Goal: Task Accomplishment & Management: Manage account settings

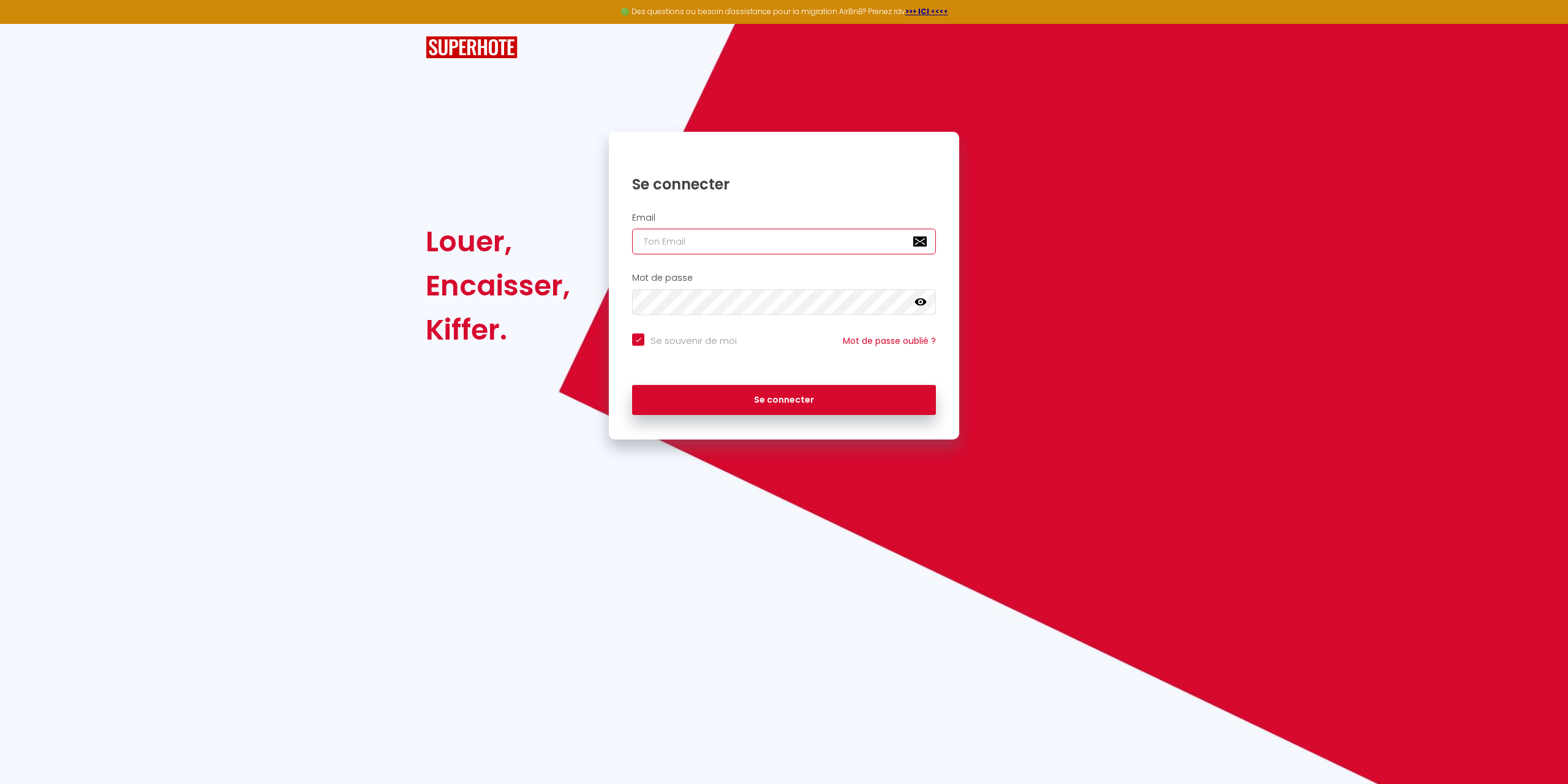
click at [703, 240] on input "email" at bounding box center [784, 241] width 304 height 26
type input "p"
checkbox input "true"
type input "pr"
checkbox input "true"
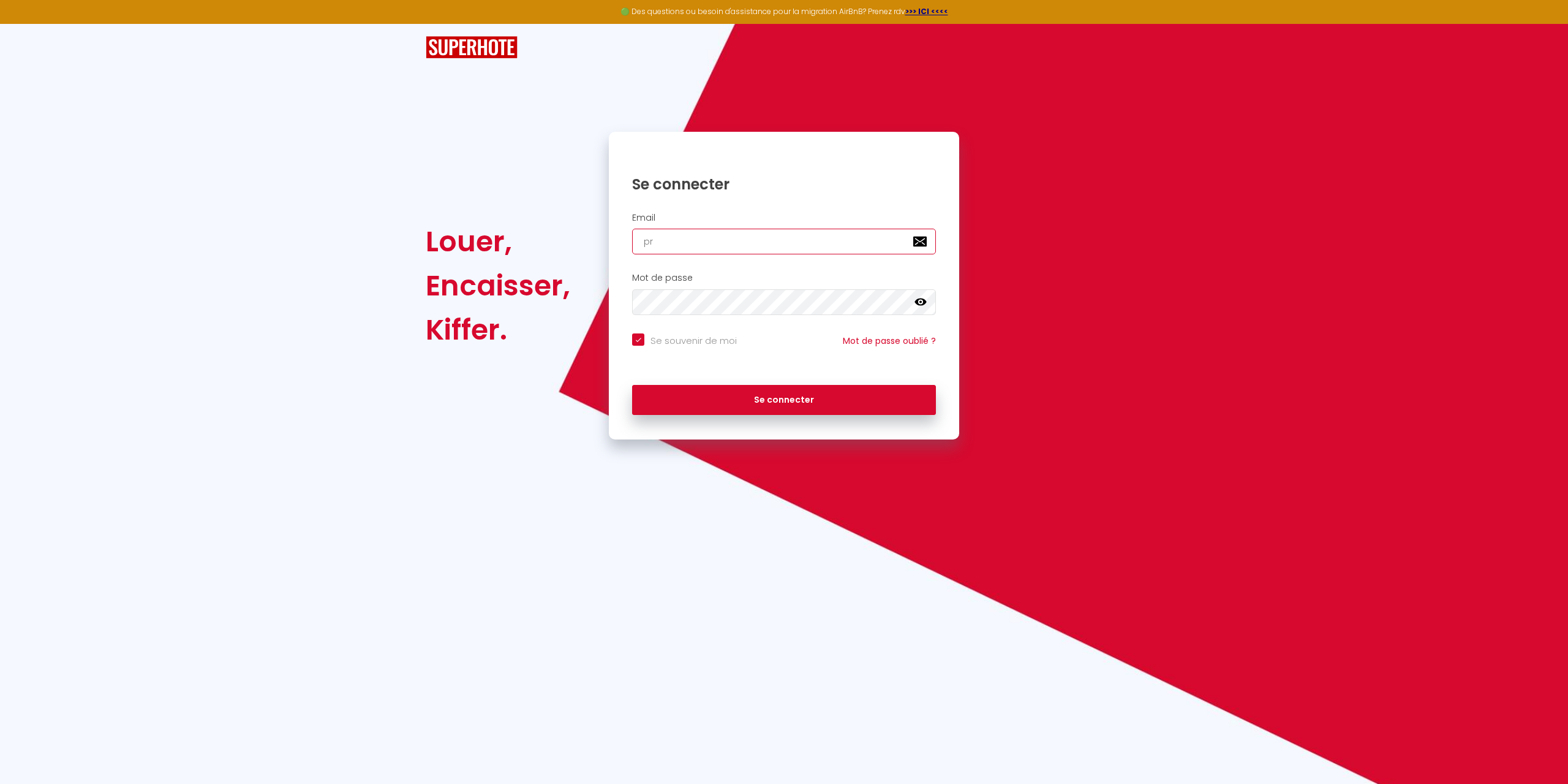
type input "pro"
checkbox input "true"
type input "prol"
checkbox input "true"
type input "prole"
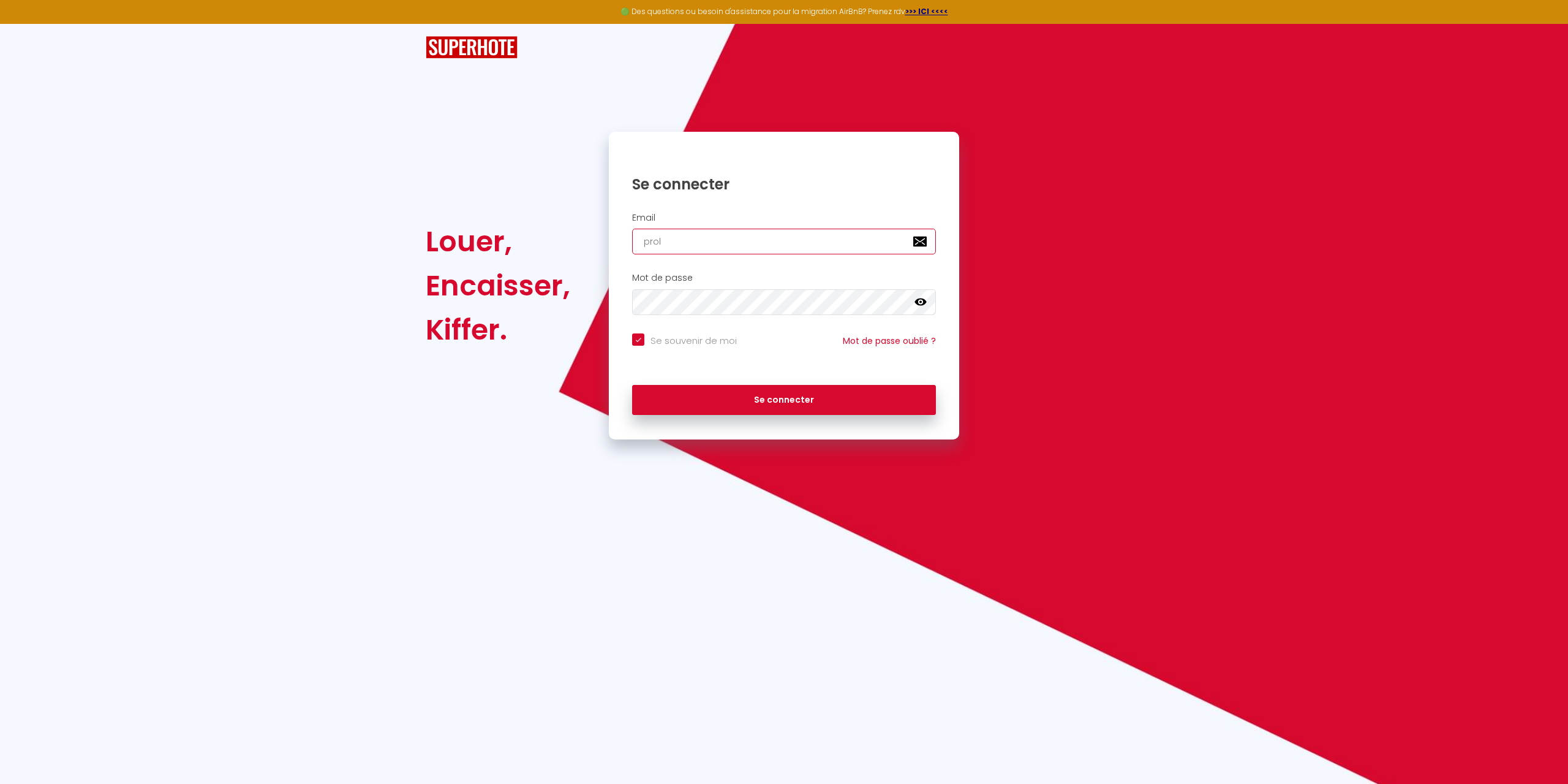
checkbox input "true"
type input "prolea"
checkbox input "true"
type input "proleas"
checkbox input "true"
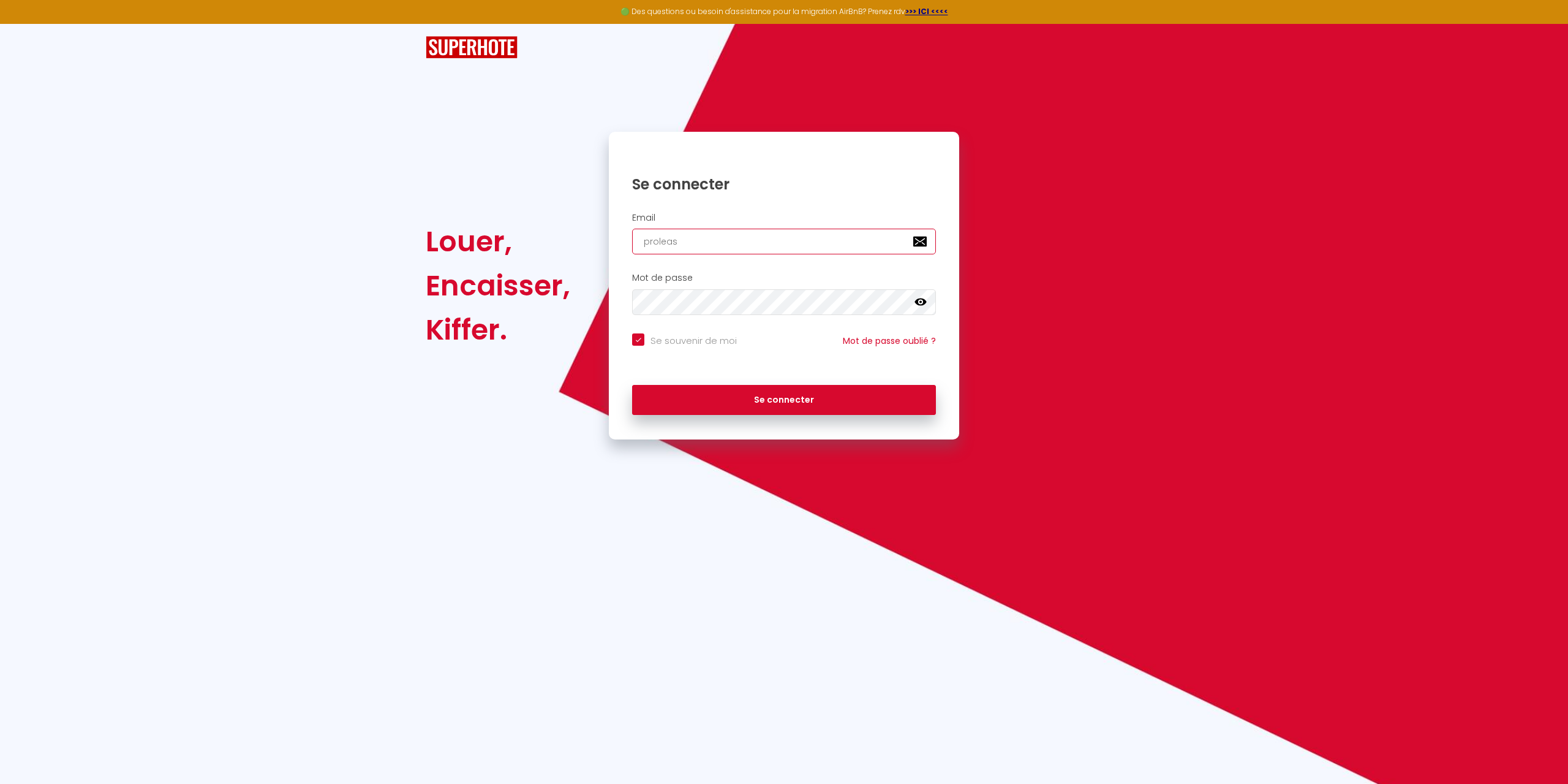
type input "proleasy"
checkbox input "true"
type input "proleasyn"
checkbox input "true"
type input "proleasyng"
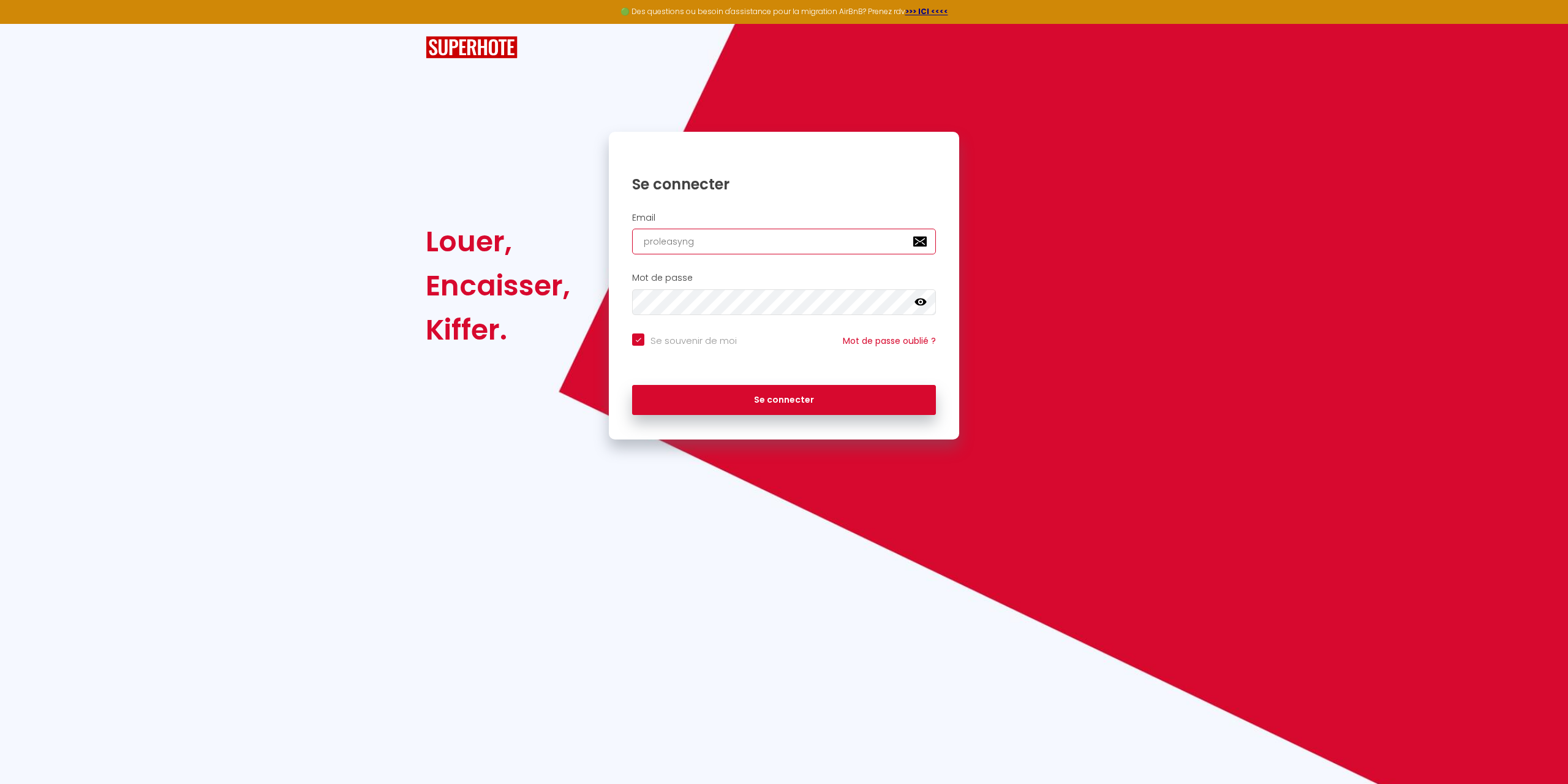
checkbox input "true"
type input "proleasyng@"
checkbox input "true"
type input "proleasyng@o"
checkbox input "true"
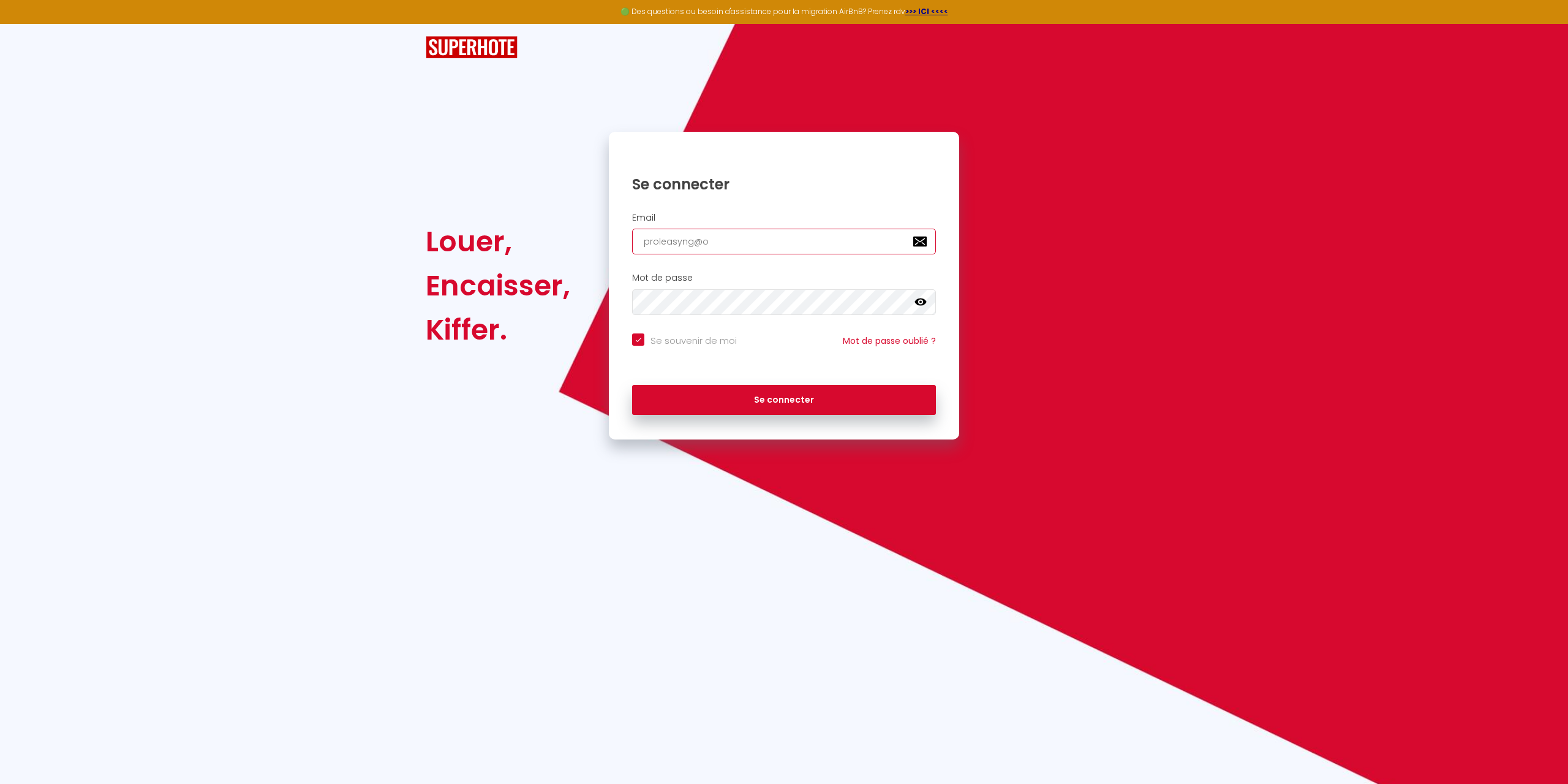
type input "proleasyng@ou"
checkbox input "true"
type input "proleasyng@out"
checkbox input "true"
type input "proleasyng@outl"
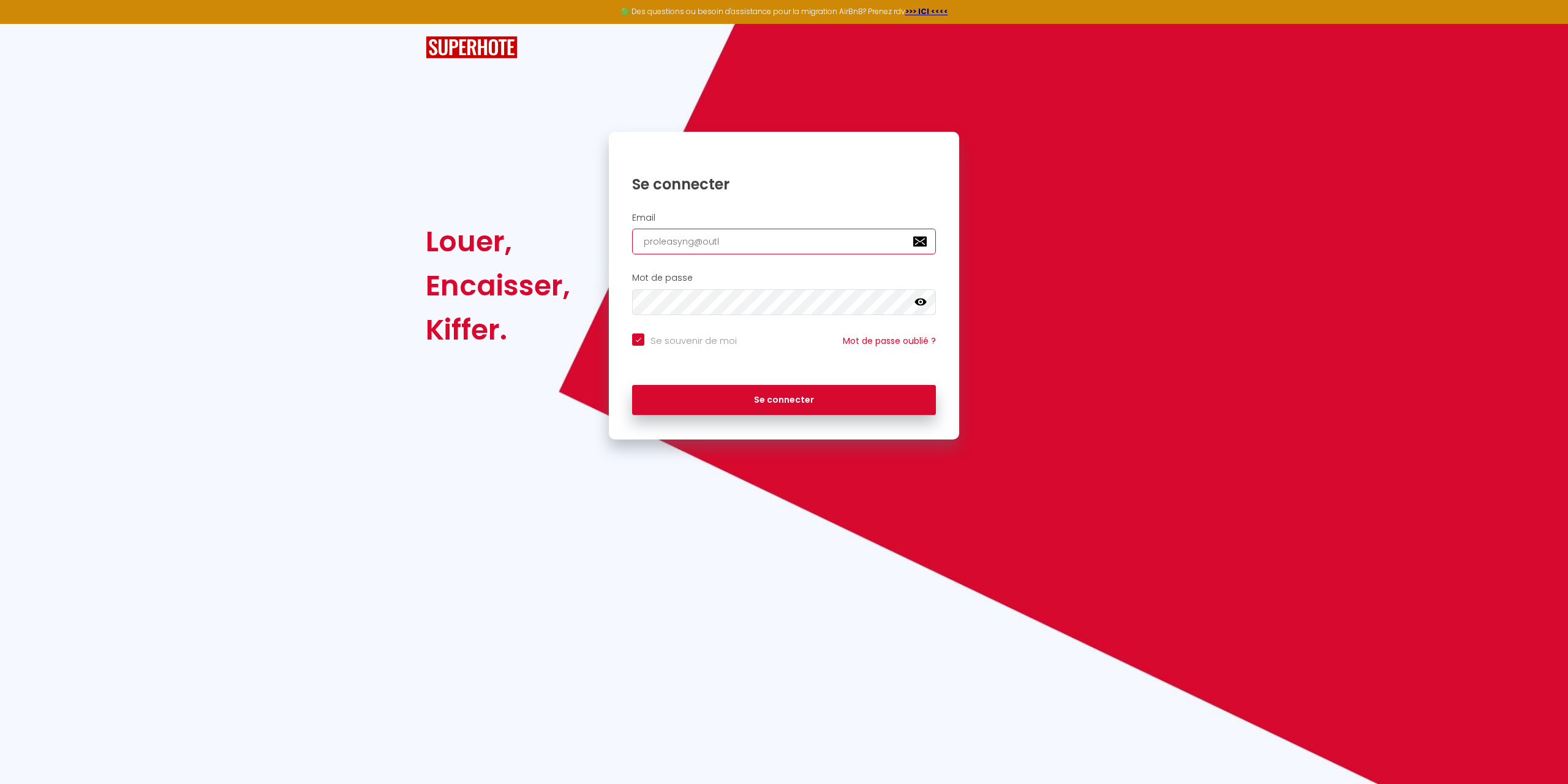
checkbox input "true"
type input "proleasyng@outlo"
checkbox input "true"
type input "proleasyng@outloo"
checkbox input "true"
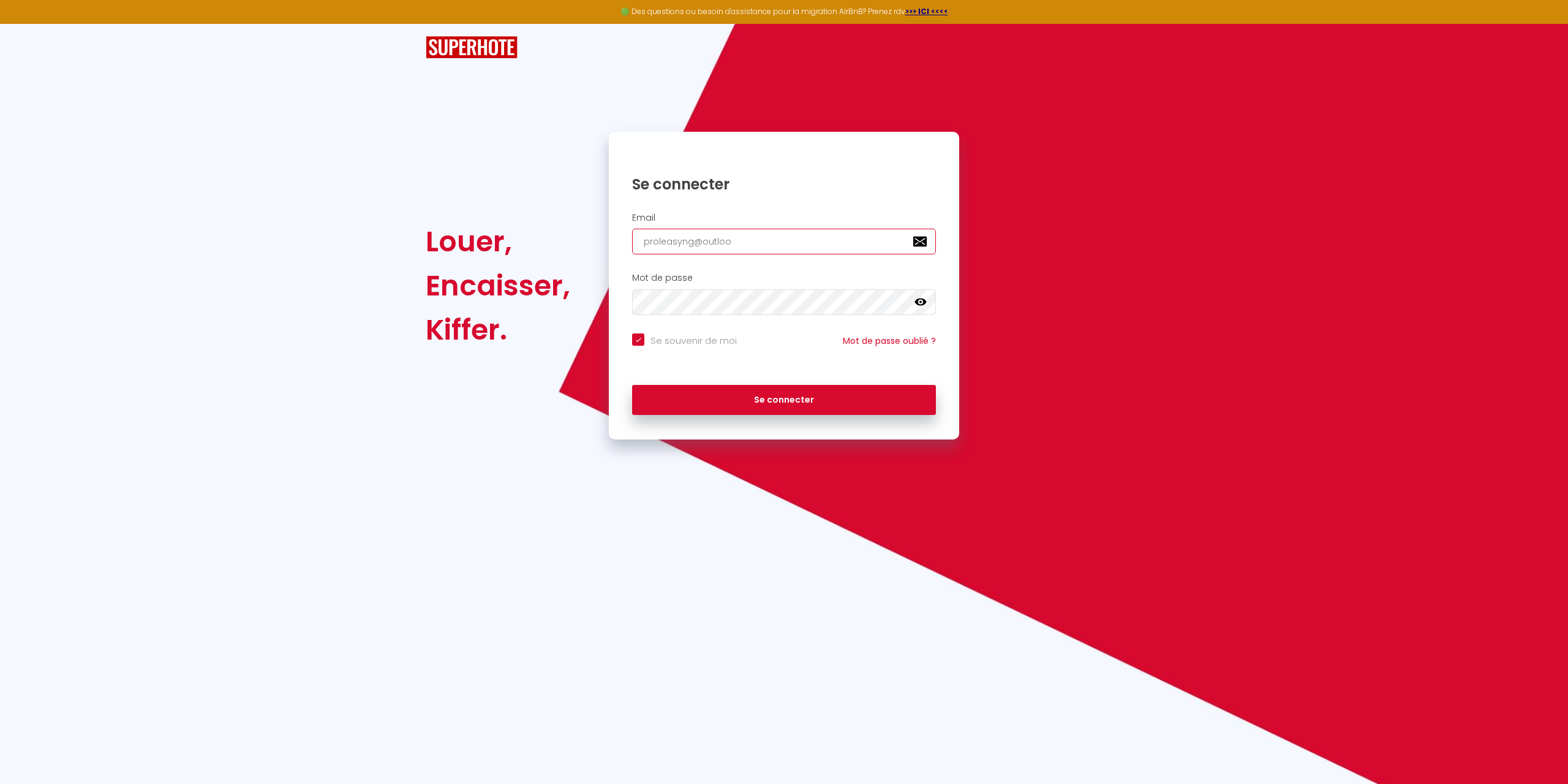
type input "[EMAIL_ADDRESS]"
checkbox input "true"
type input "[EMAIL_ADDRESS]."
checkbox input "true"
type input "proleasyng@outlook.f"
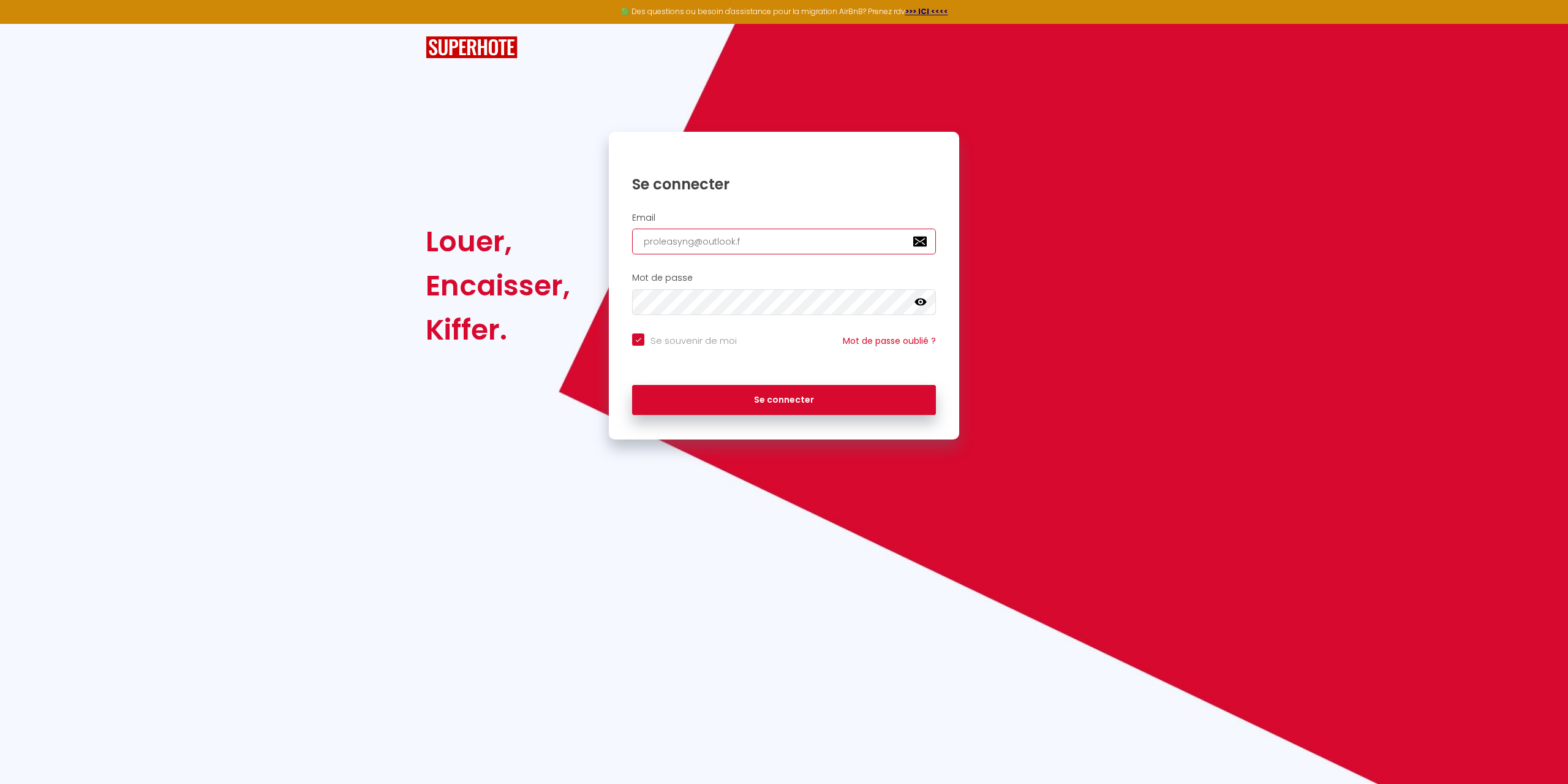
checkbox input "true"
type input "[EMAIL_ADDRESS][DOMAIN_NAME]"
checkbox input "true"
type input "[EMAIL_ADDRESS][DOMAIN_NAME]"
click at [632, 385] on button "Se connecter" at bounding box center [784, 400] width 304 height 31
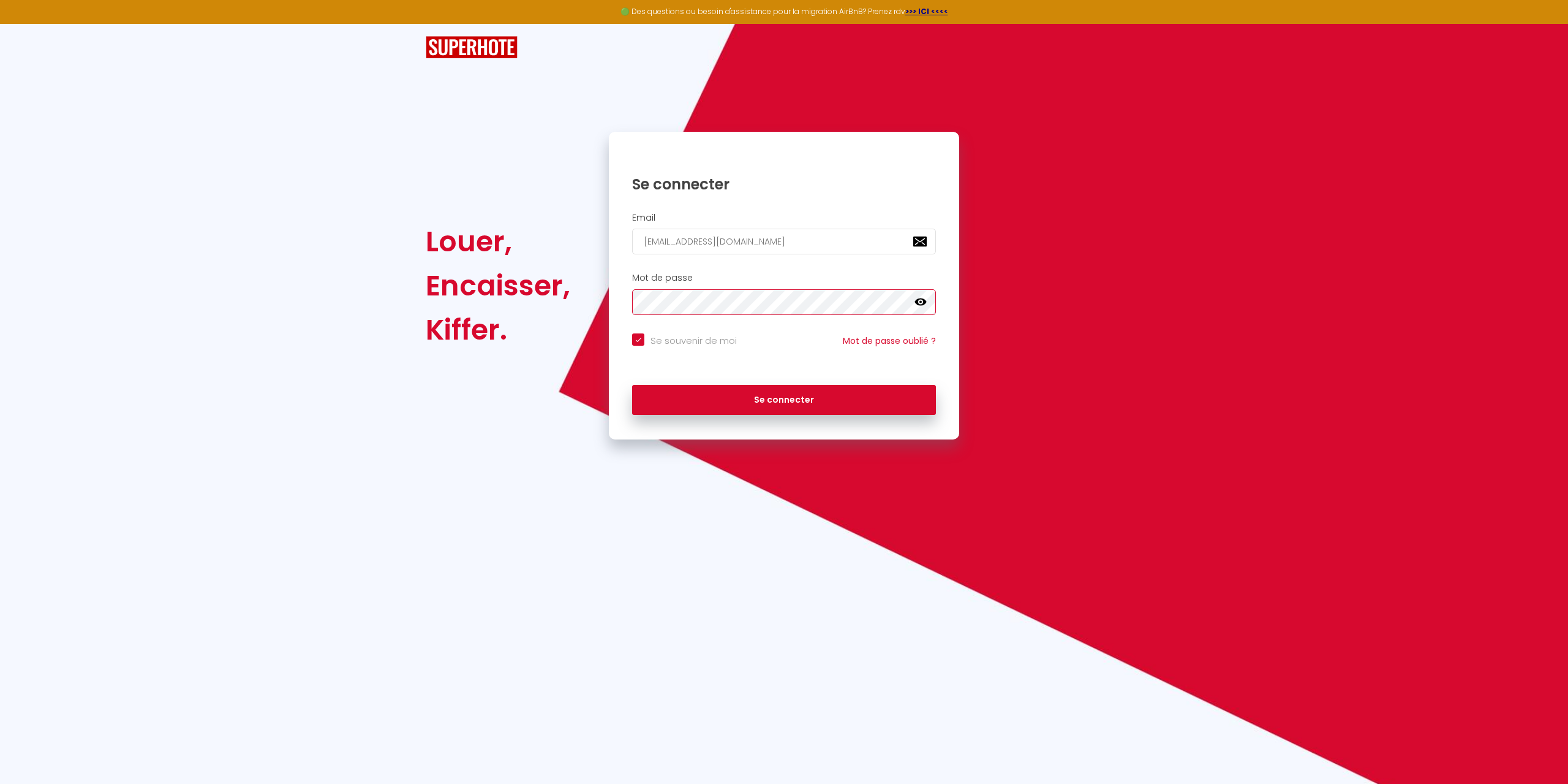
checkbox input "true"
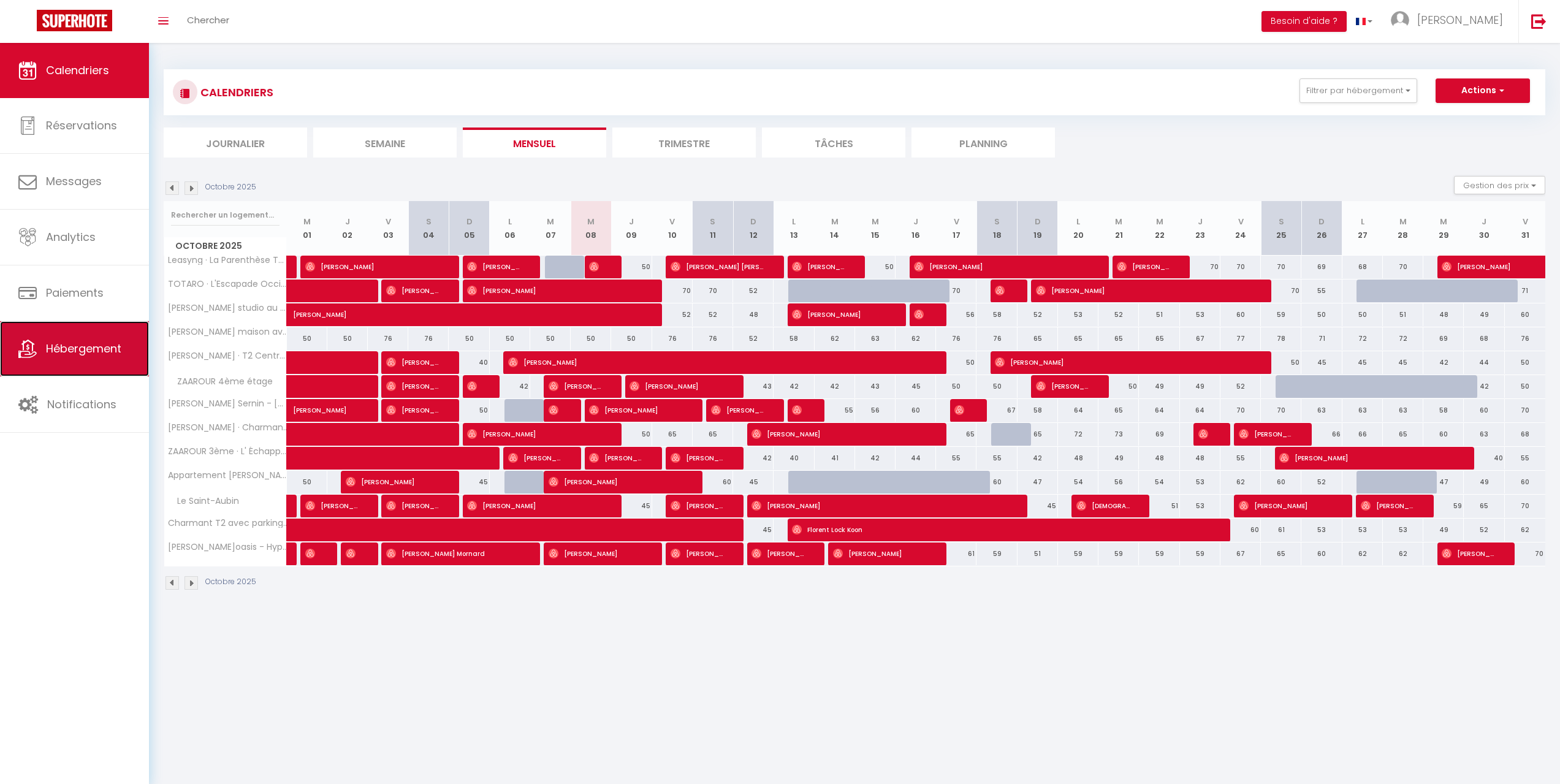
click at [93, 351] on span "Hébergement" at bounding box center [83, 348] width 75 height 15
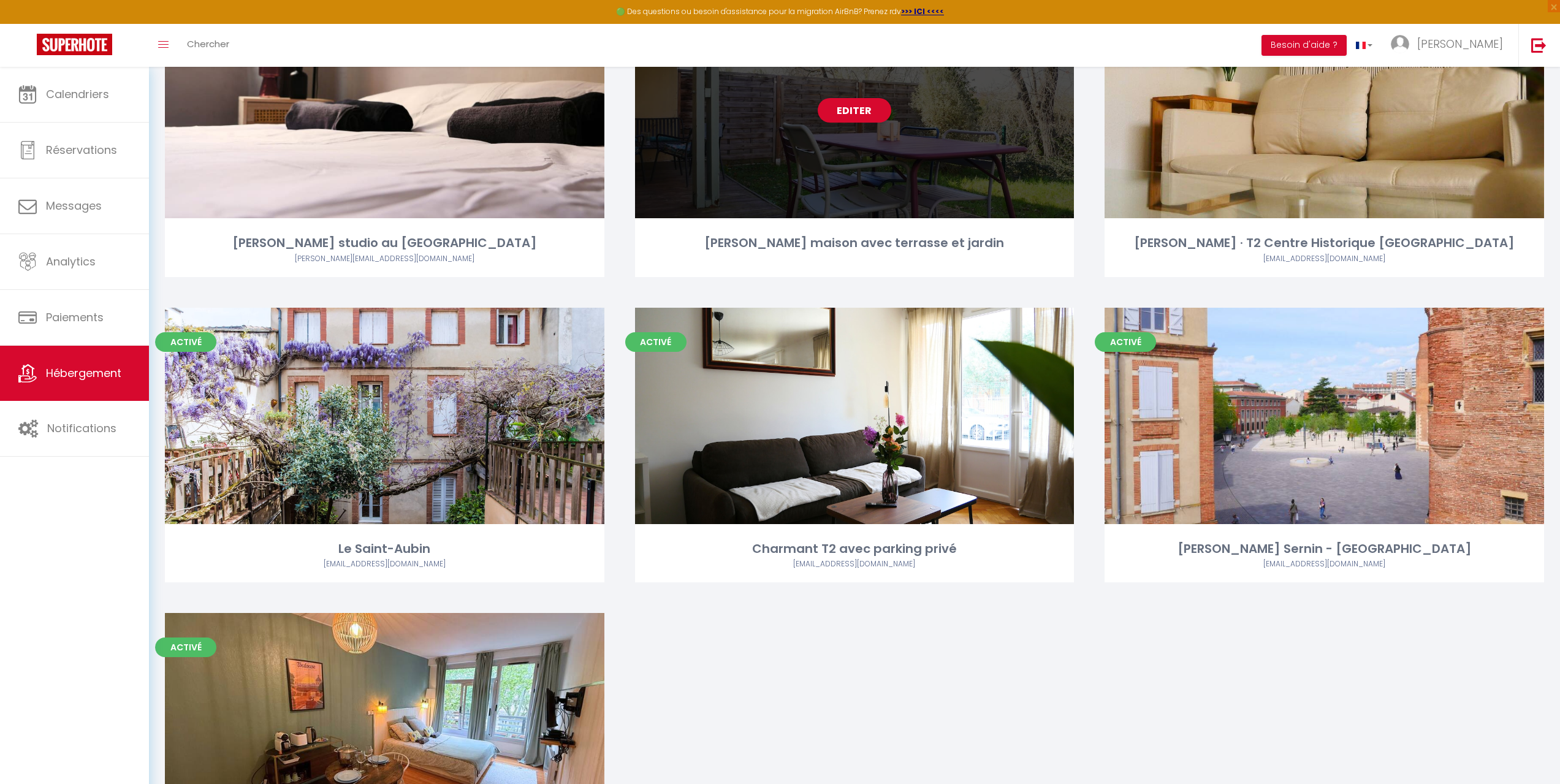
scroll to position [797, 0]
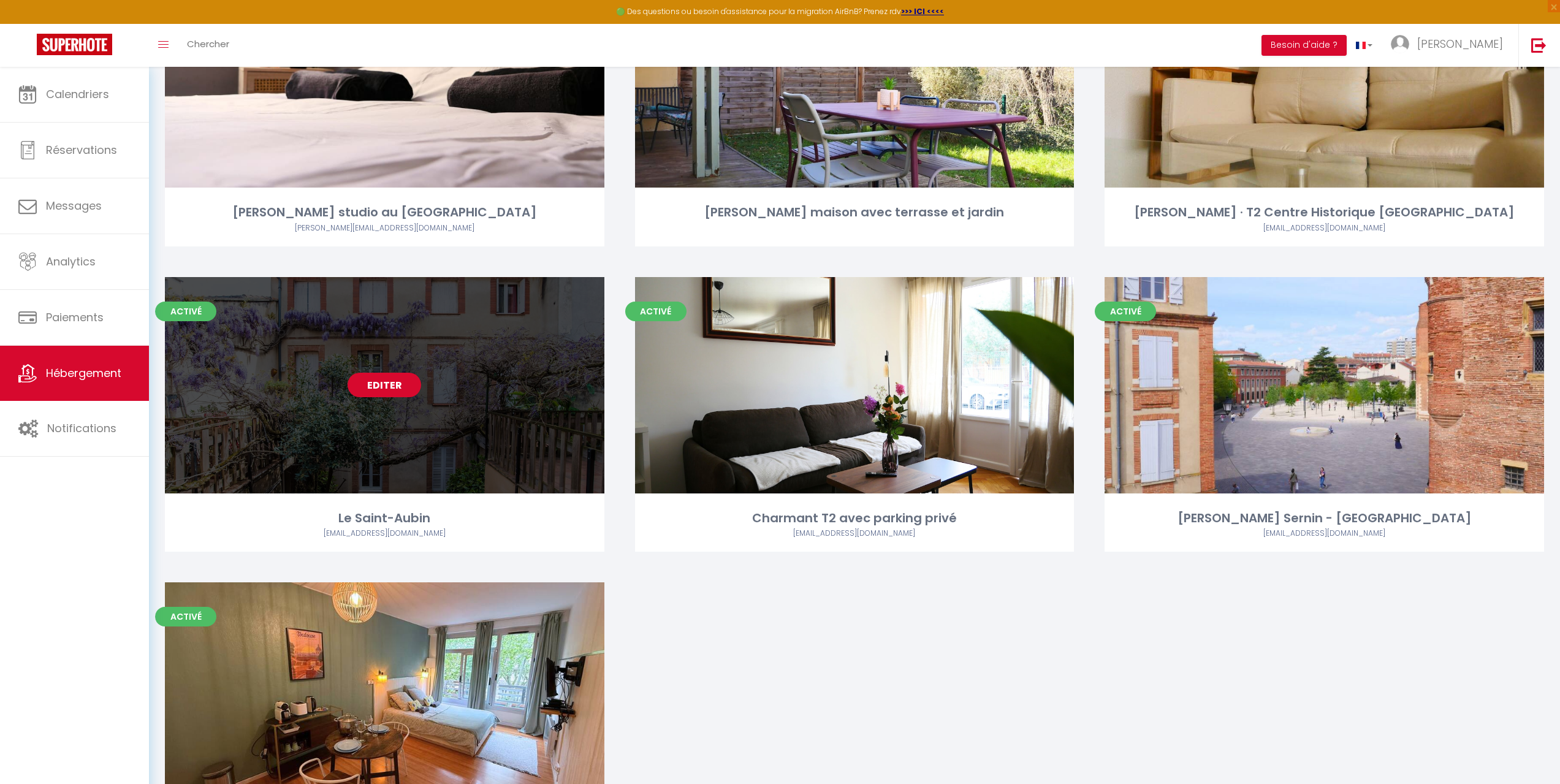
click at [373, 395] on link "Editer" at bounding box center [384, 385] width 73 height 25
select select "3"
select select "2"
select select "1"
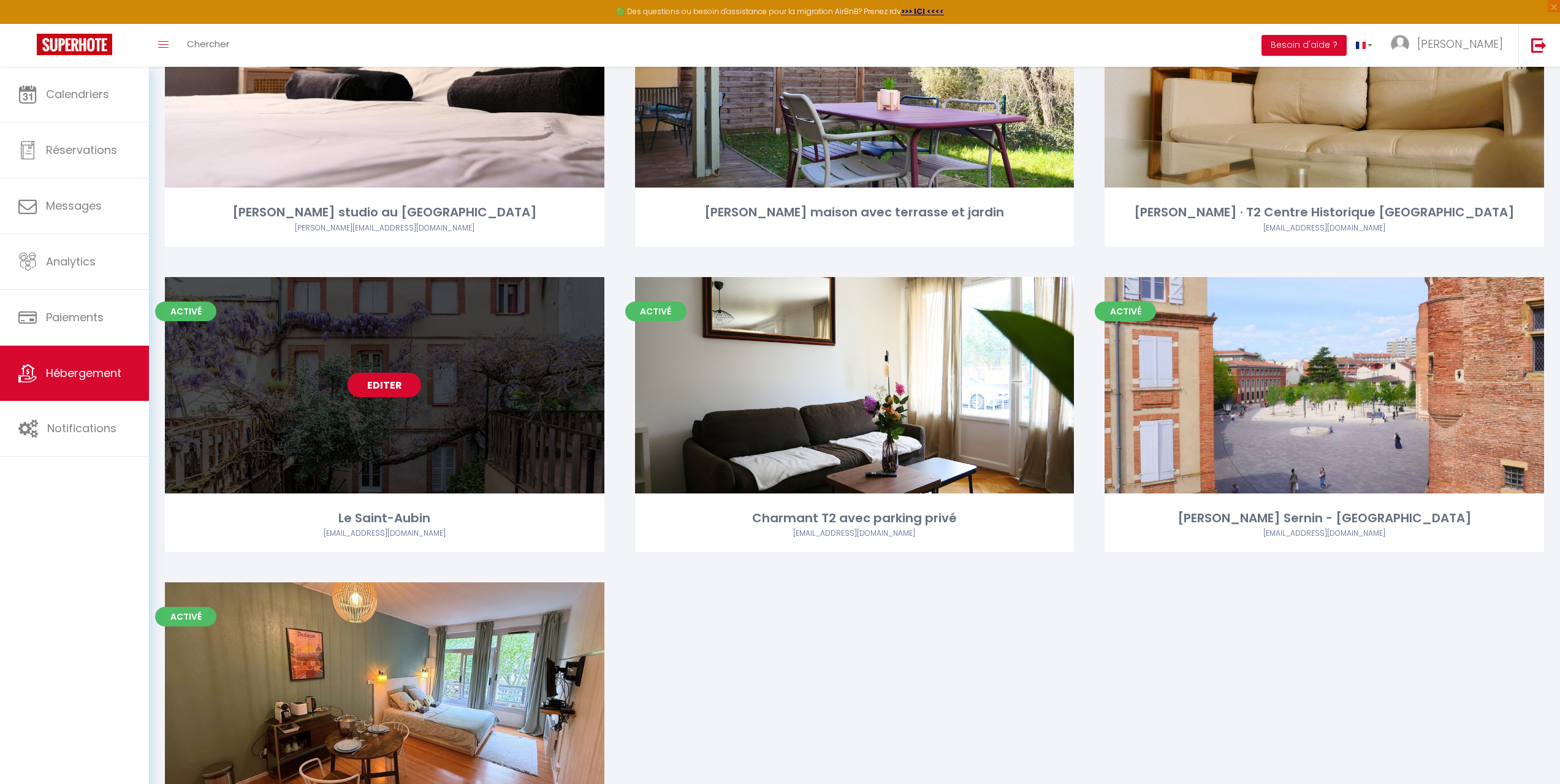
select select "28"
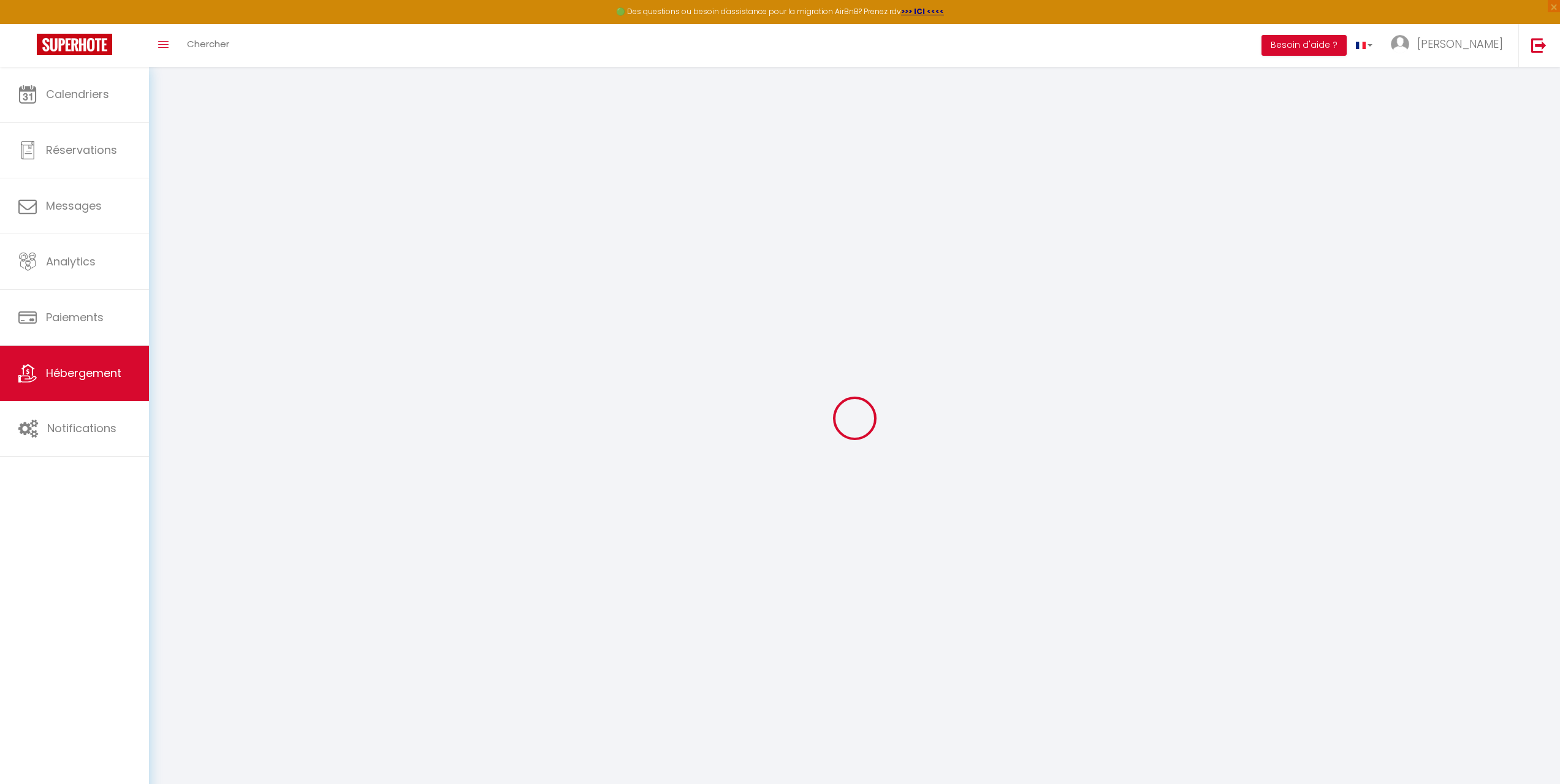
select select
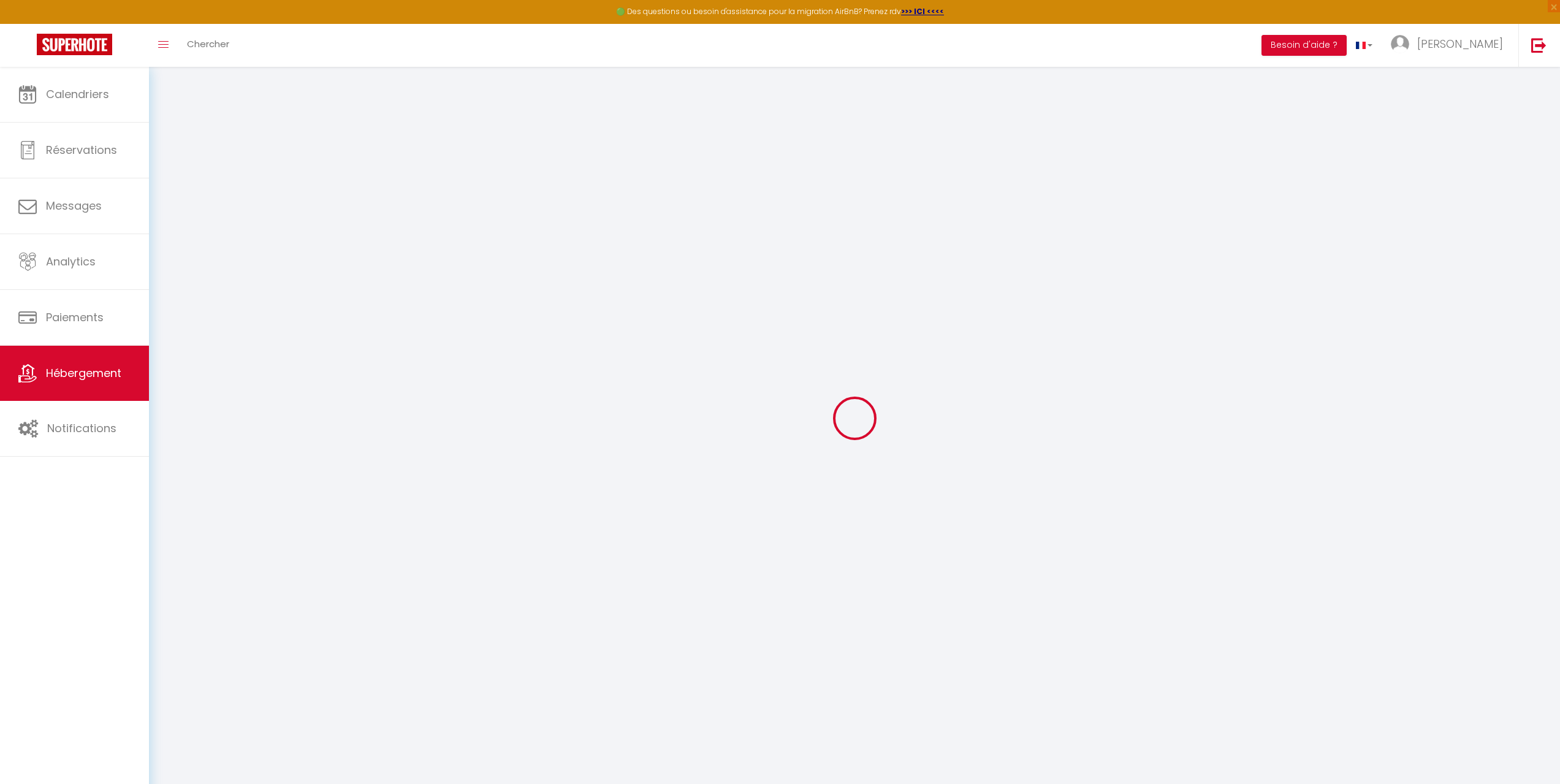
select select
checkbox input "false"
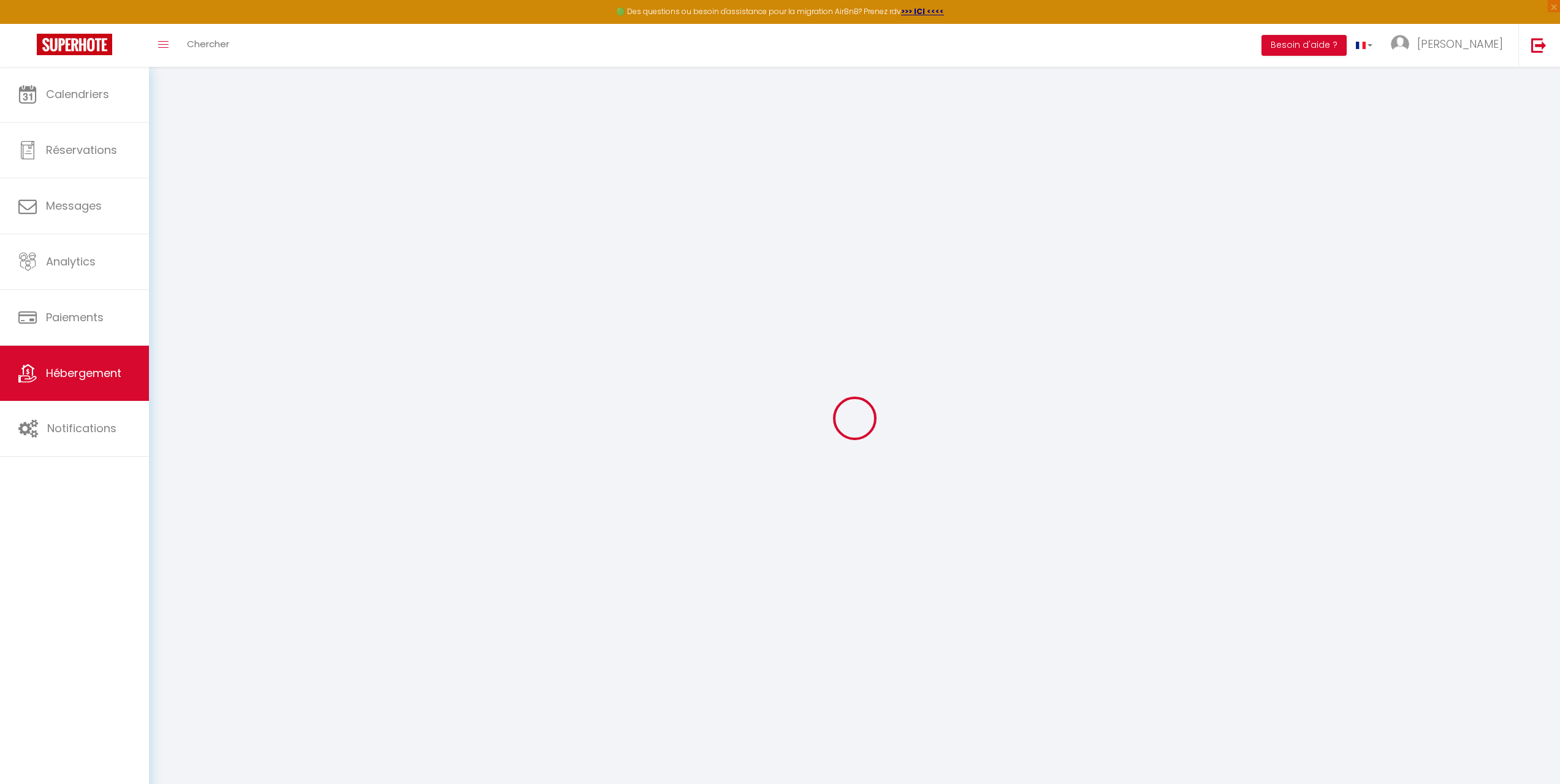
select select
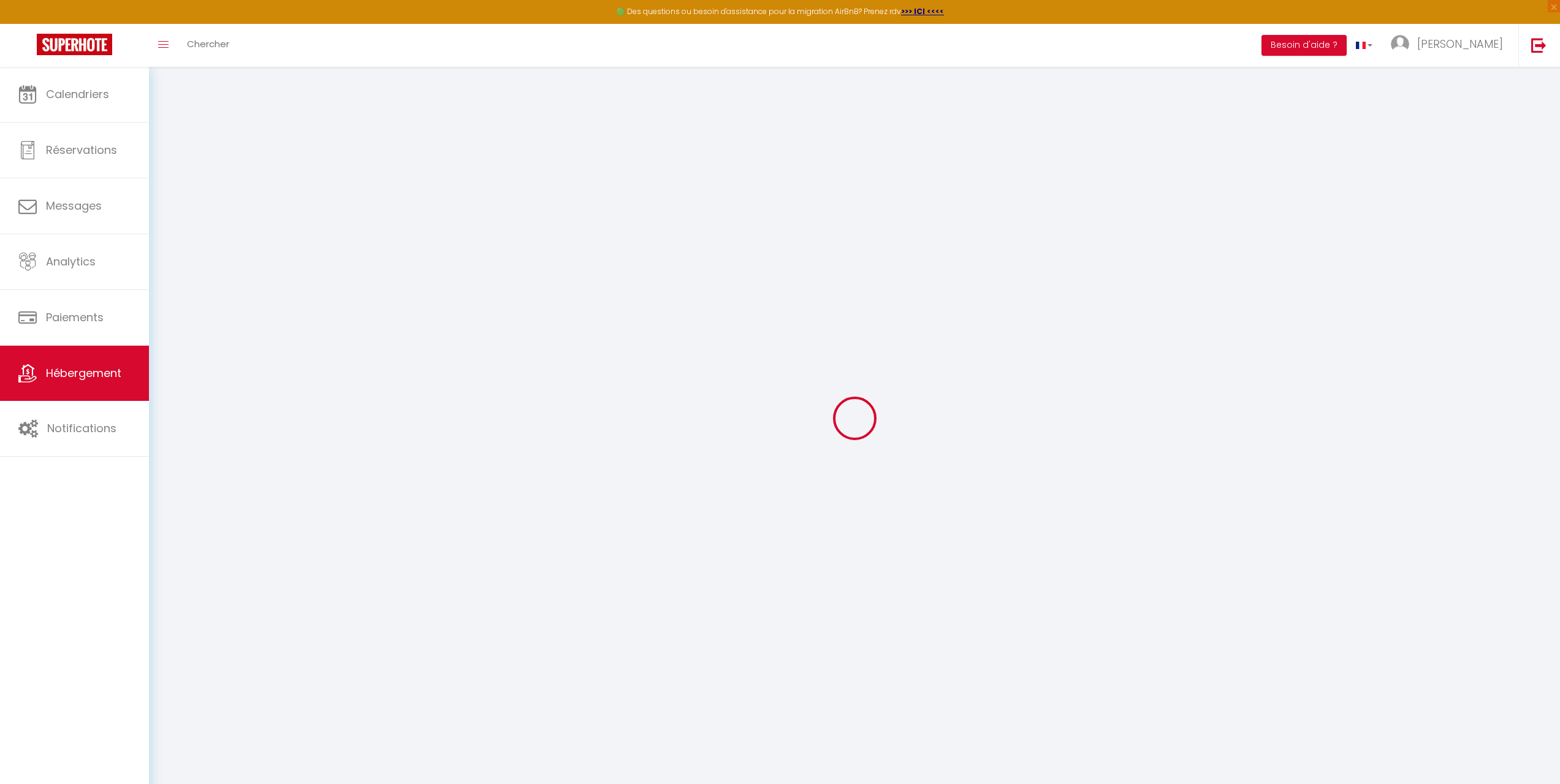
select select
checkbox input "false"
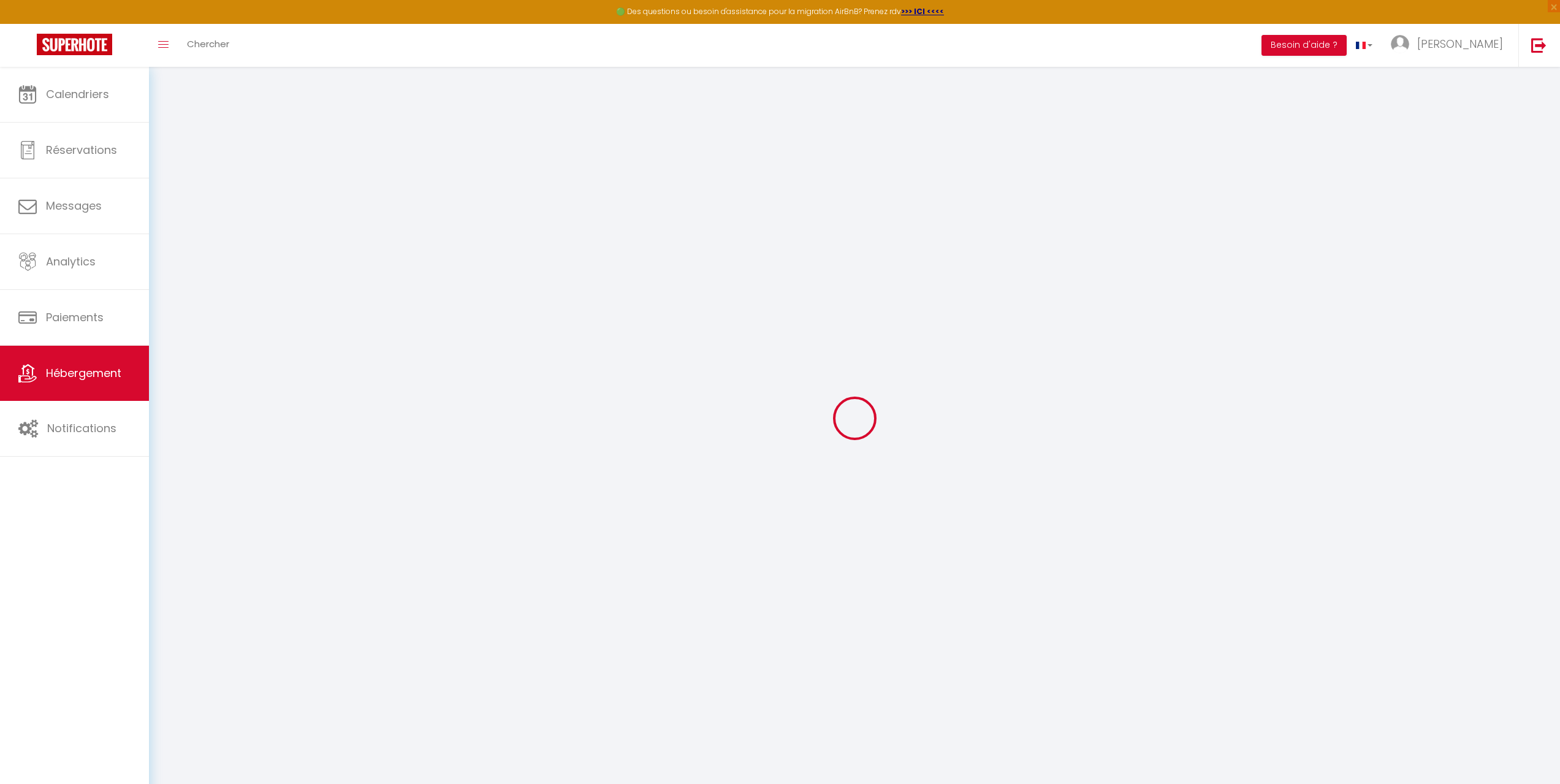
checkbox input "false"
select select
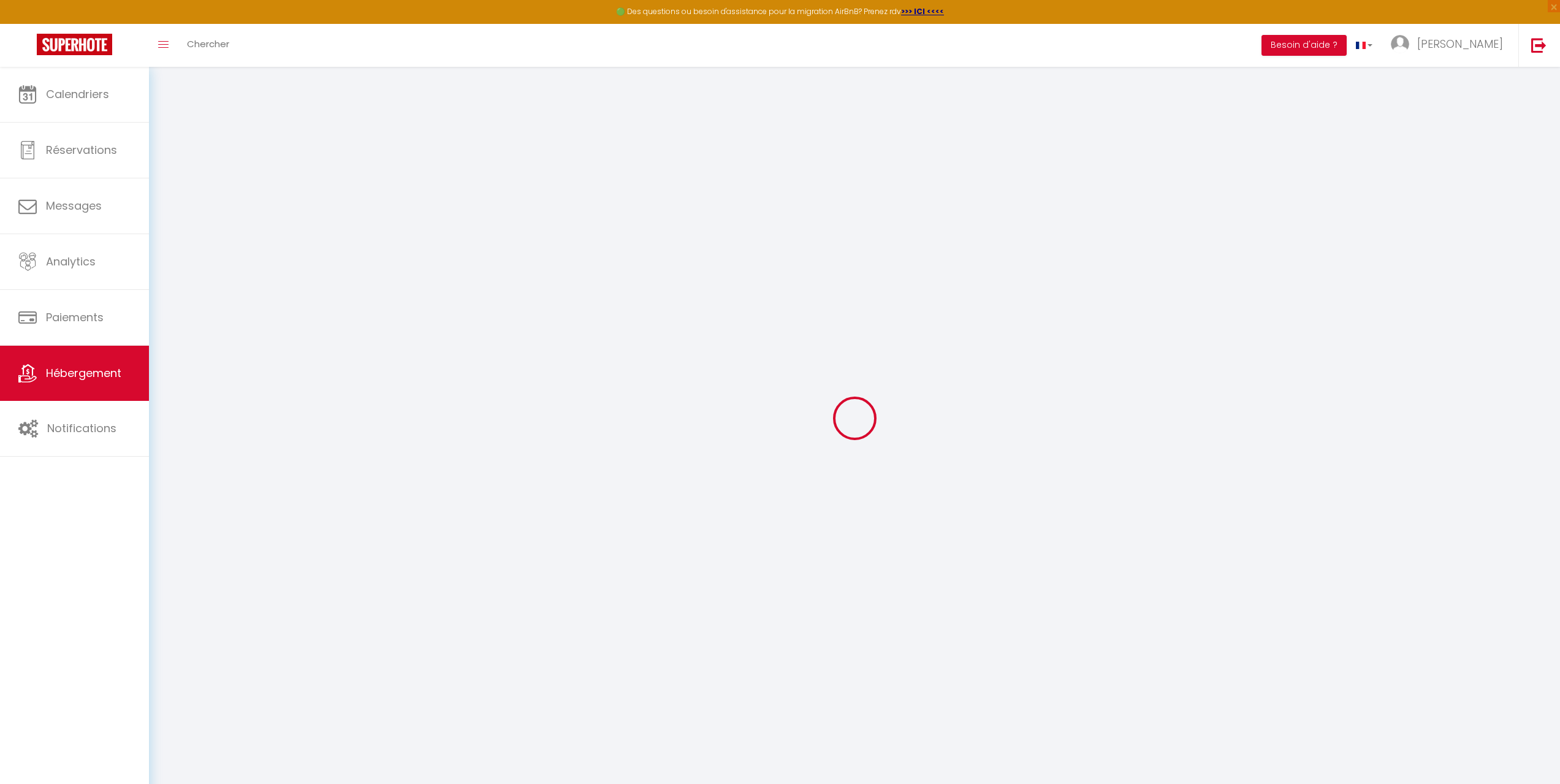
select select
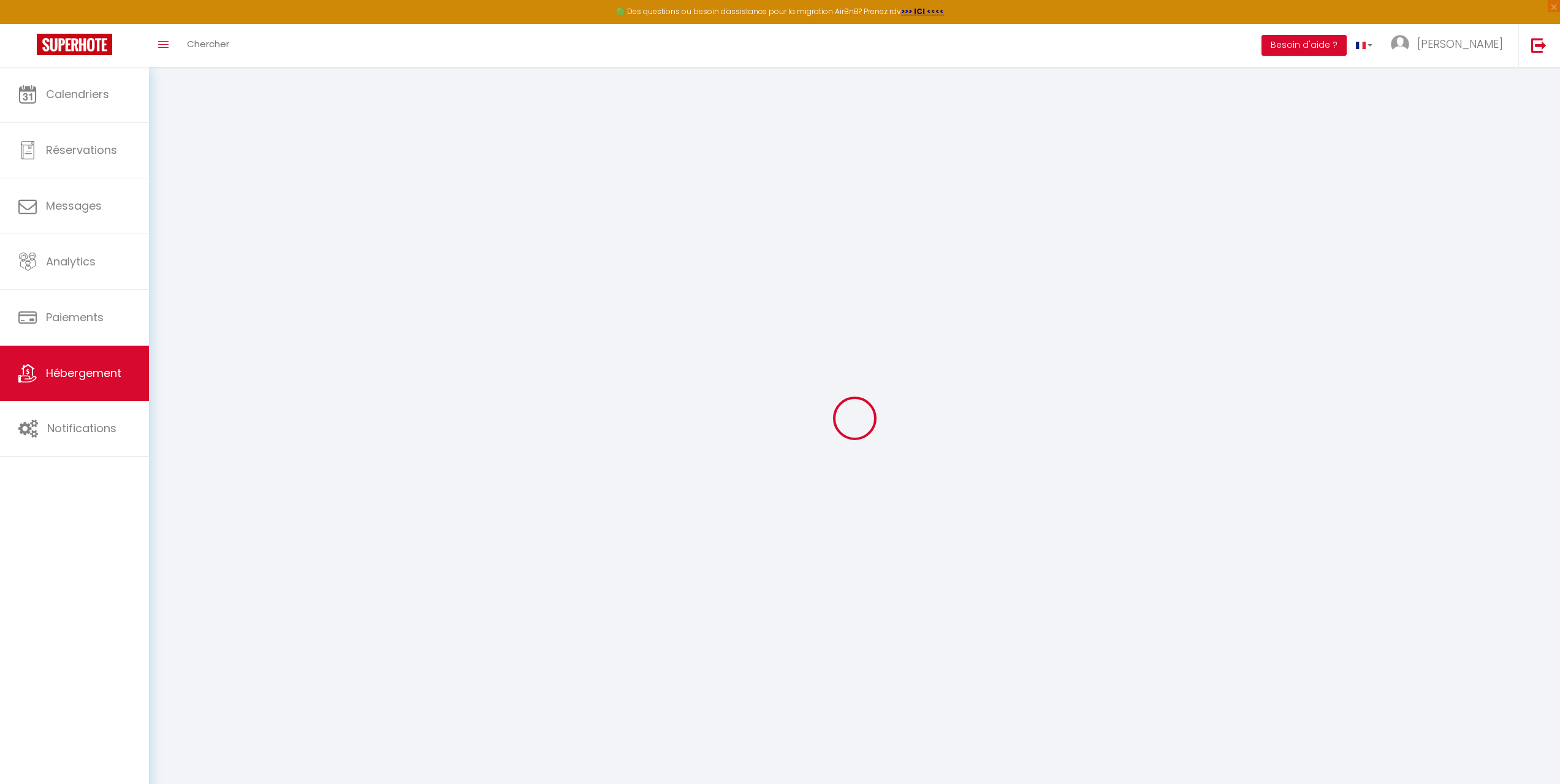
checkbox input "false"
select select
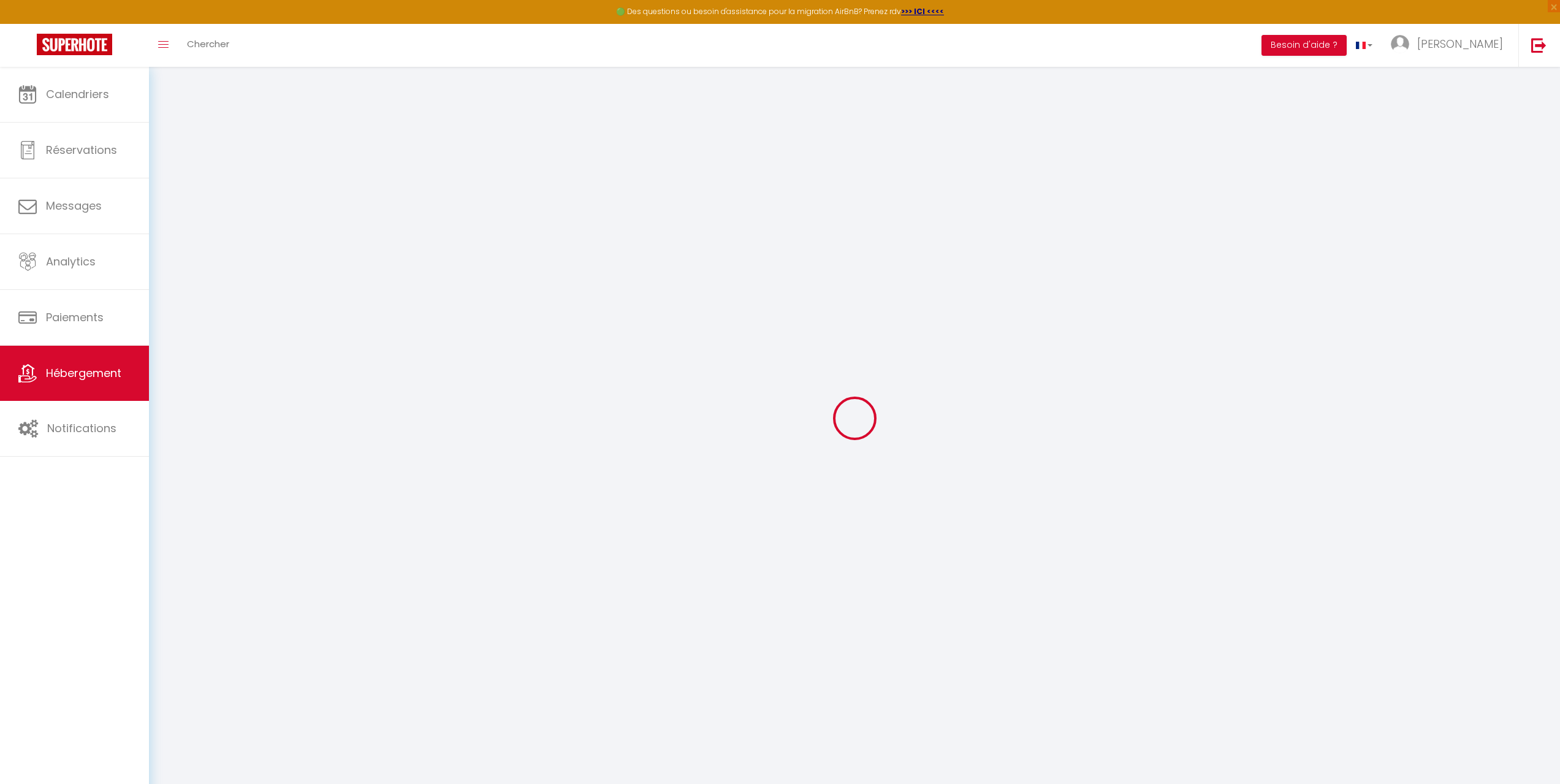
select select
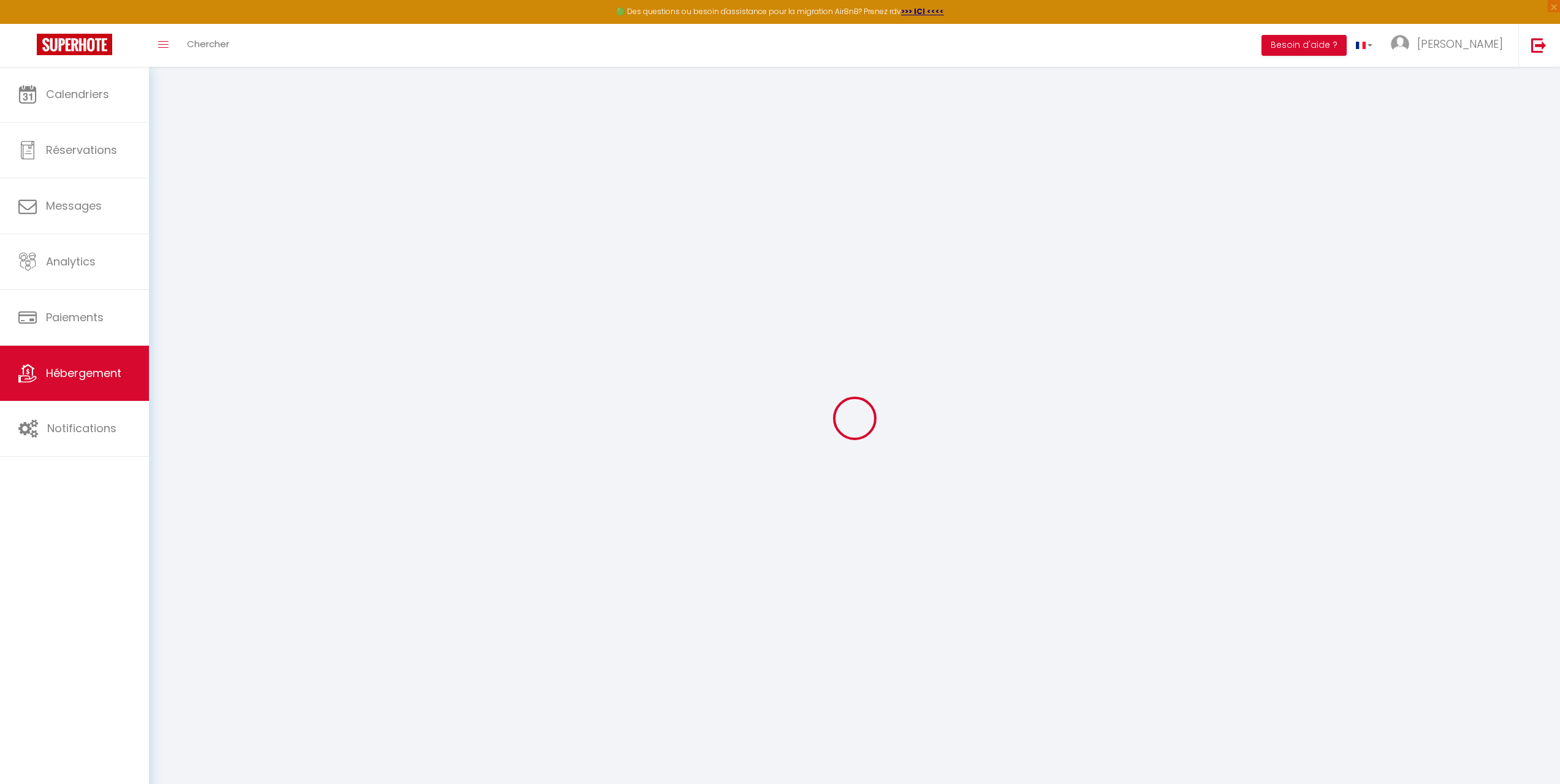
select select
checkbox input "false"
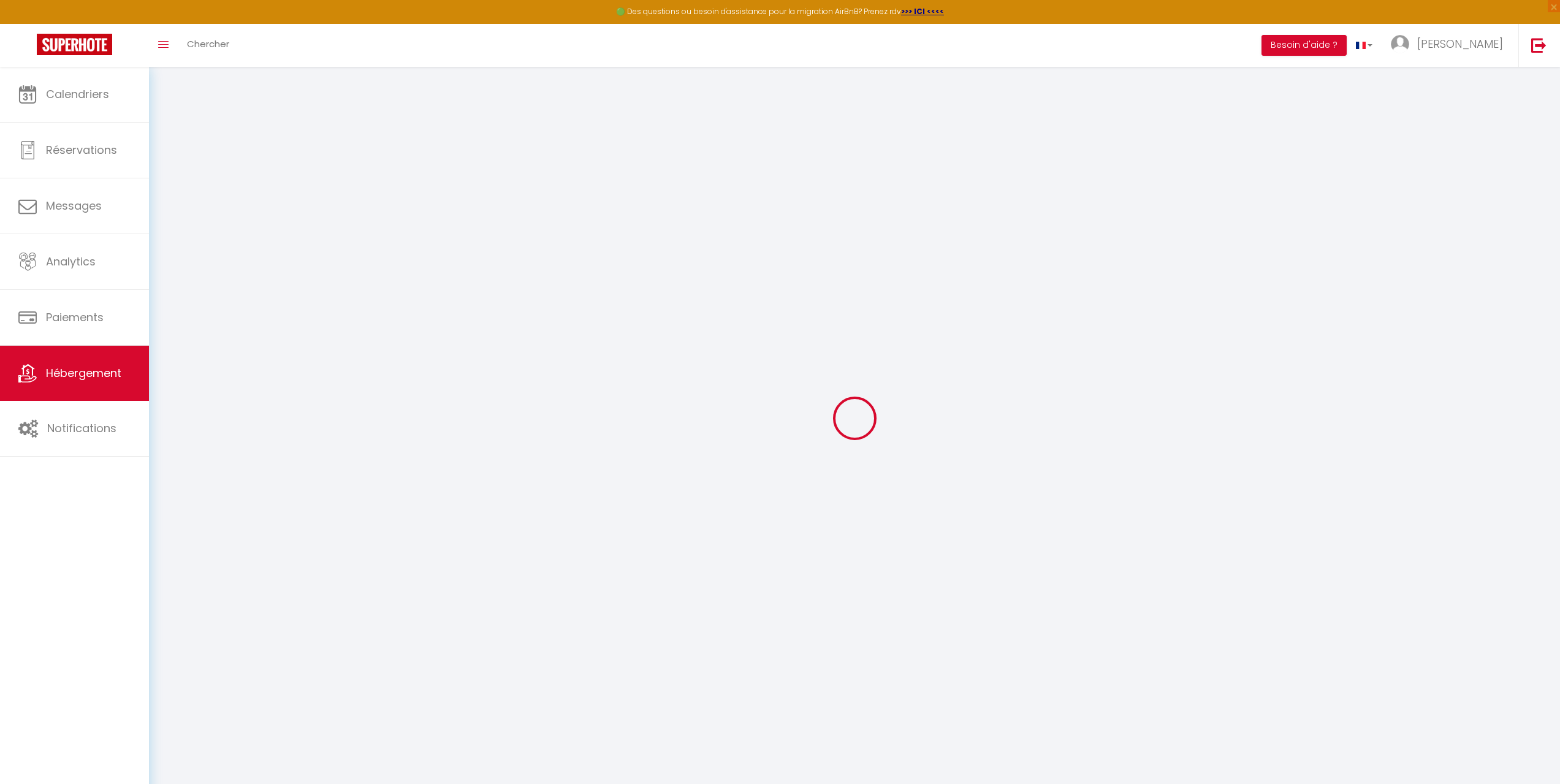
checkbox input "false"
select select
type input "Le Saint-Aubin"
type input "[PERSON_NAME]"
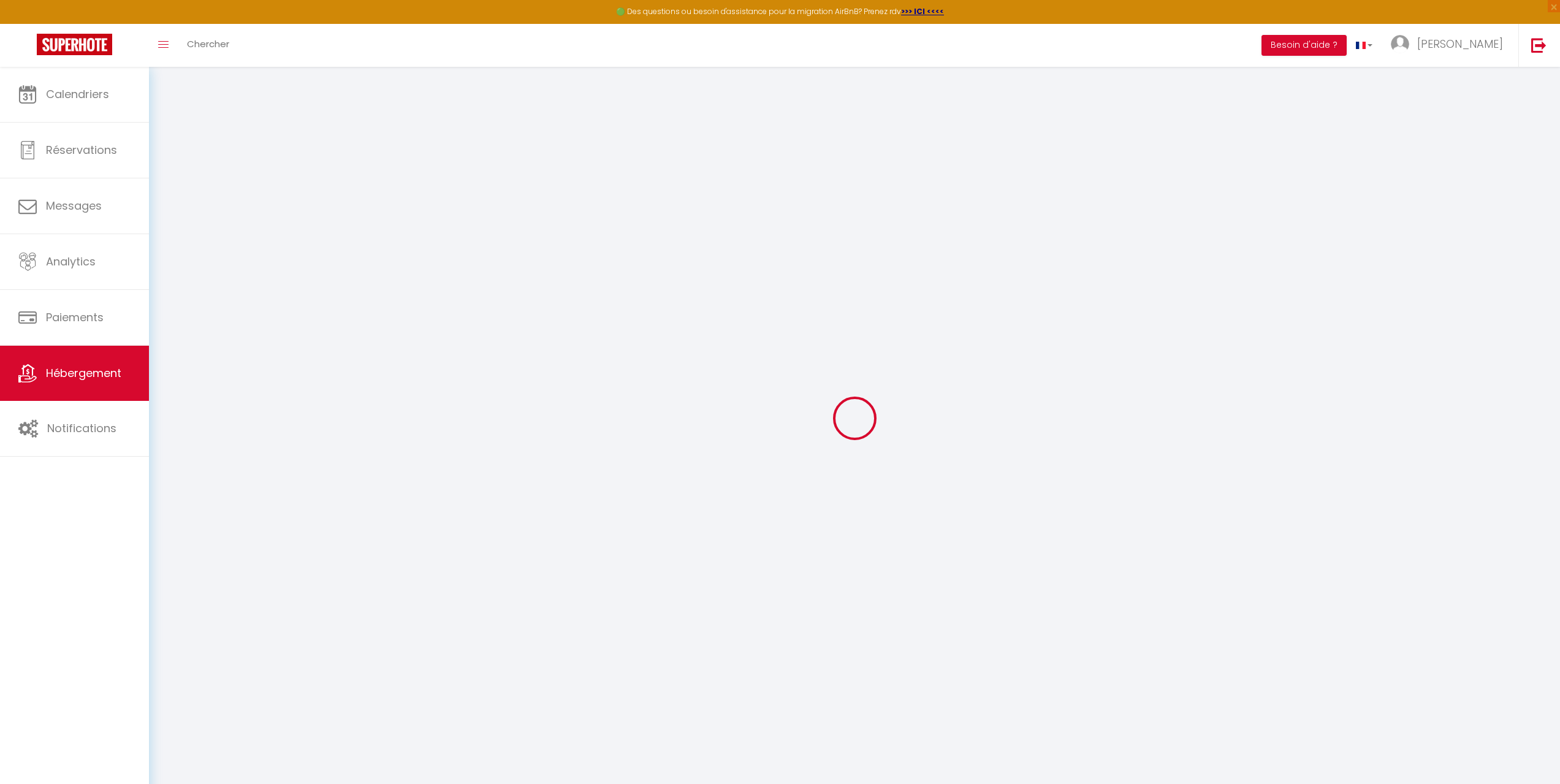
type input "baile"
select select "2"
select select "0"
type input "23"
select select
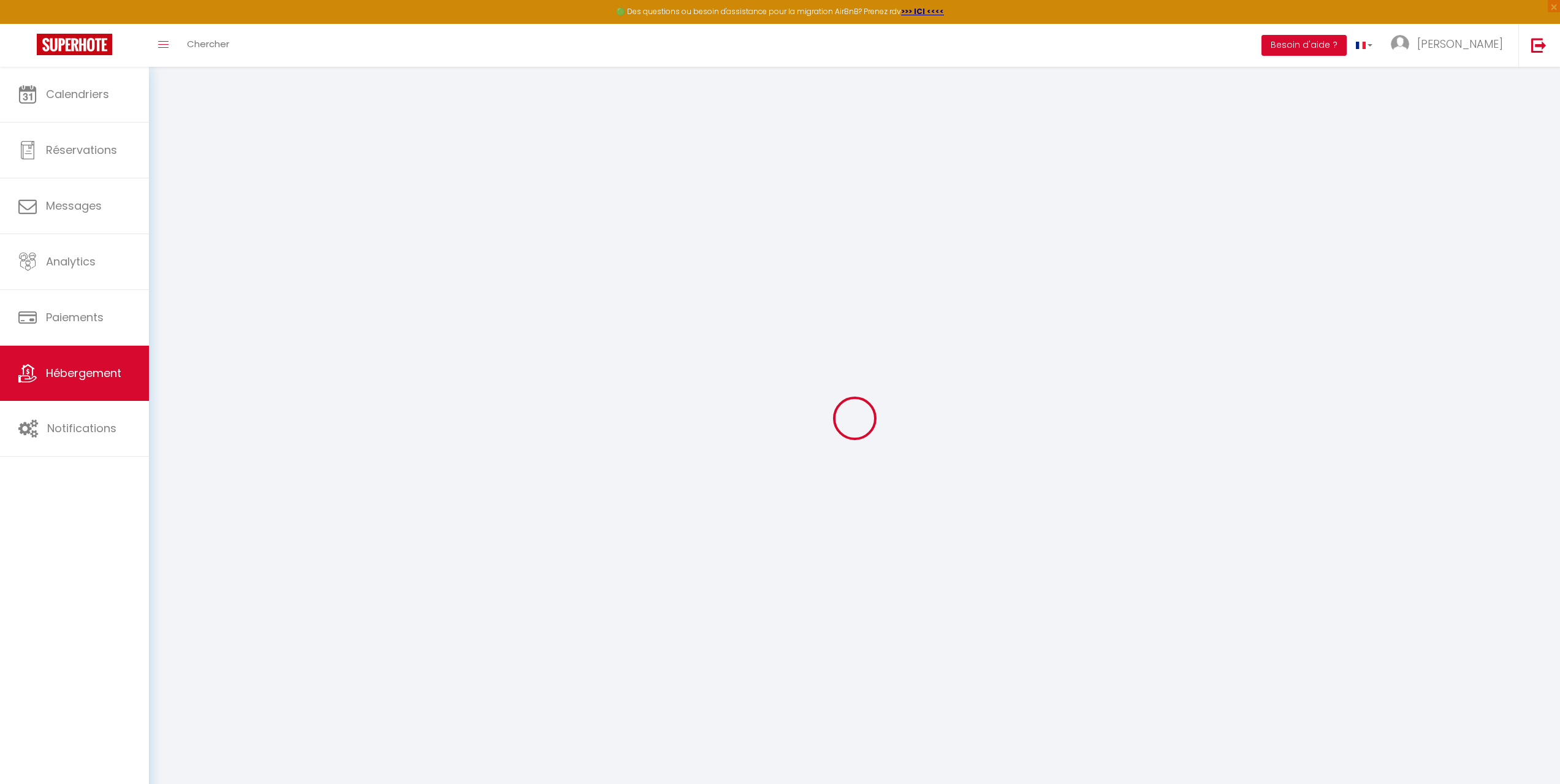
select select
type input "[GEOGRAPHIC_DATA]"
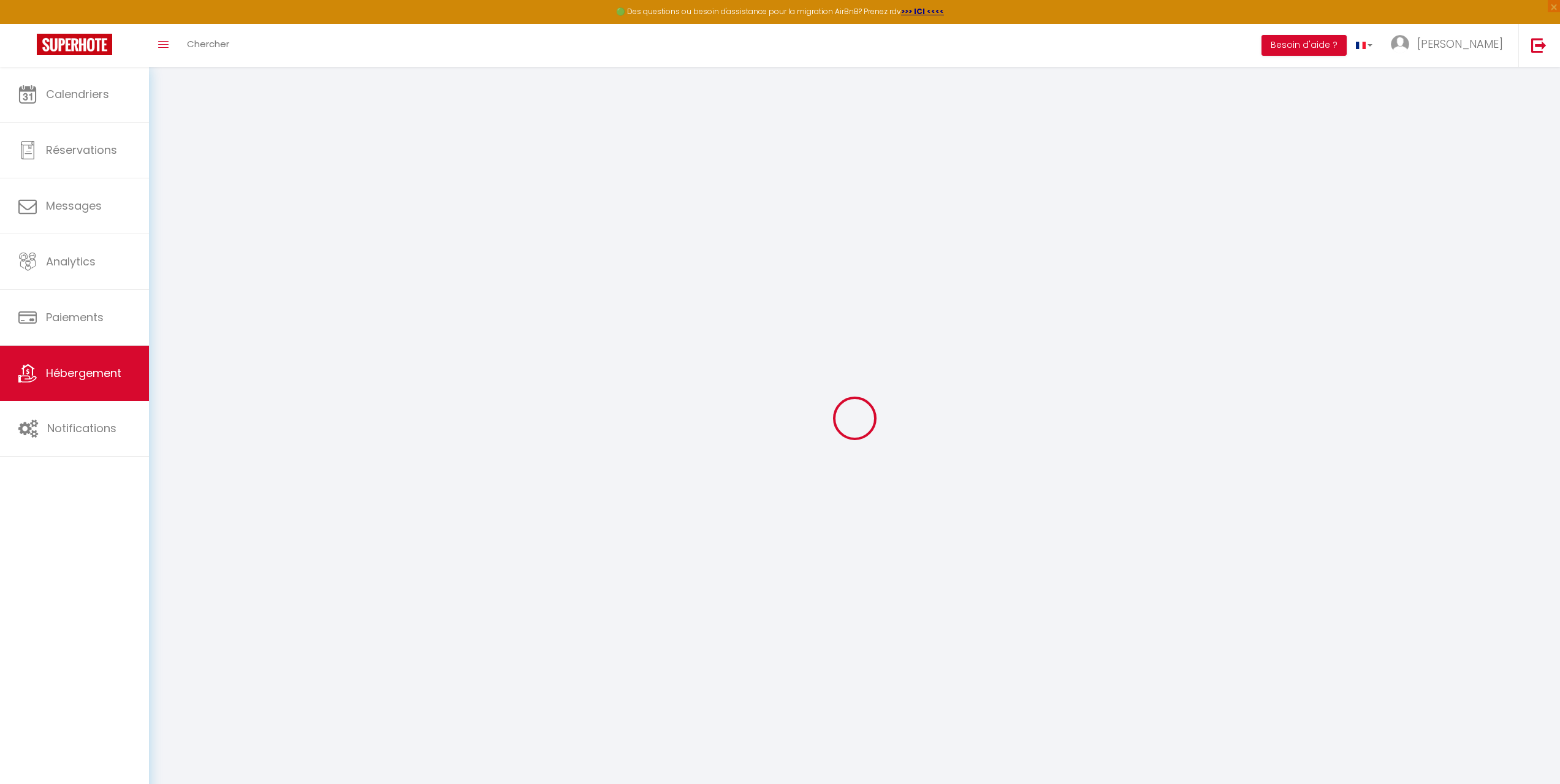
type input "[EMAIL_ADDRESS][DOMAIN_NAME]"
select select
checkbox input "false"
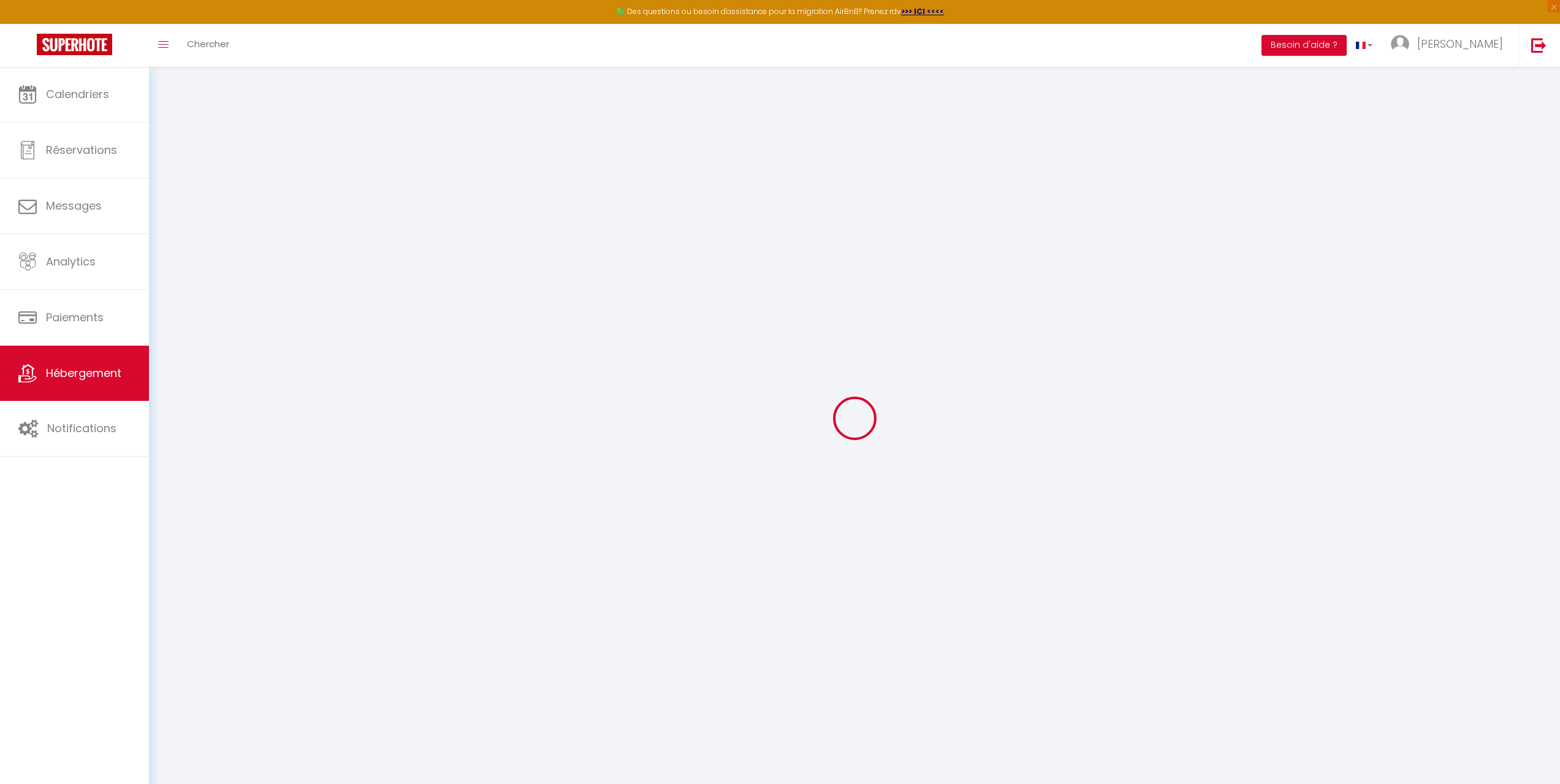
checkbox input "false"
type input "0"
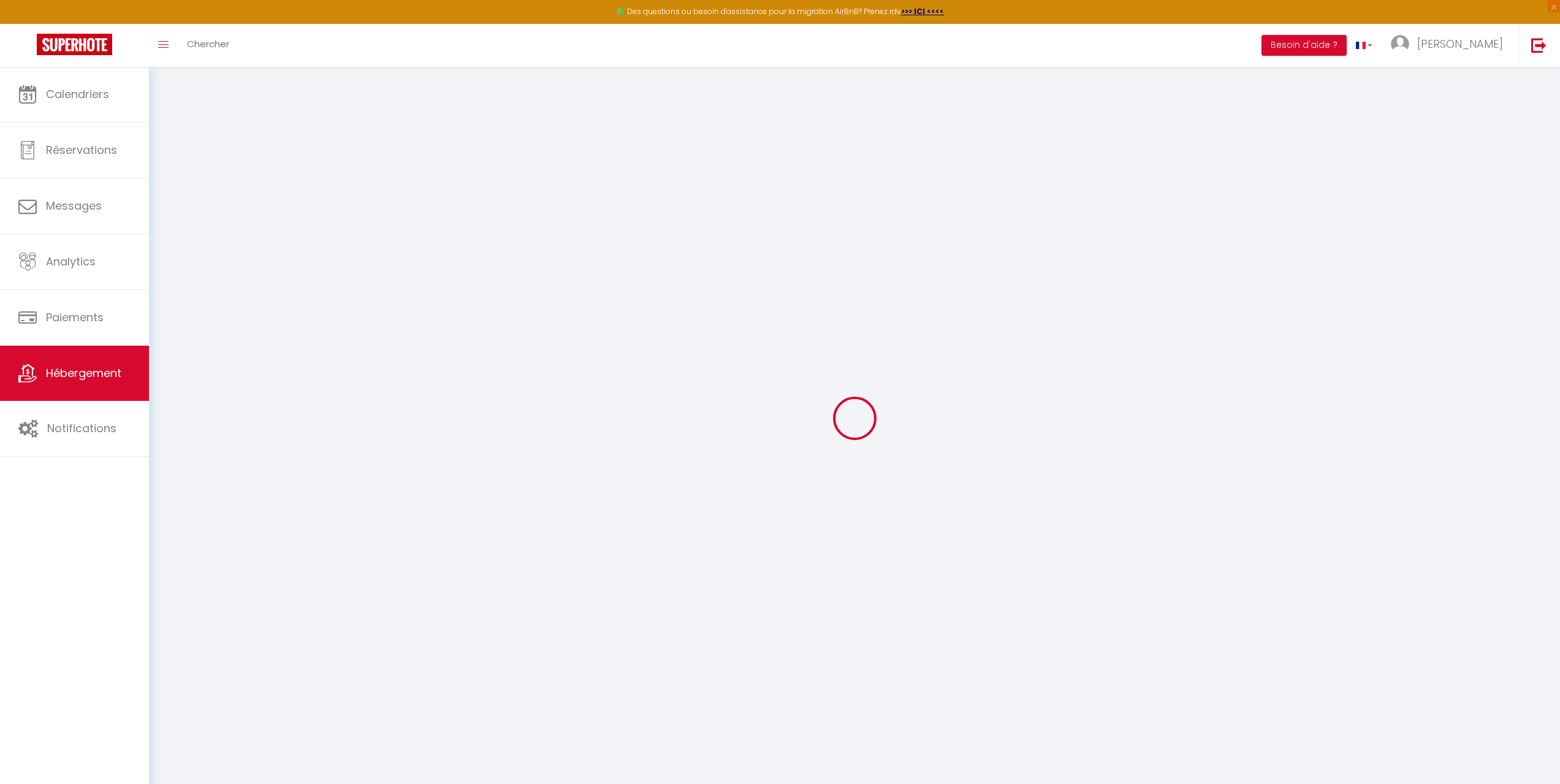
select select
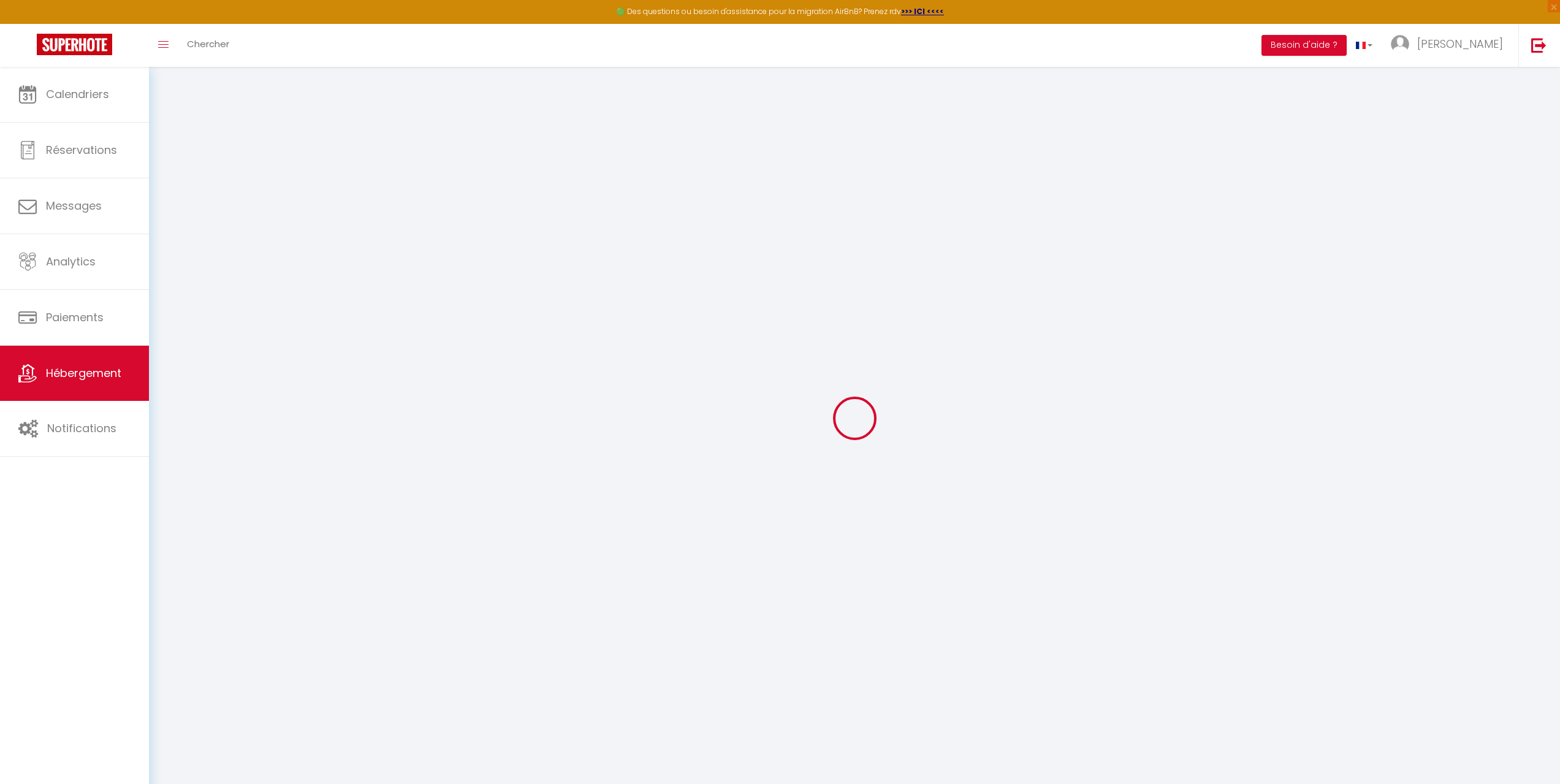
select select
checkbox input "false"
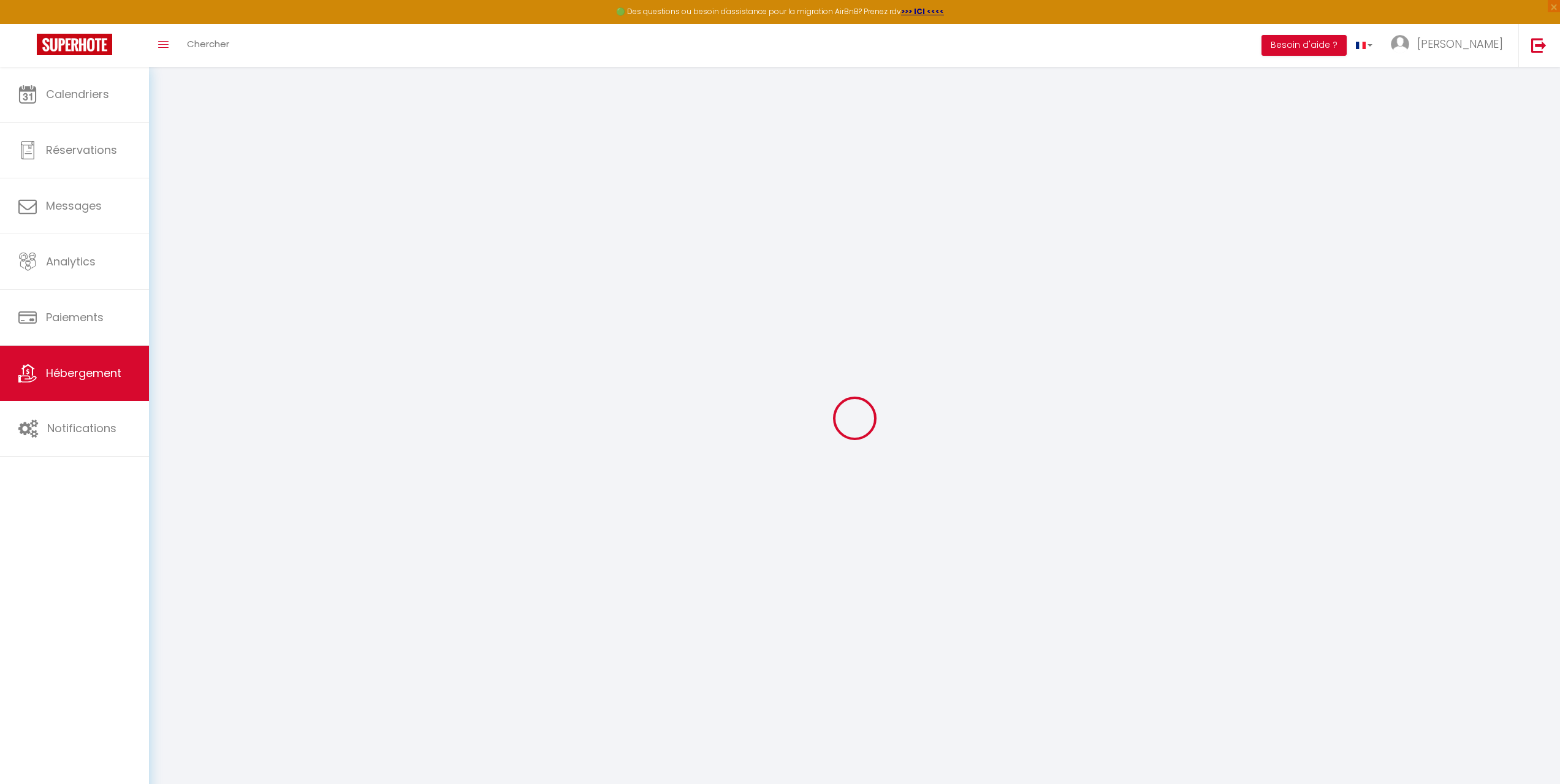
select select
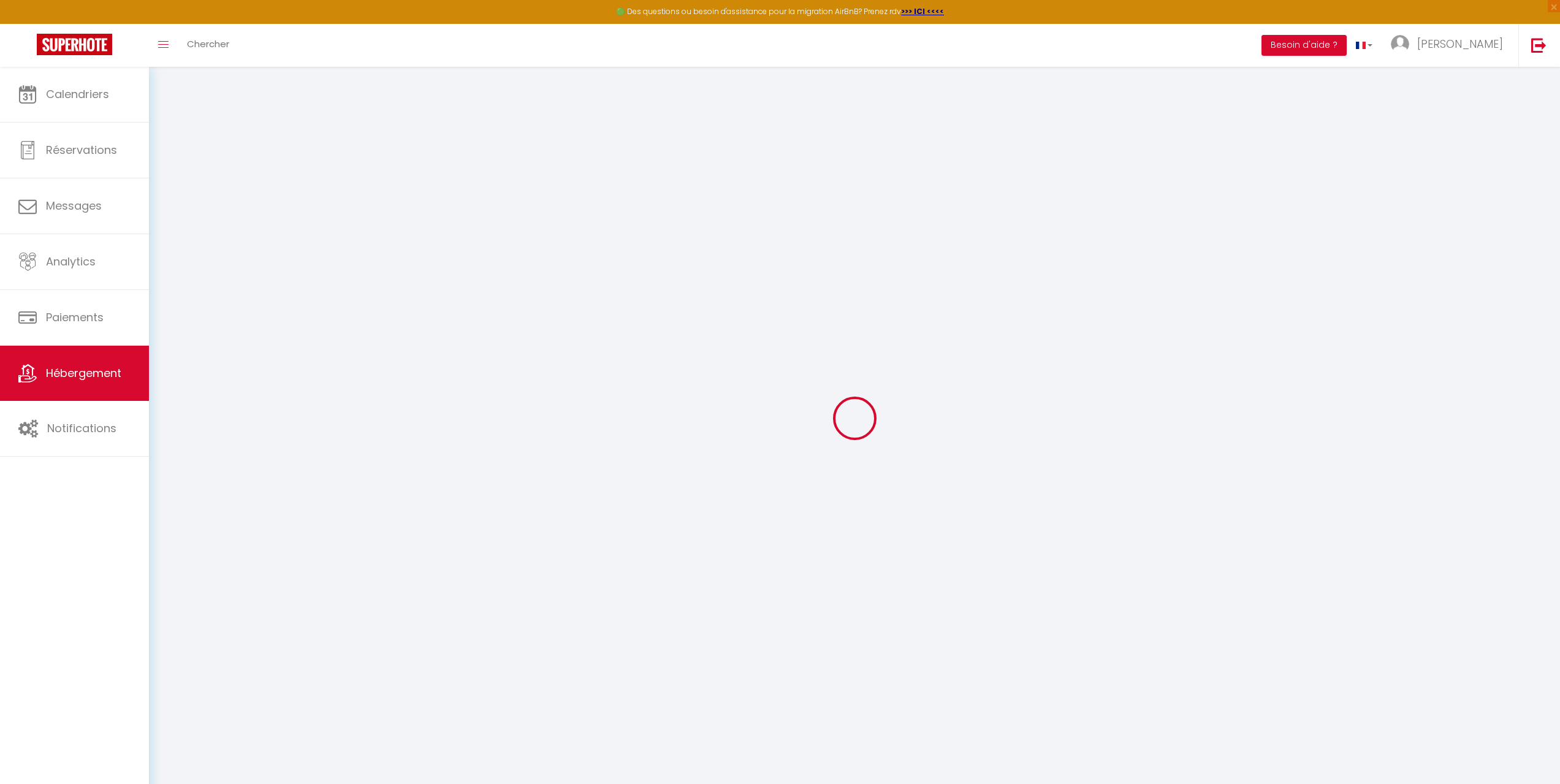
select select
checkbox input "false"
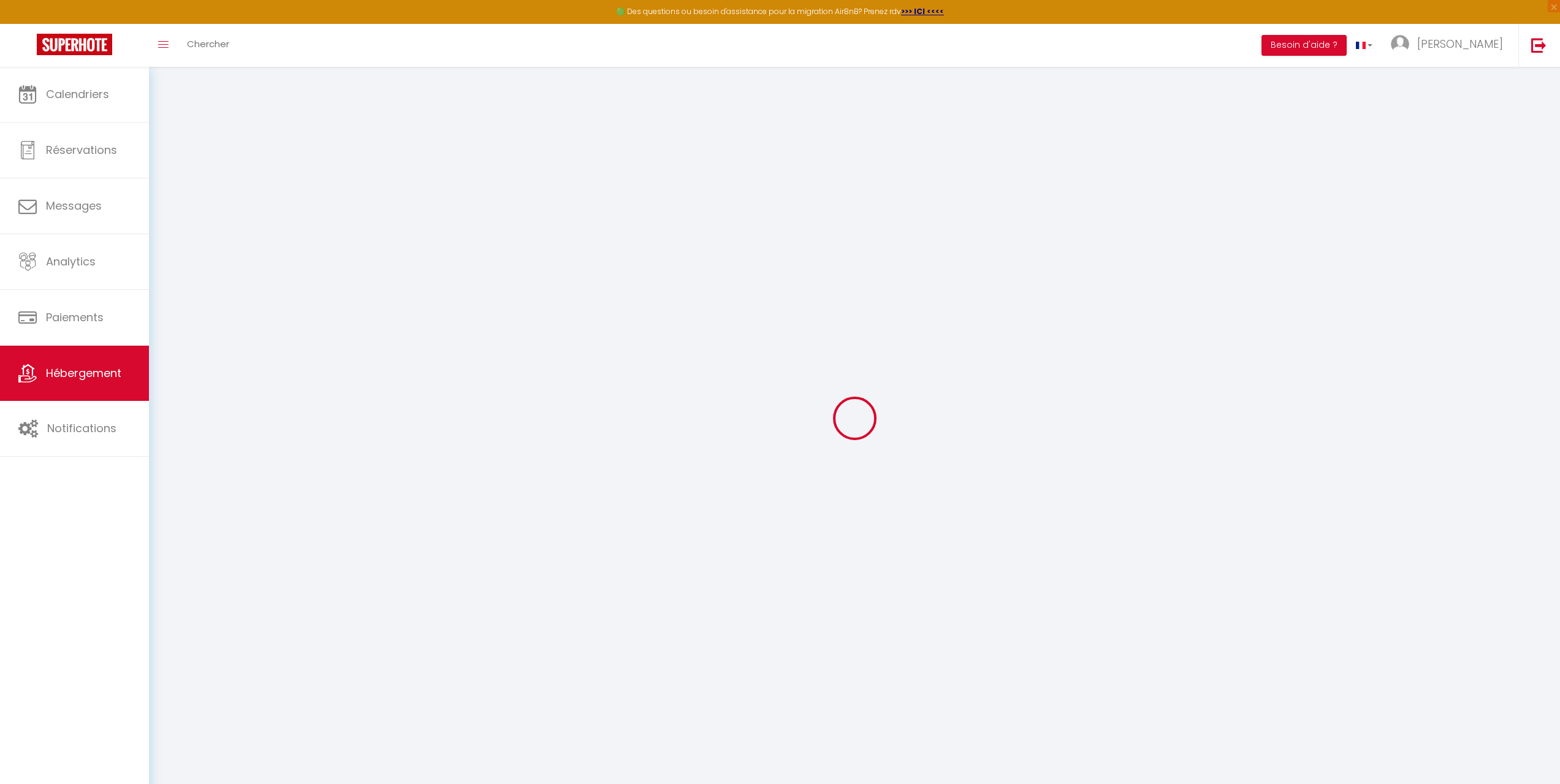
select select
checkbox input "false"
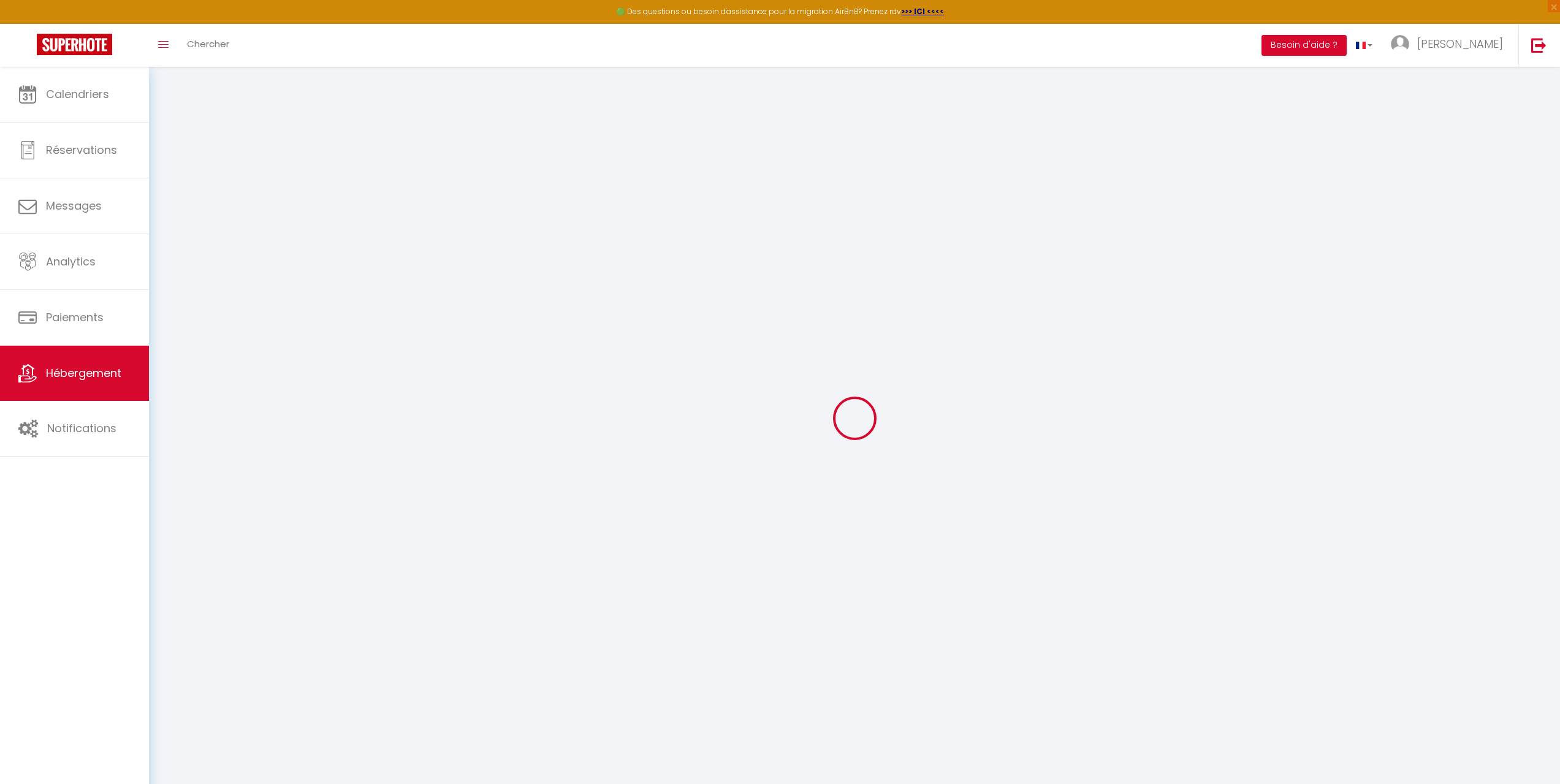
select select
checkbox input "false"
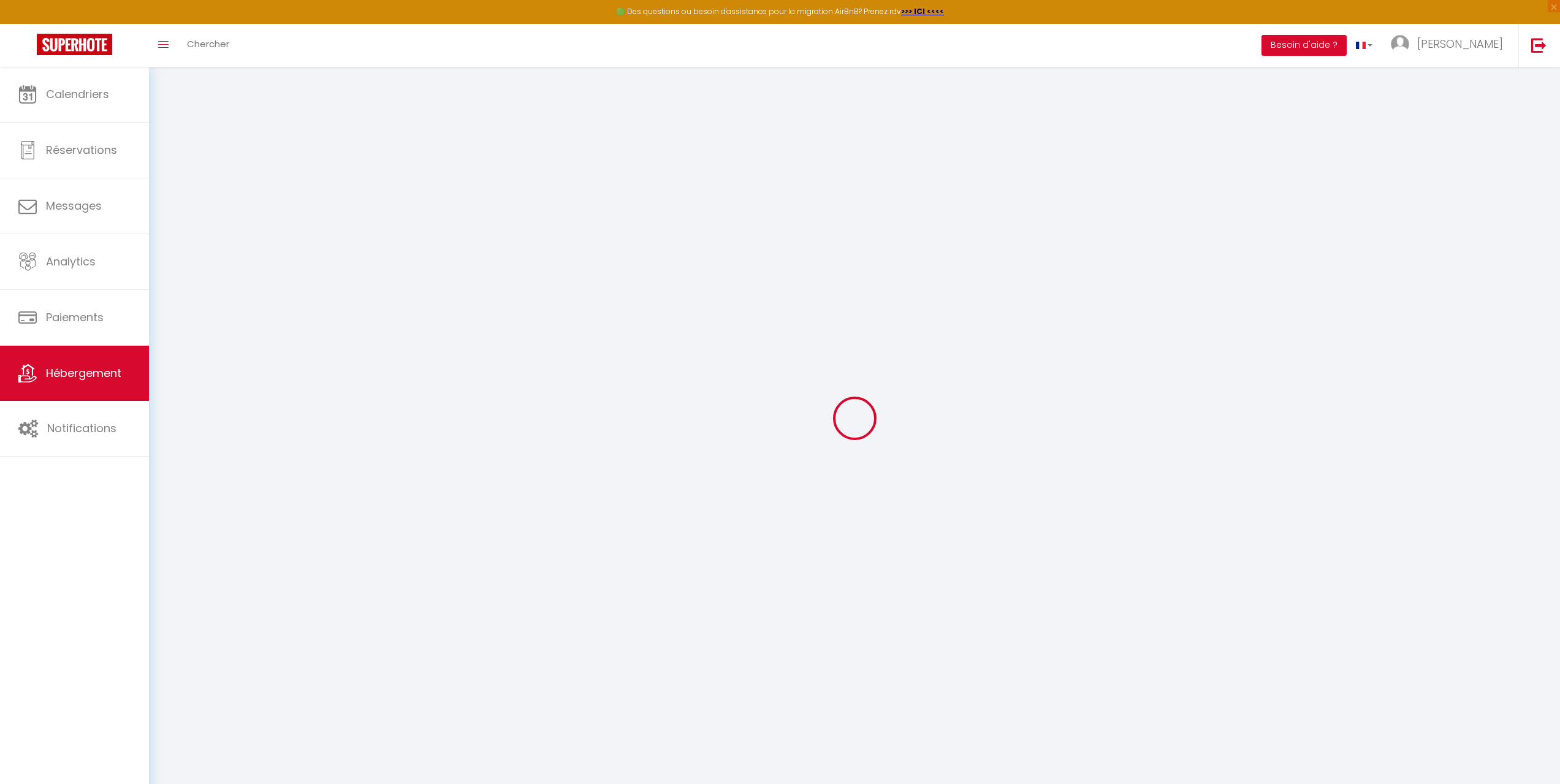
select select "14:00"
select select
select select "11:00"
select select "30"
select select "120"
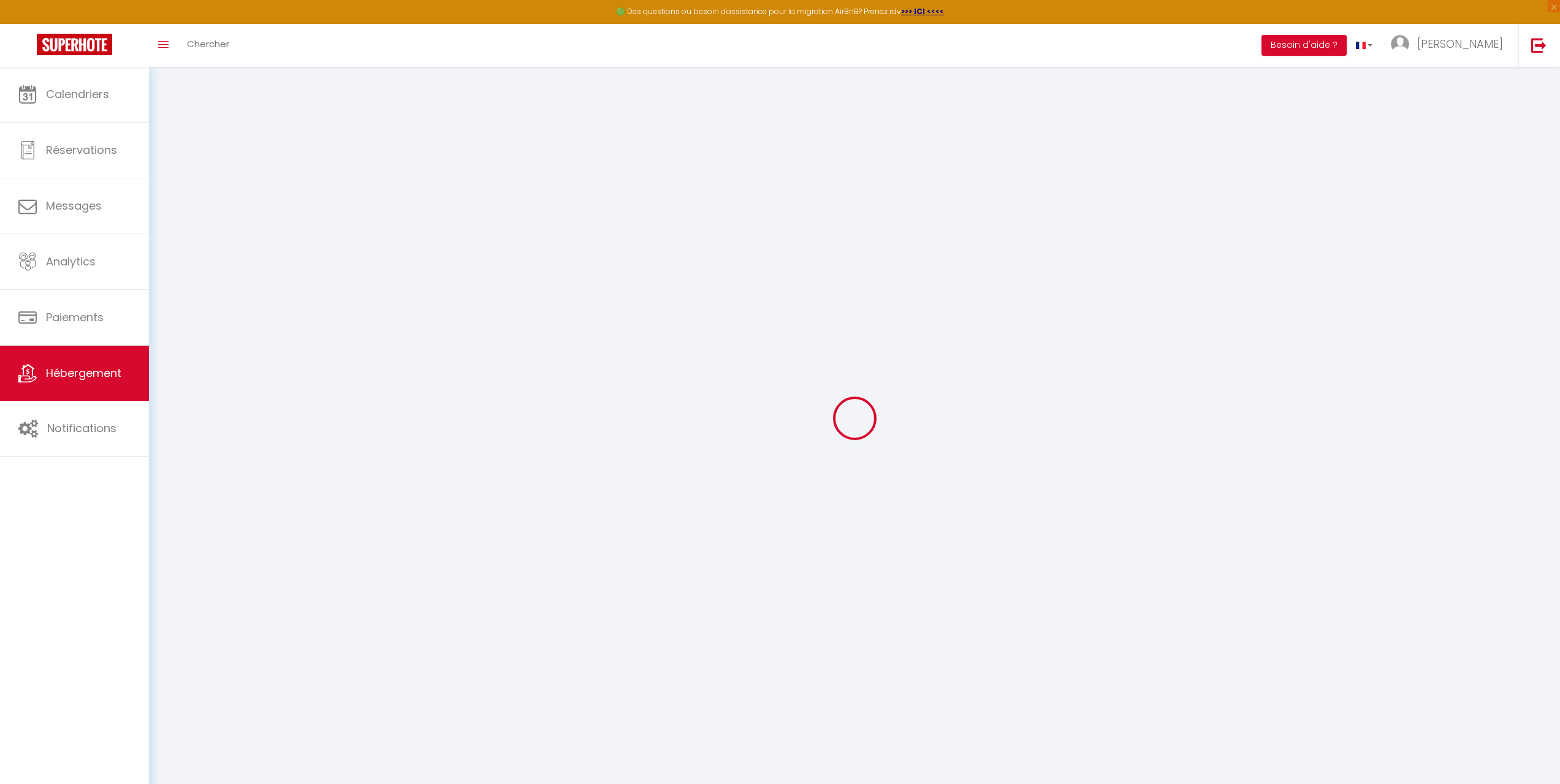
select select
checkbox input "false"
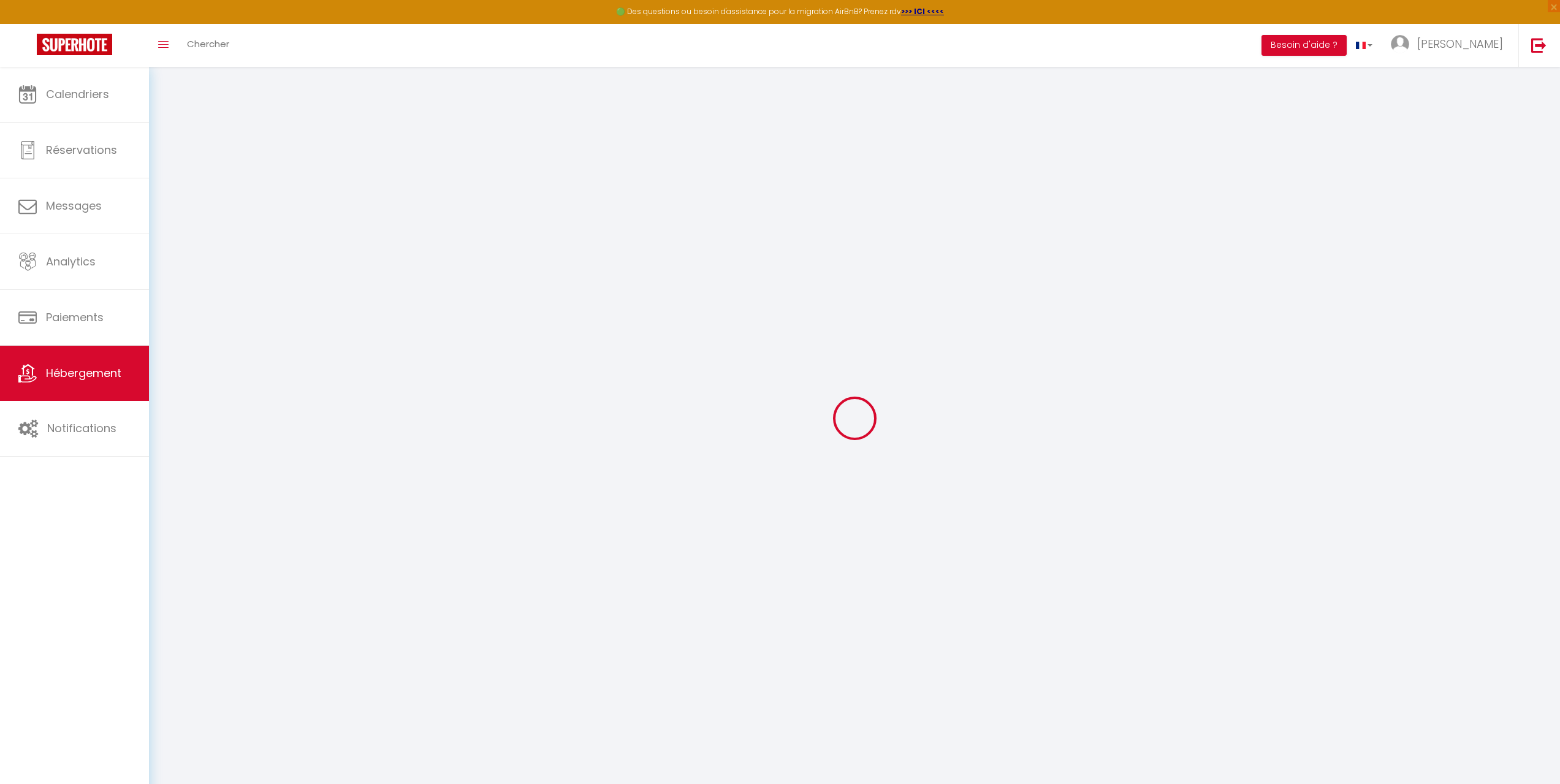
checkbox input "false"
select select
checkbox input "false"
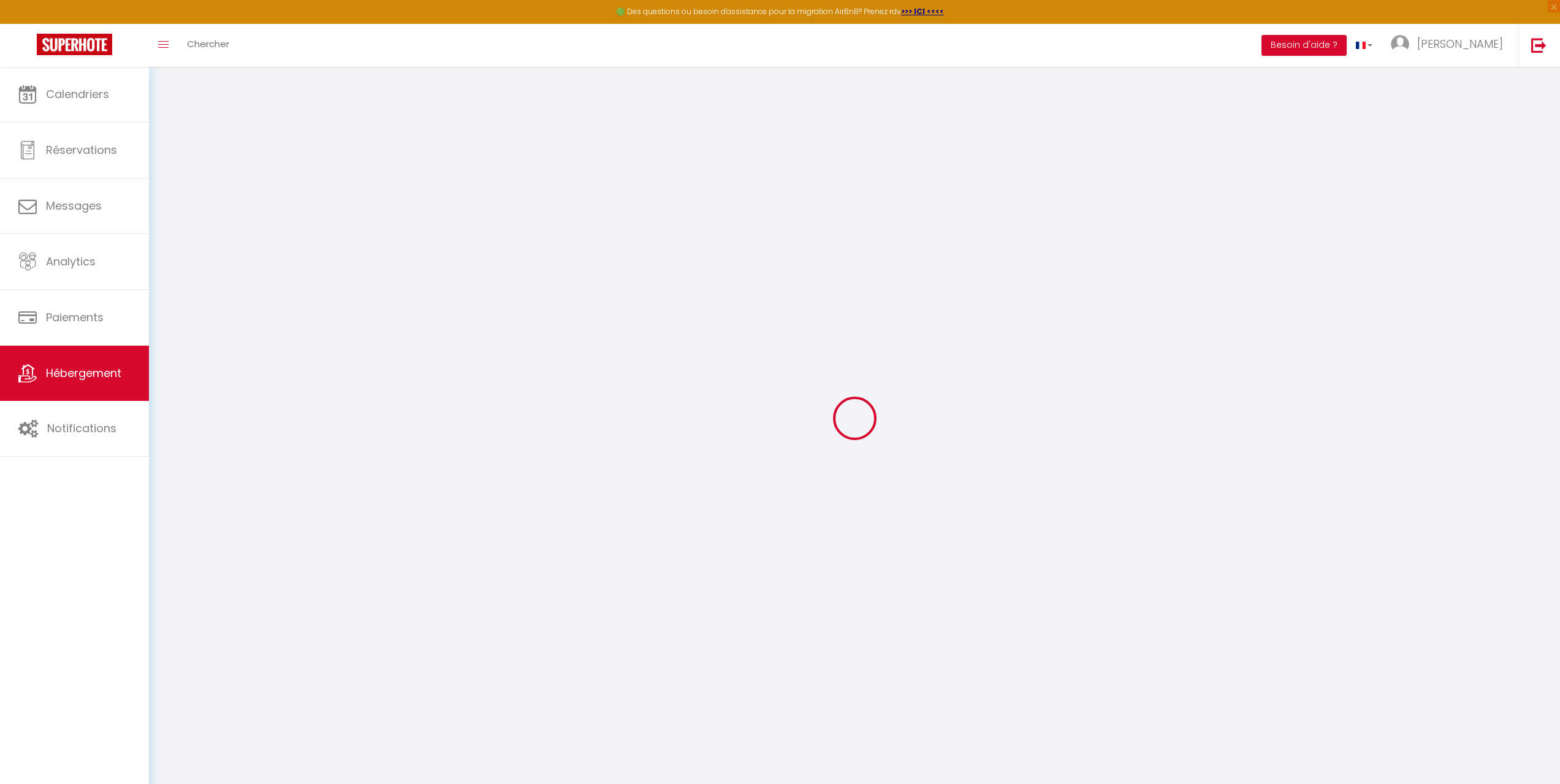
checkbox input "false"
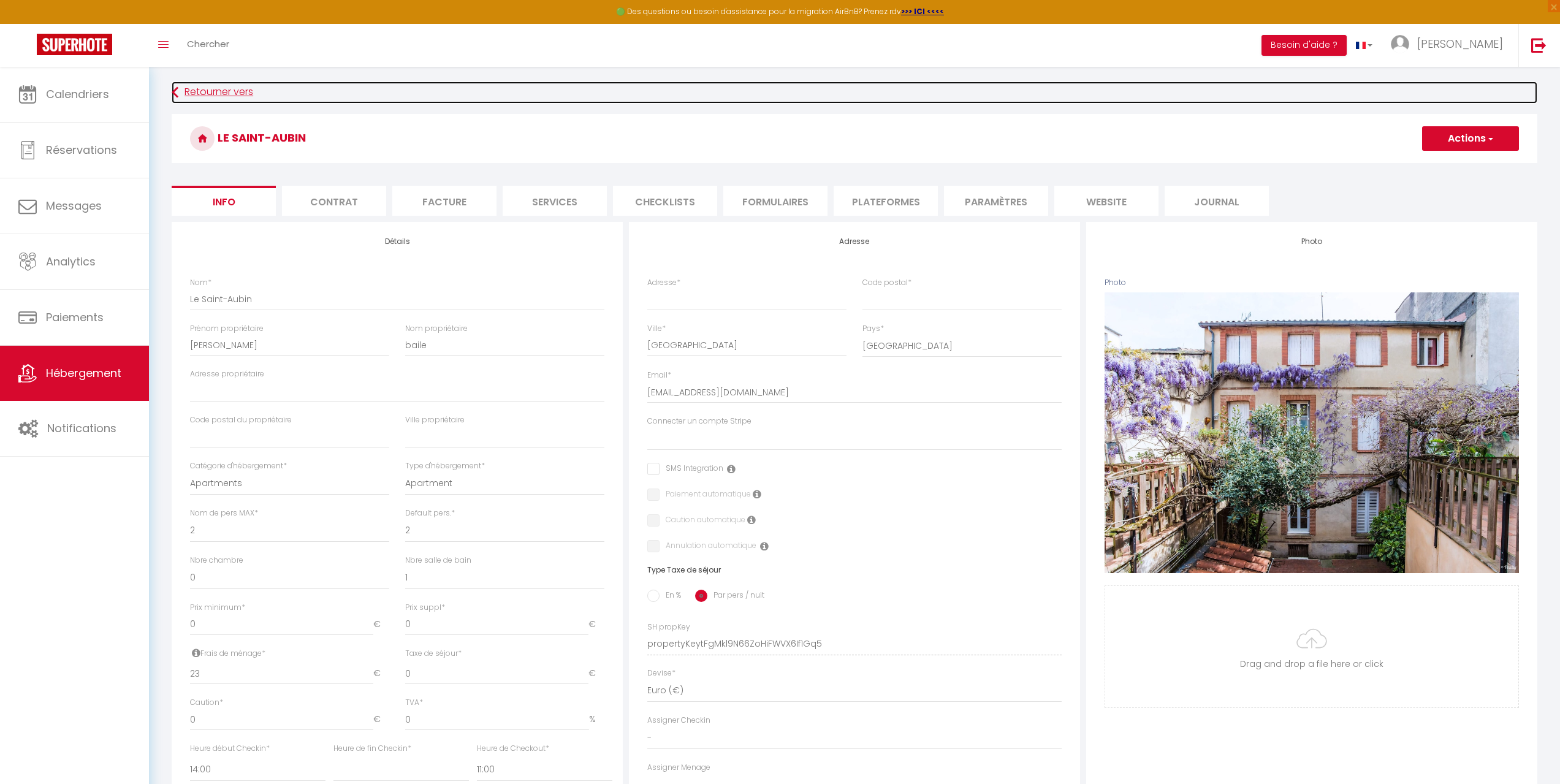
click at [183, 96] on link "Retourner vers" at bounding box center [854, 92] width 1366 height 22
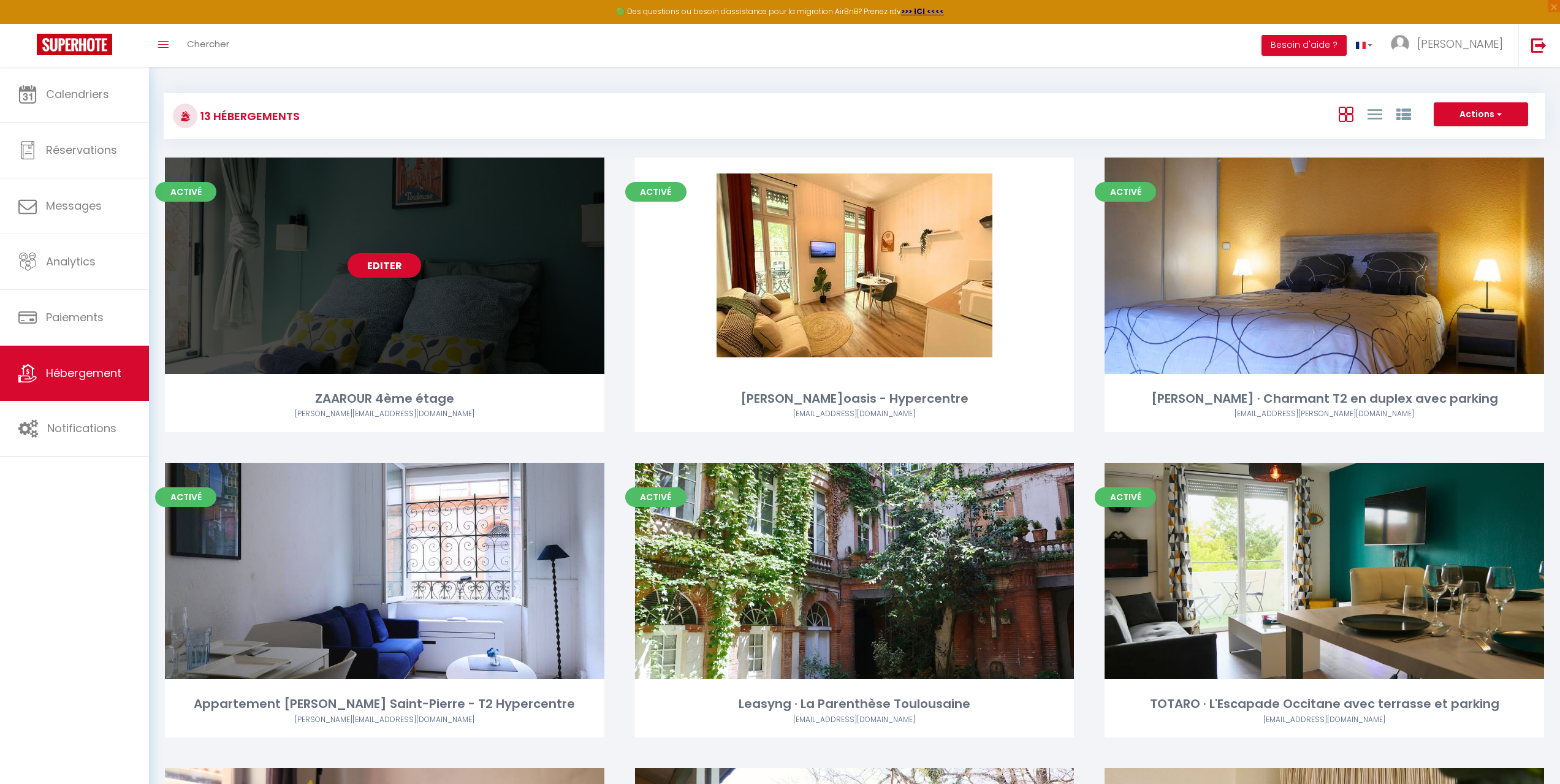
click at [387, 261] on link "Editer" at bounding box center [384, 265] width 73 height 25
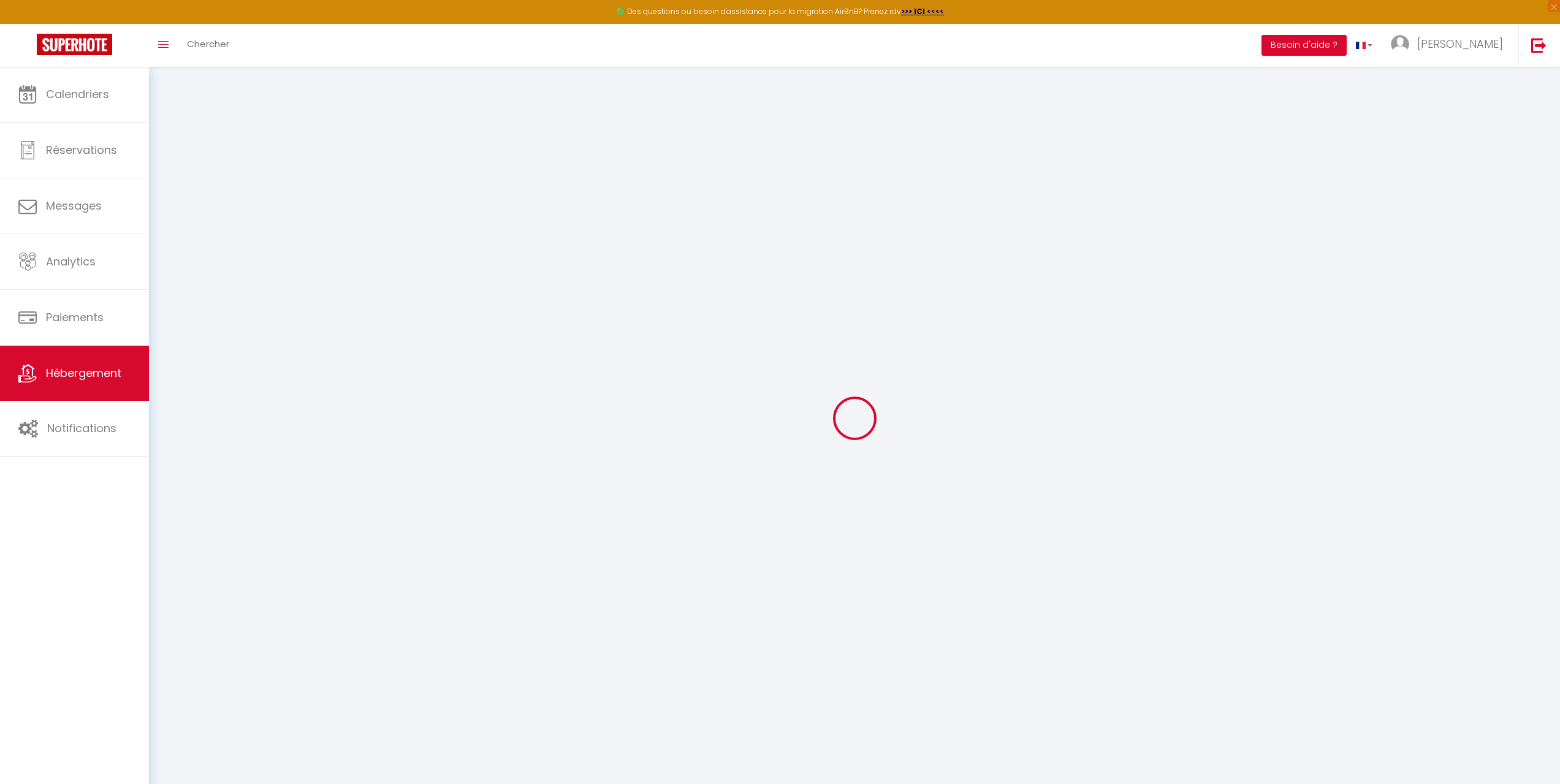
select select
checkbox input "false"
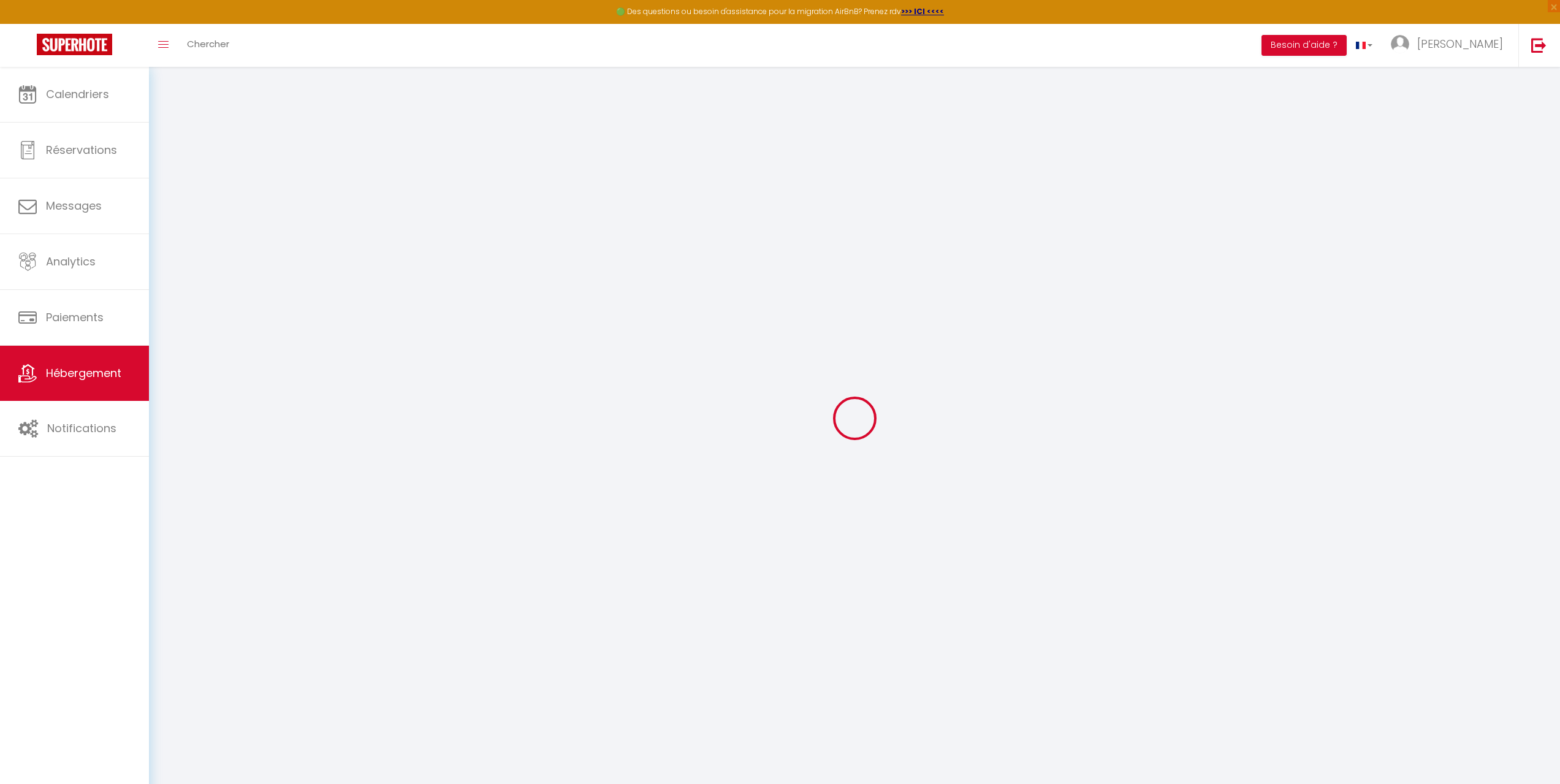
checkbox input "false"
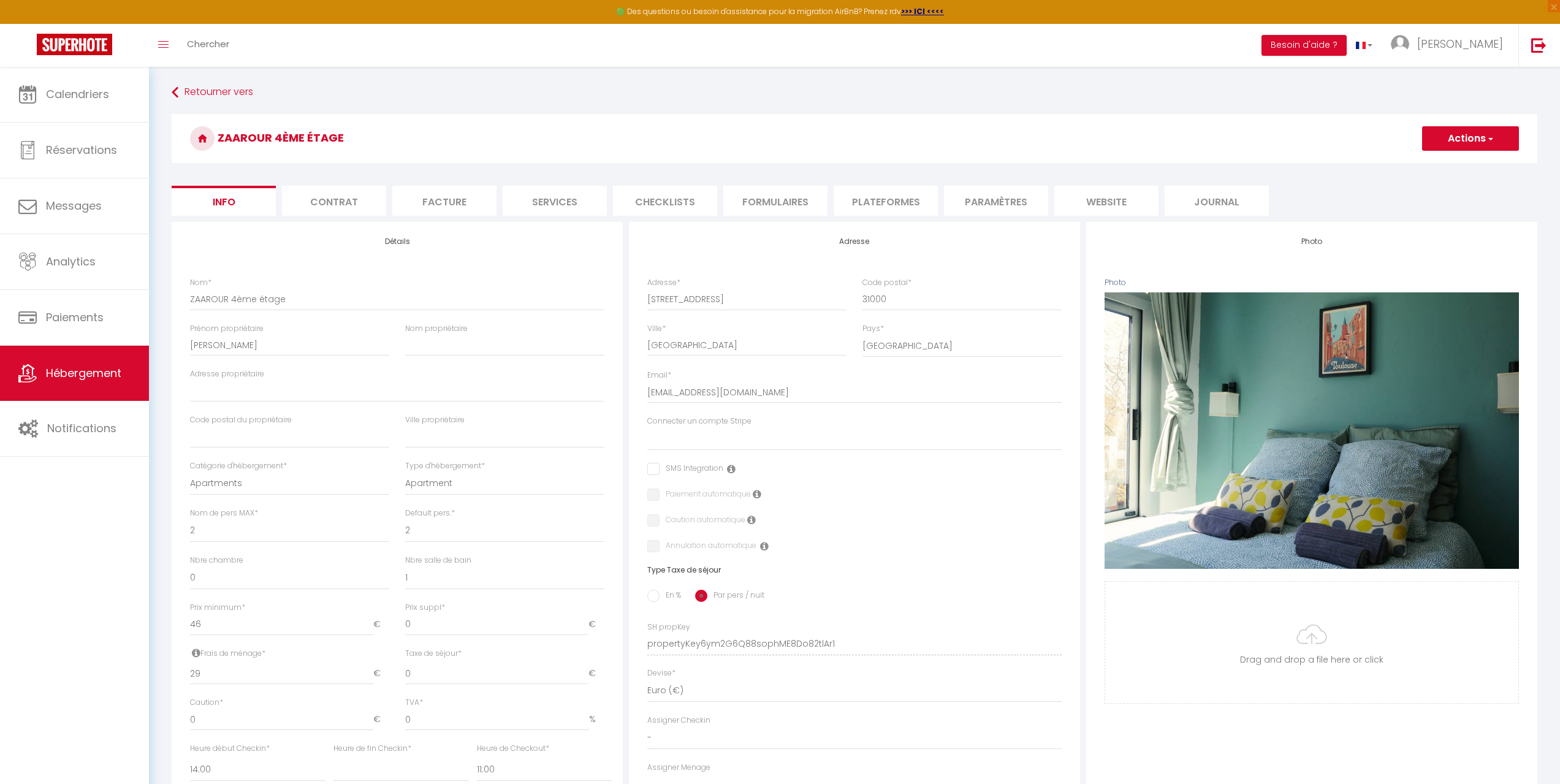
select select
checkbox input "false"
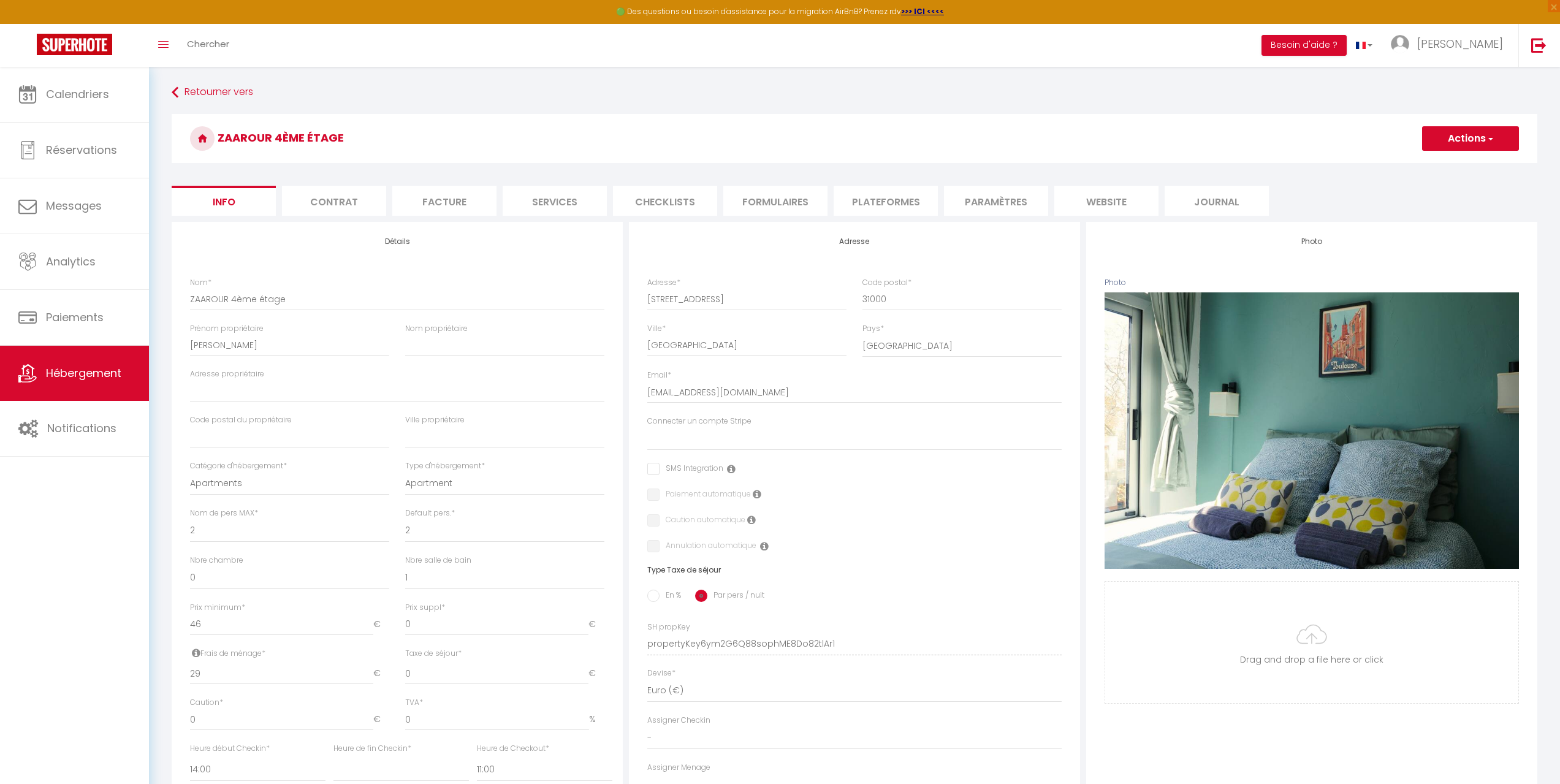
checkbox input "false"
click at [82, 363] on link "Hébergement" at bounding box center [74, 373] width 149 height 55
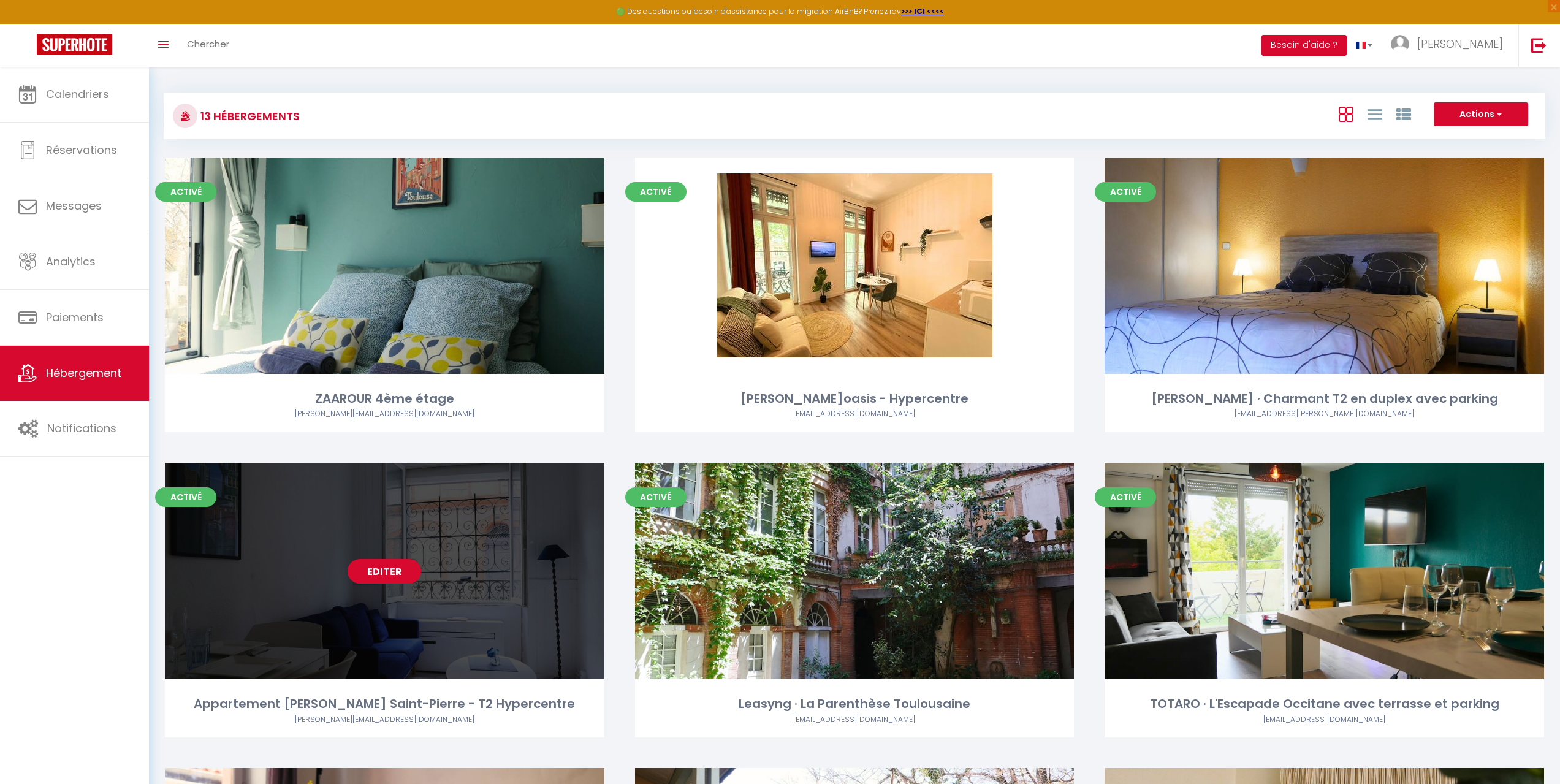
click at [373, 566] on link "Editer" at bounding box center [384, 571] width 73 height 25
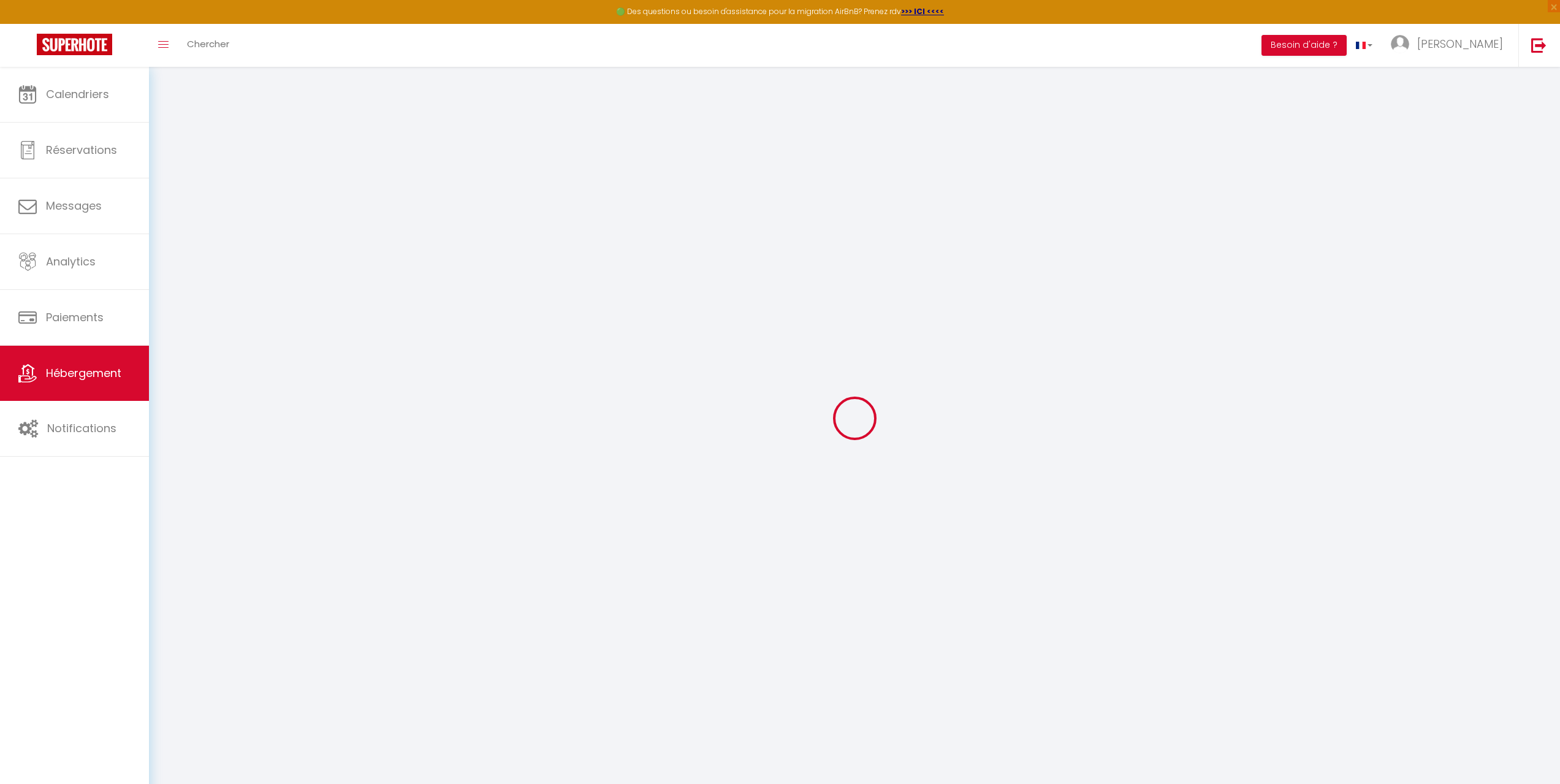
select select "14:00"
select select
select select "11:00"
select select "30"
select select "120"
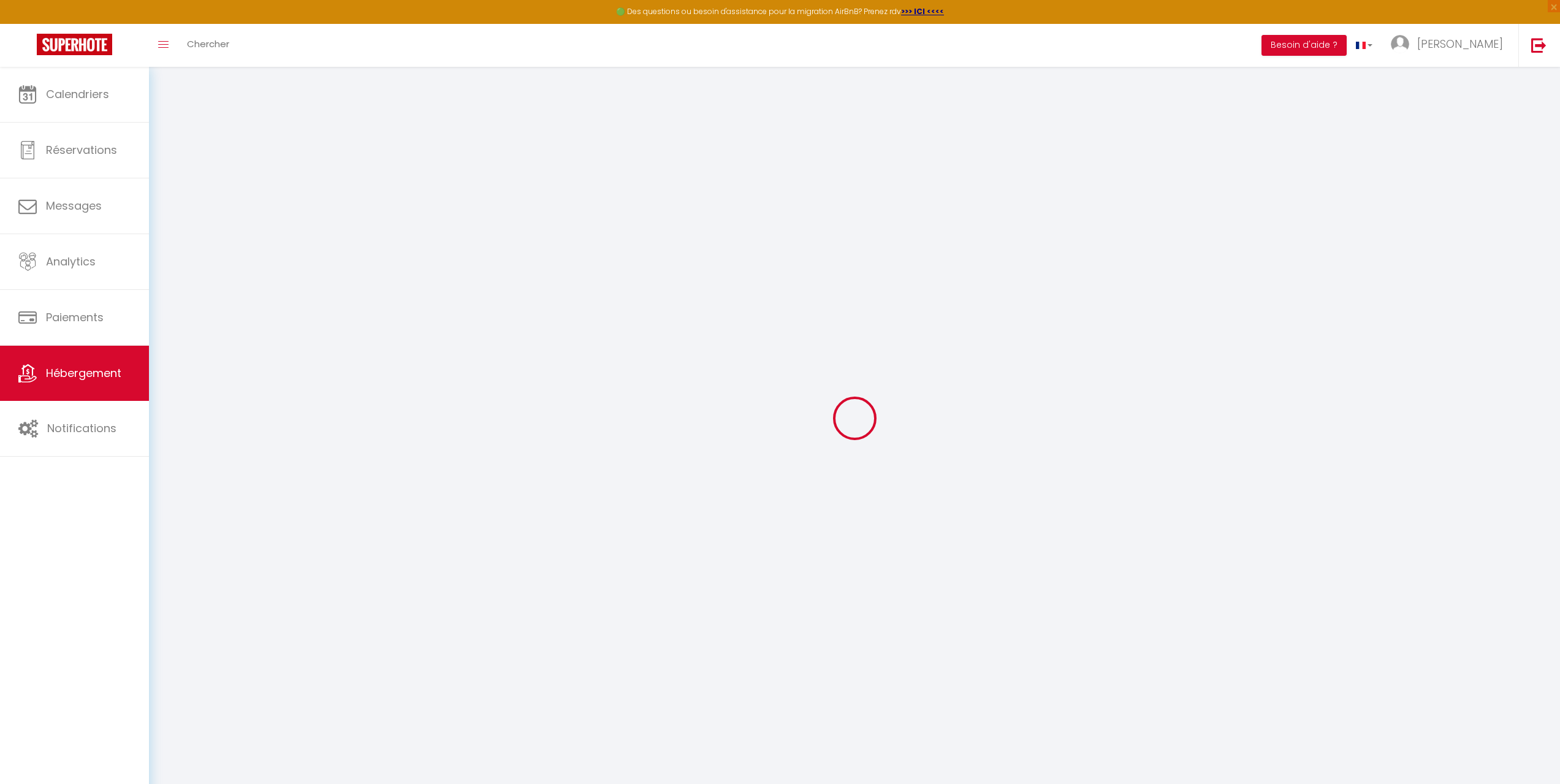
select select
checkbox input "false"
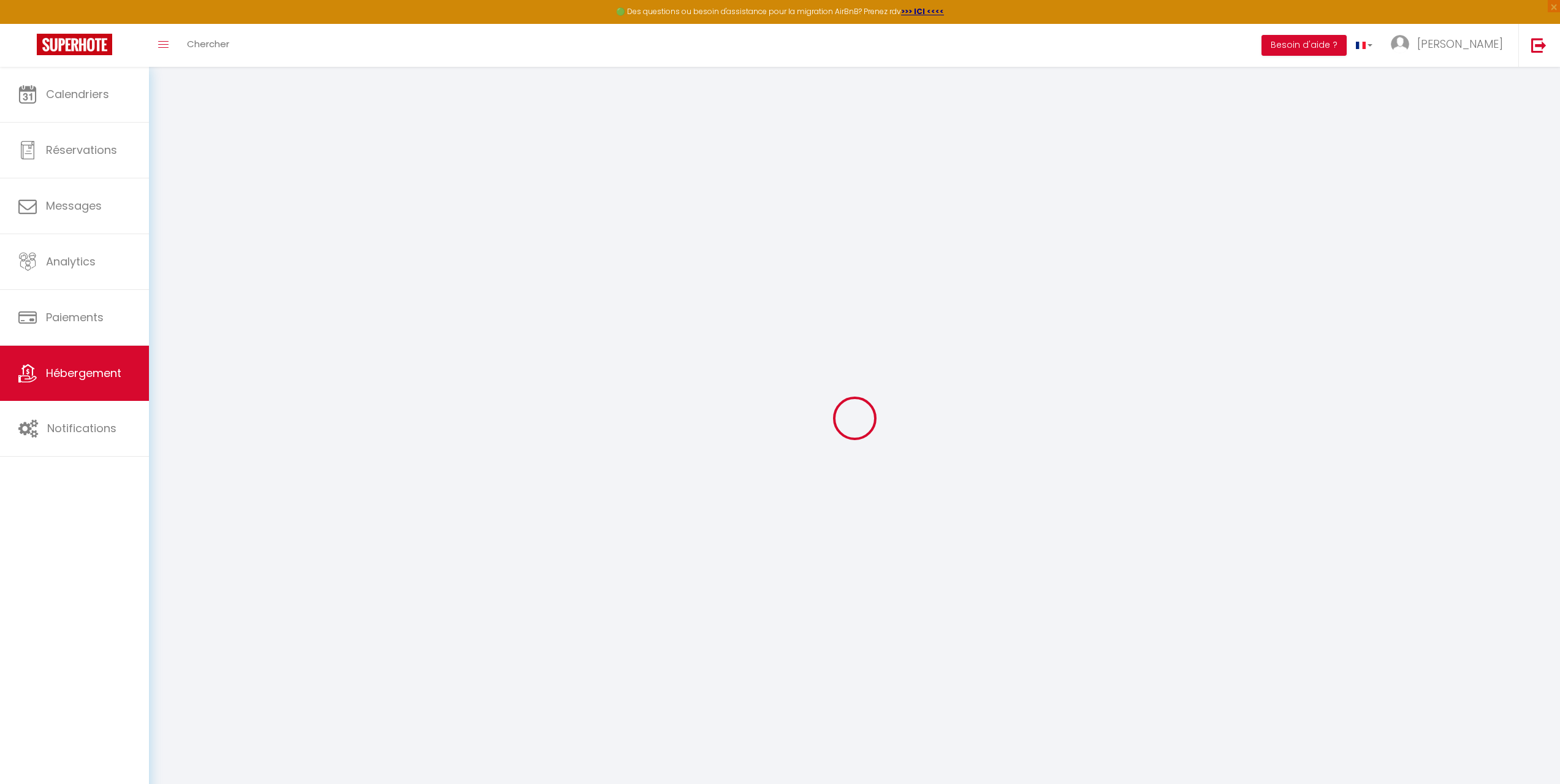
checkbox input "false"
select select
checkbox input "false"
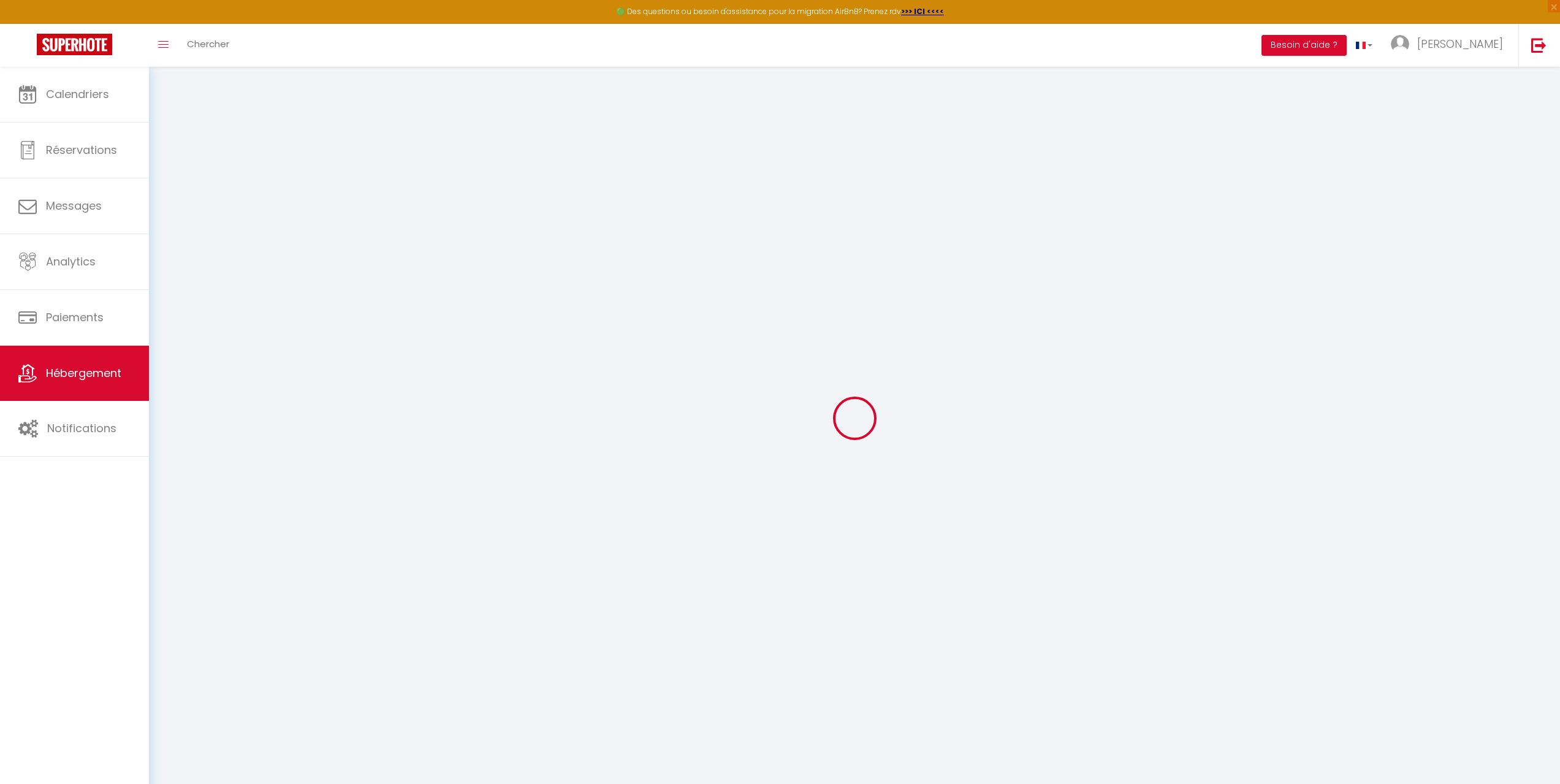
checkbox input "false"
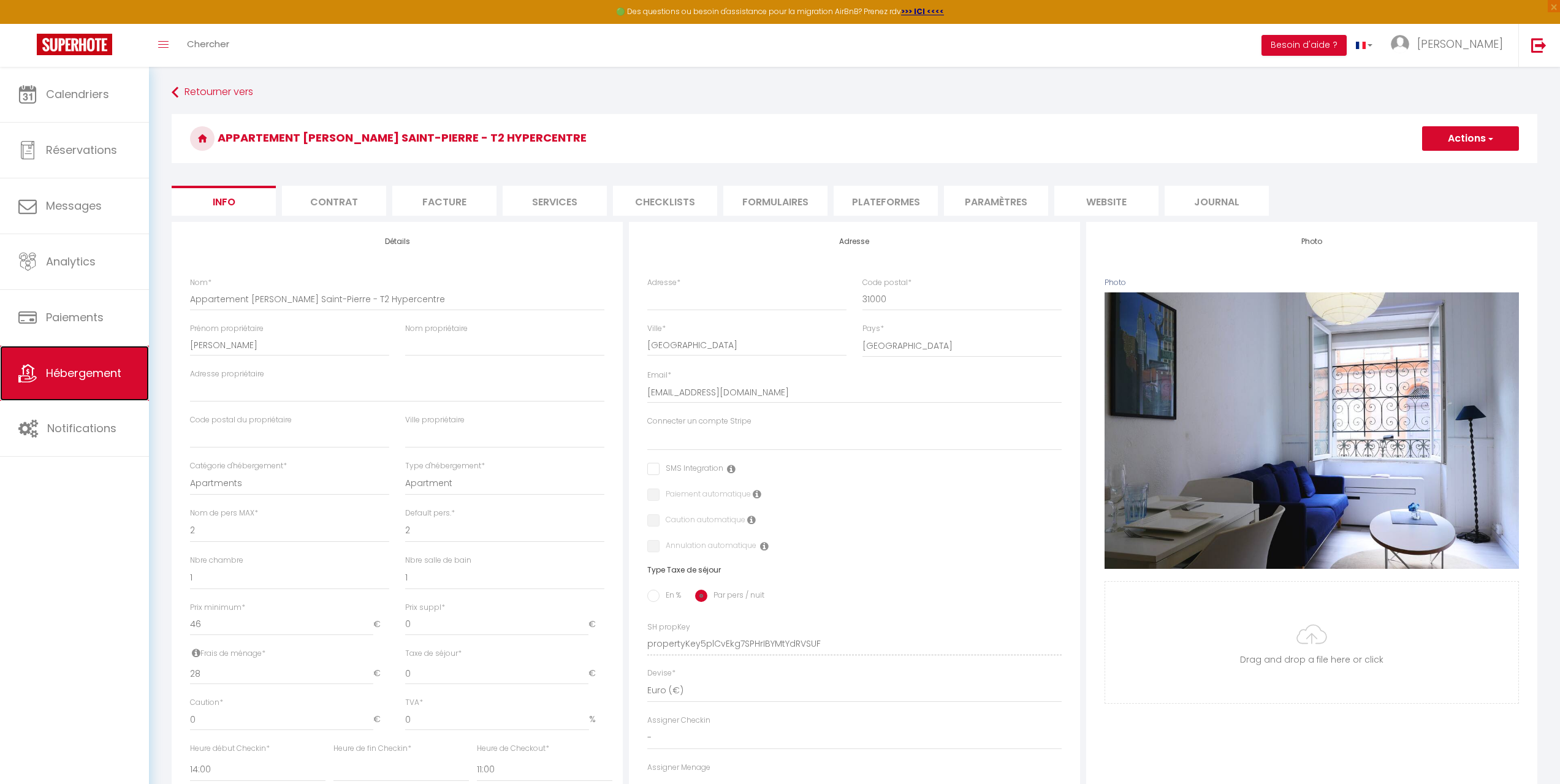
click at [89, 372] on span "Hébergement" at bounding box center [83, 373] width 75 height 15
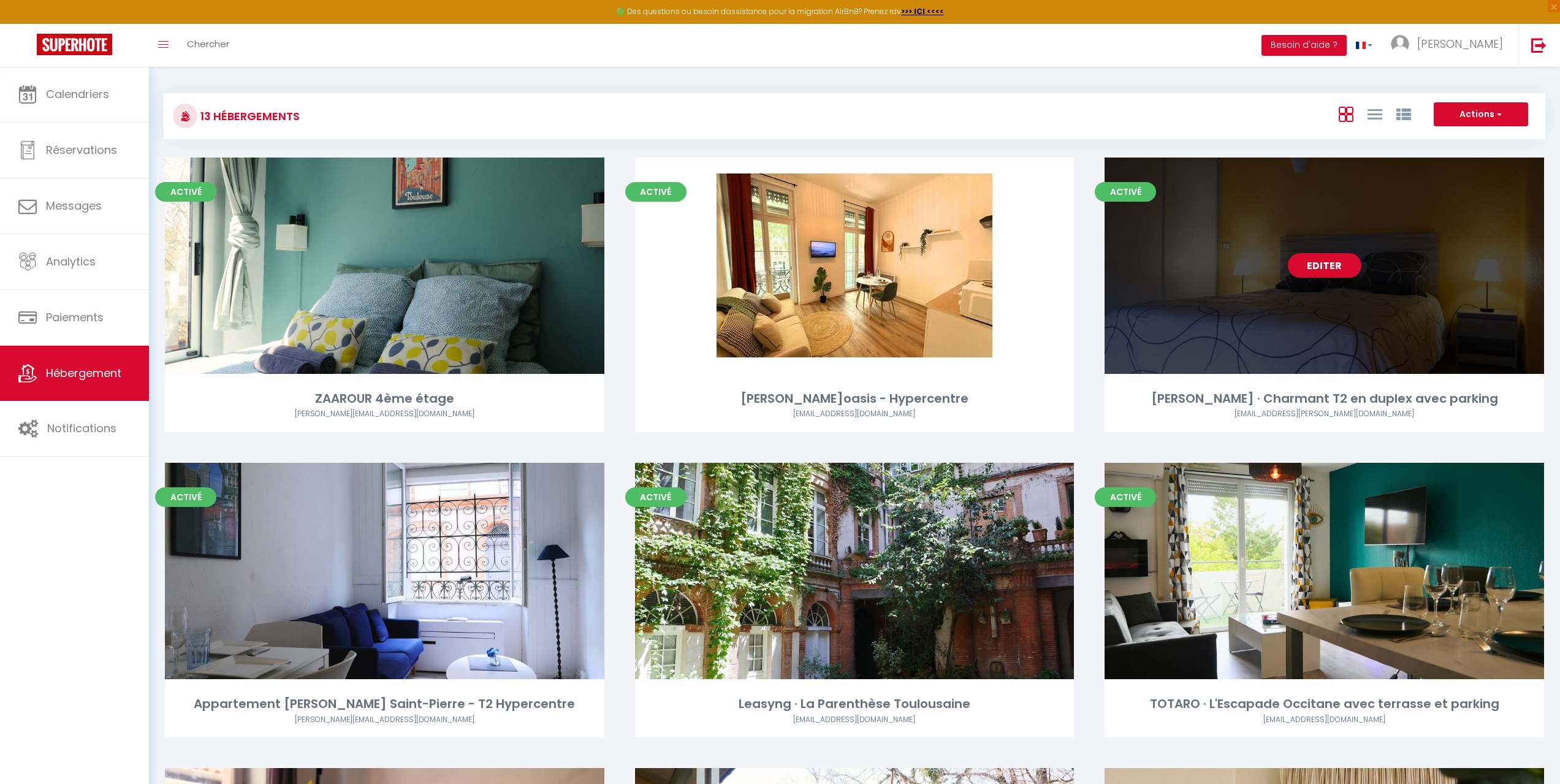
click at [1330, 278] on div "Editer" at bounding box center [1324, 265] width 440 height 216
select select "3"
select select "2"
select select "1"
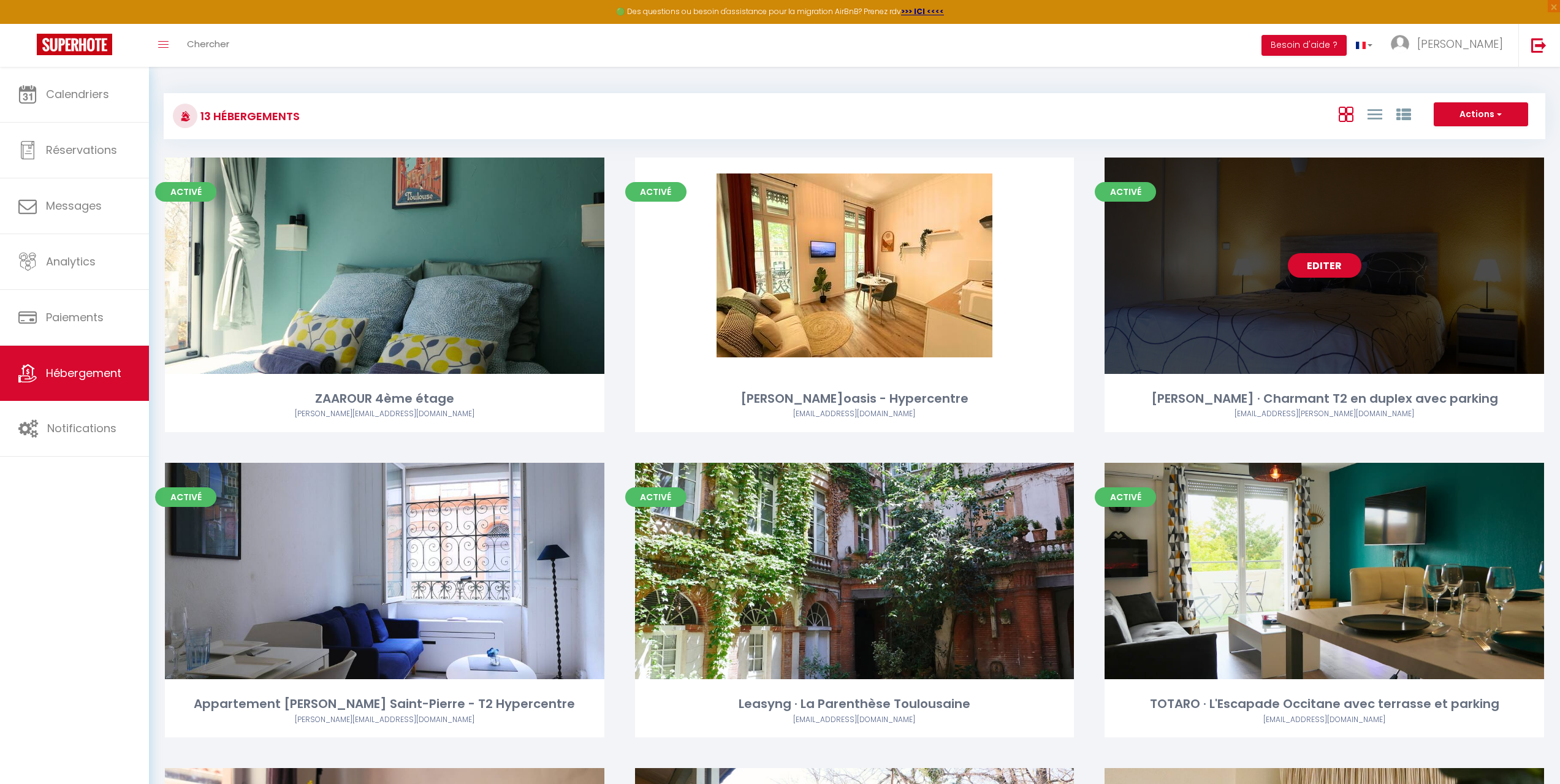
select select "28"
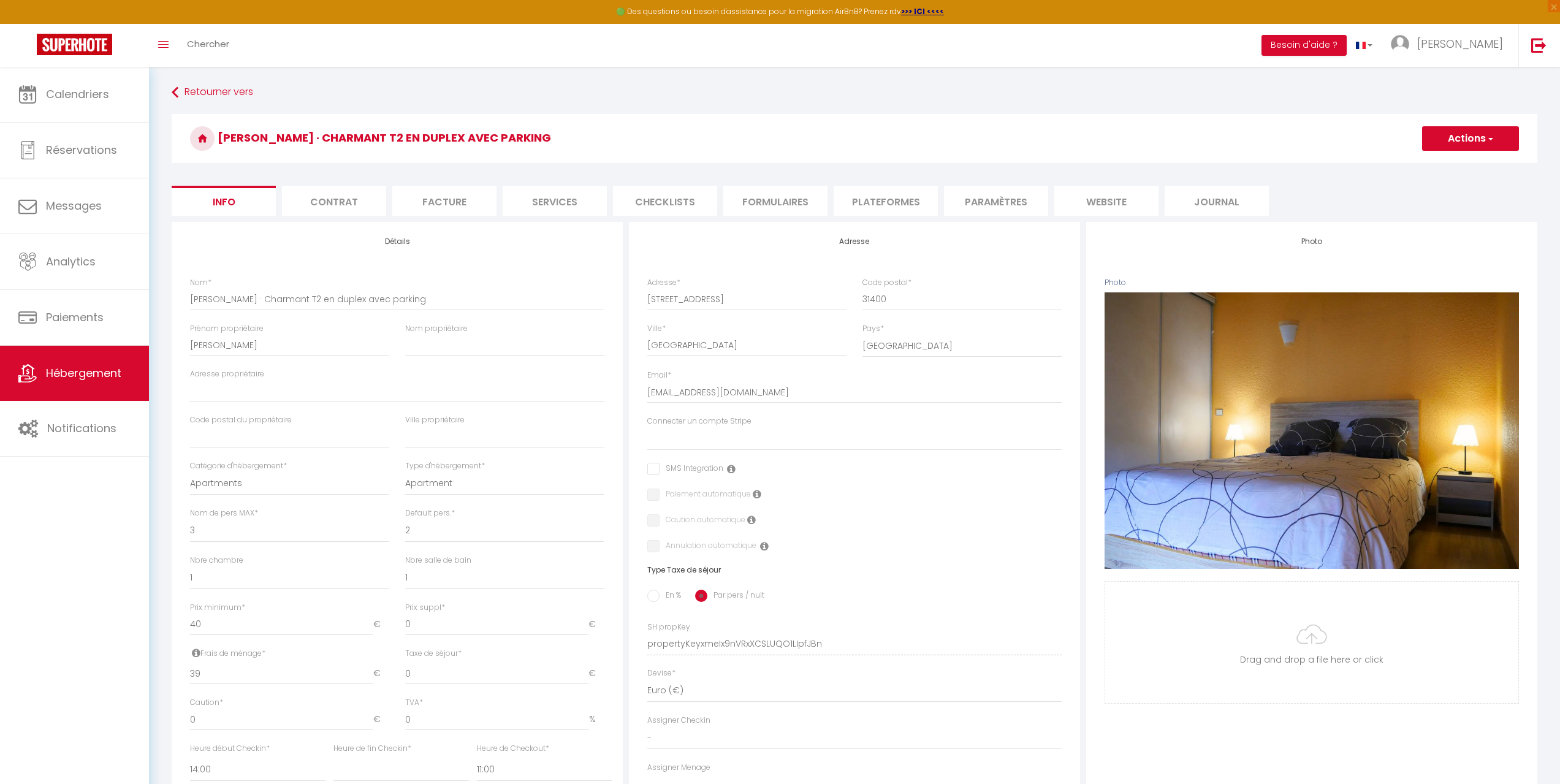
click at [772, 199] on li "Formulaires" at bounding box center [776, 201] width 104 height 30
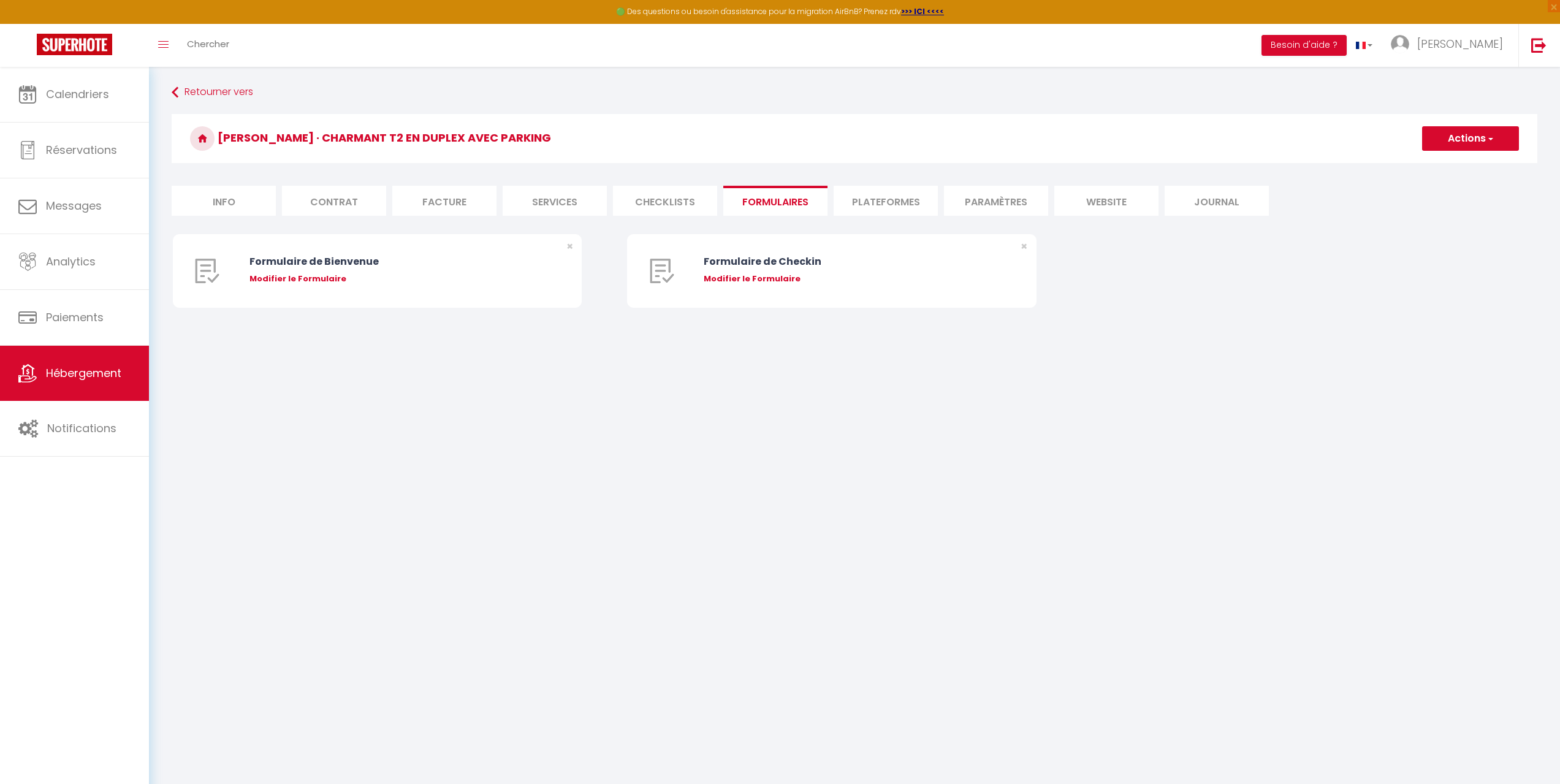
click at [339, 191] on li "Contrat" at bounding box center [334, 201] width 104 height 30
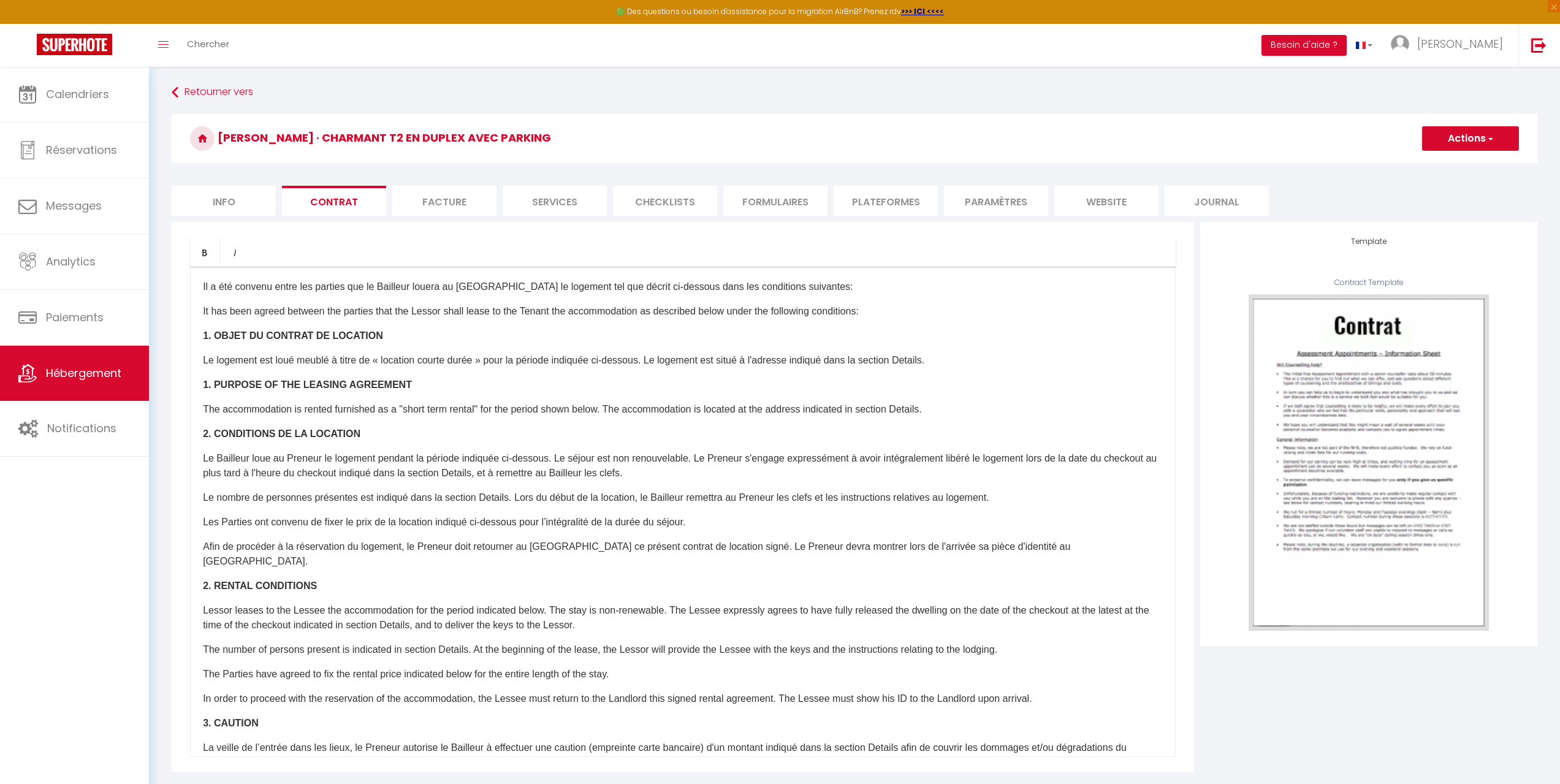
click at [239, 211] on li "Info" at bounding box center [223, 201] width 104 height 30
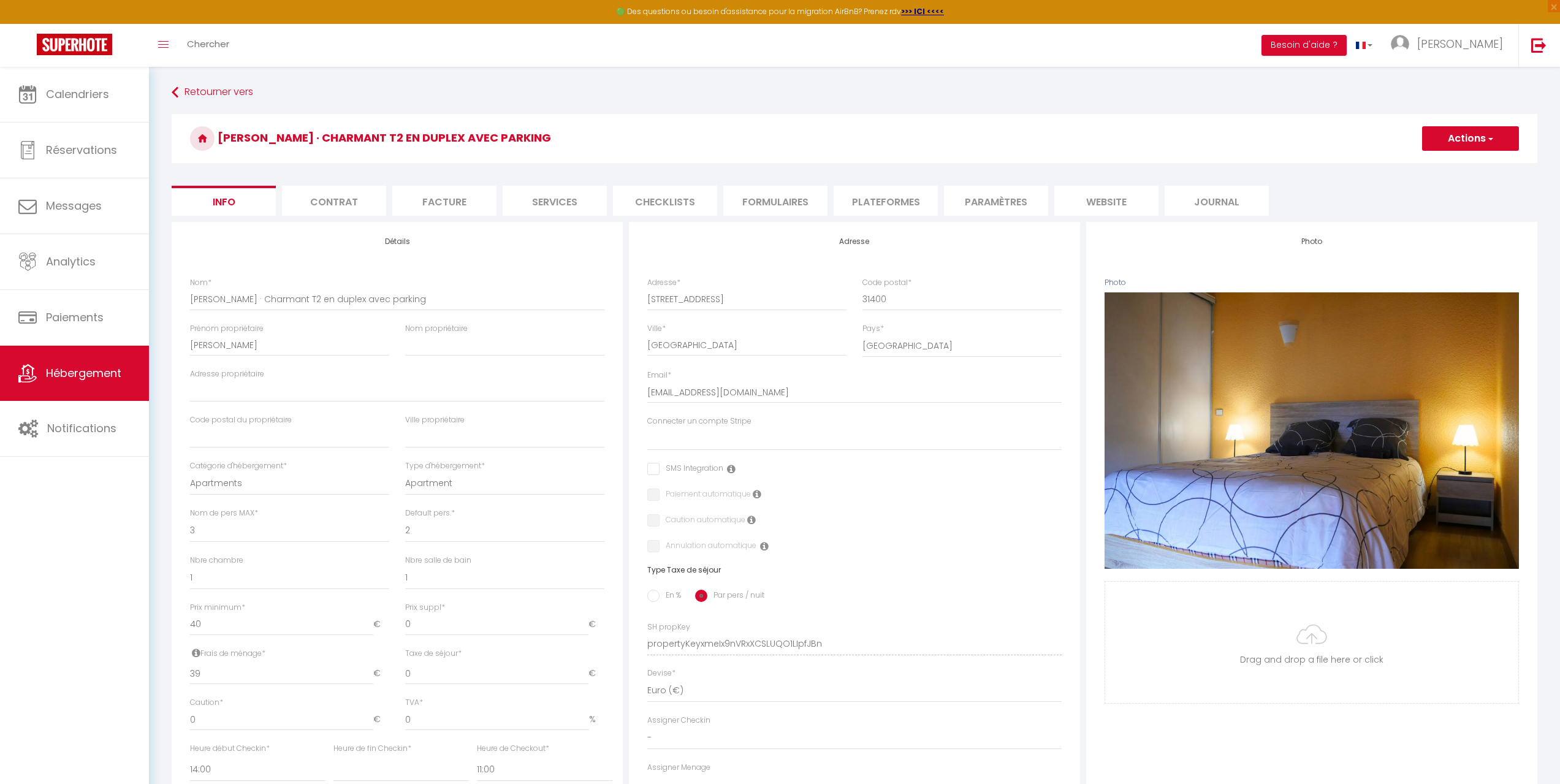
click at [1441, 135] on button "Actions" at bounding box center [1471, 138] width 97 height 25
click at [92, 373] on span "Hébergement" at bounding box center [83, 373] width 75 height 15
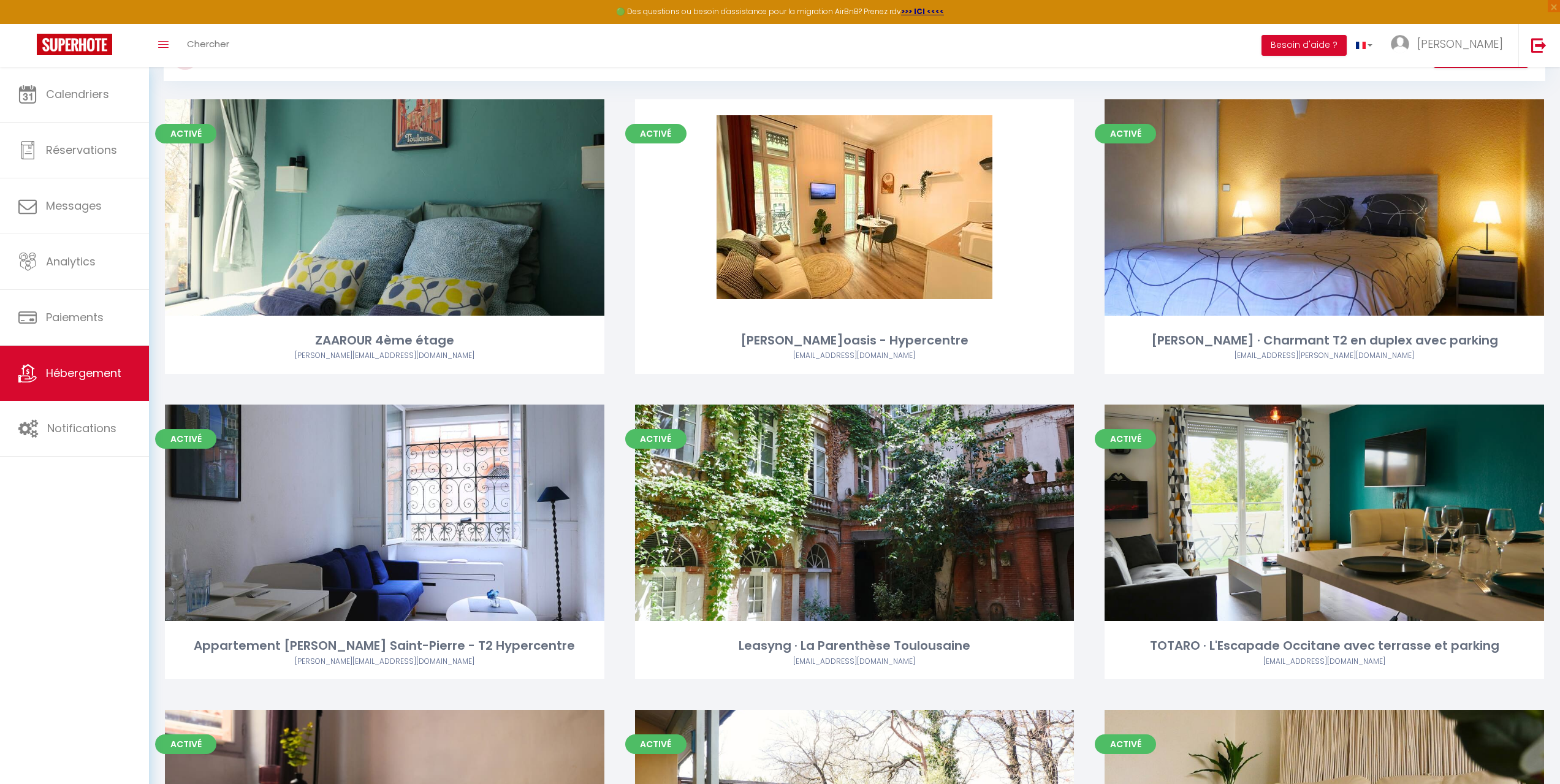
scroll to position [57, 0]
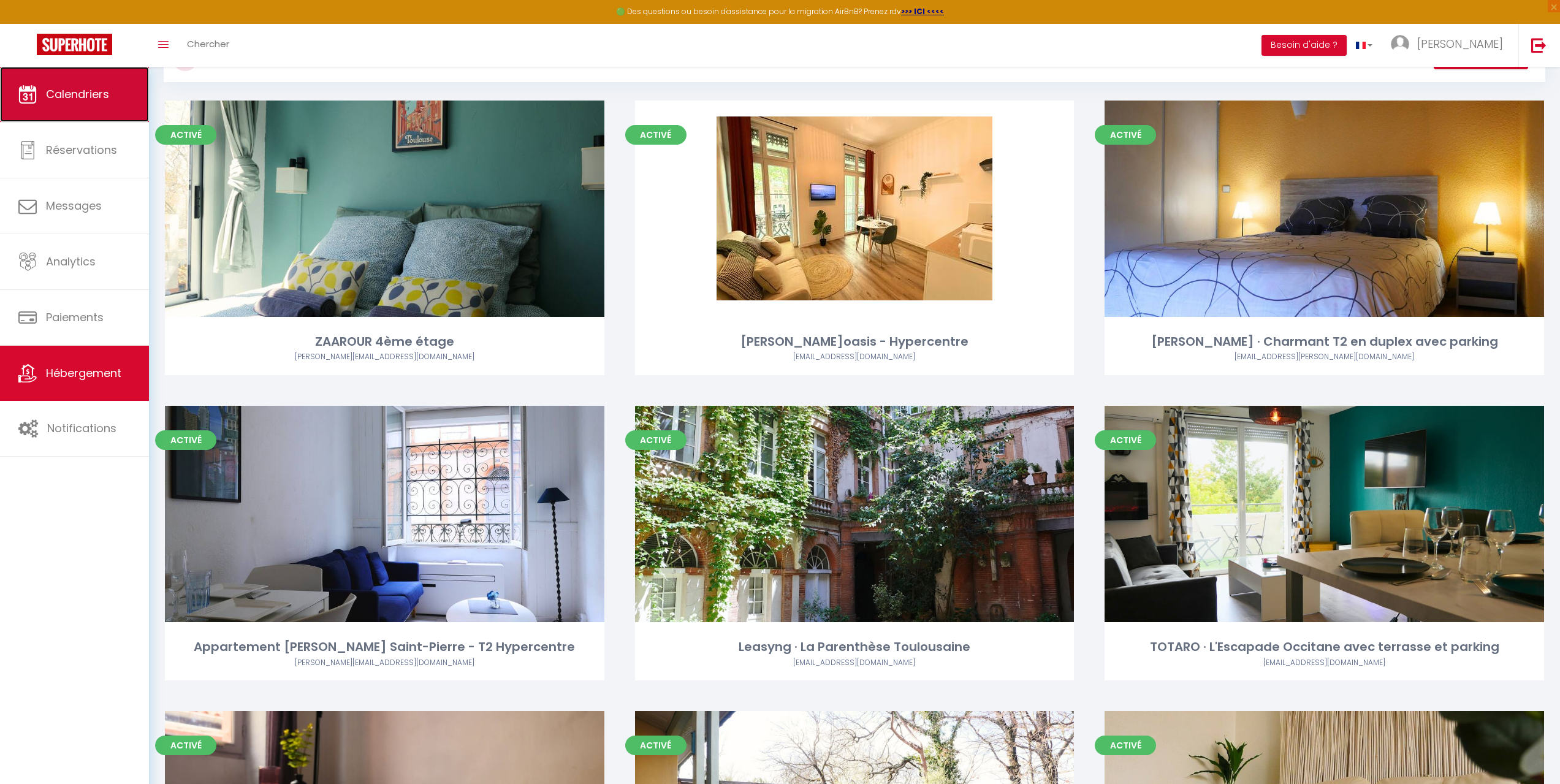
click at [79, 99] on span "Calendriers" at bounding box center [77, 94] width 63 height 15
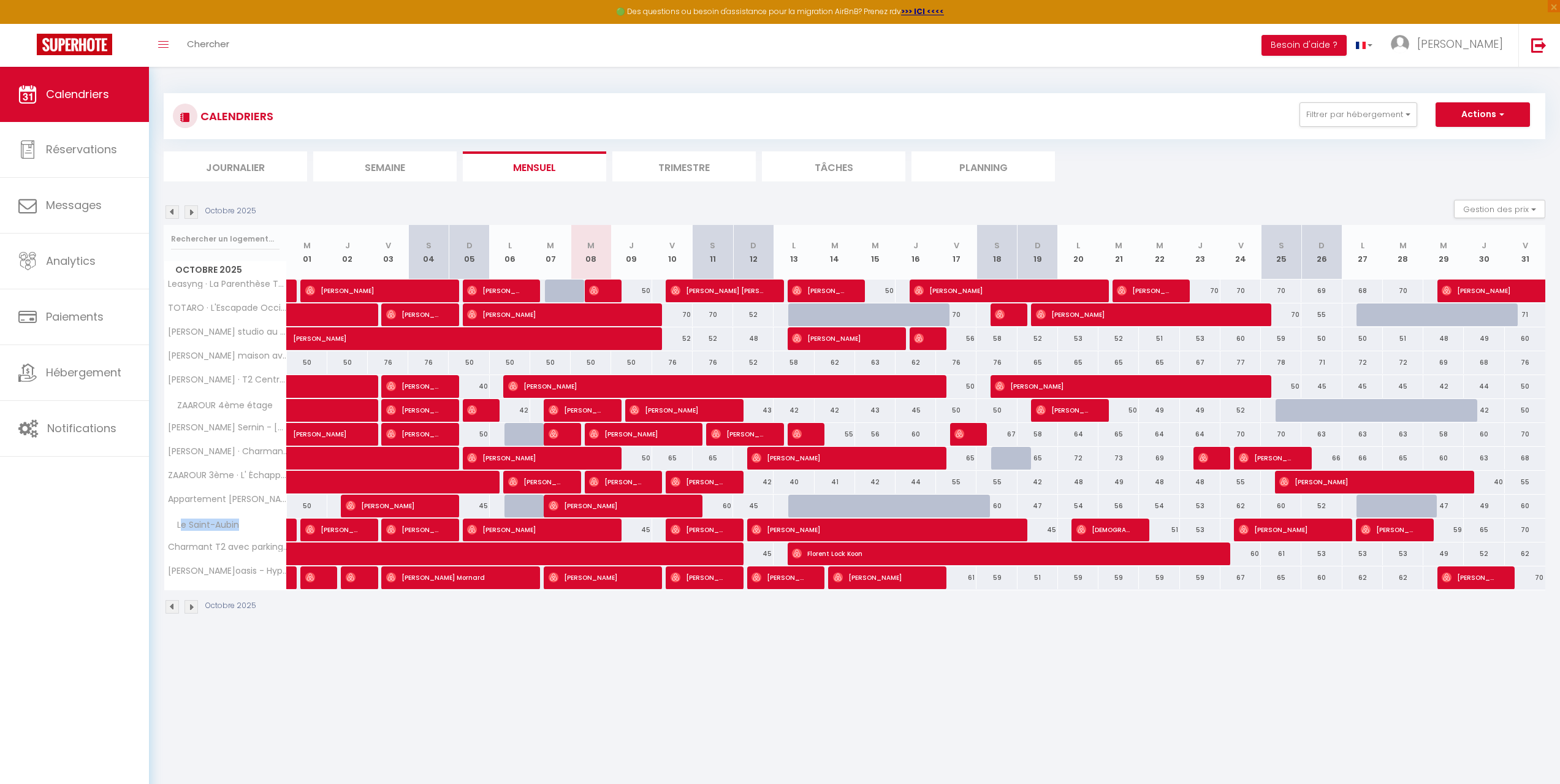
drag, startPoint x: 246, startPoint y: 523, endPoint x: 182, endPoint y: 519, distance: 64.1
click at [182, 519] on div "Le Saint-Aubin" at bounding box center [227, 525] width 123 height 13
click at [321, 637] on div "CALENDRIERS Filtrer par hébergement Tous ZAAROUR 4ème étage [PERSON_NAME]oasis …" at bounding box center [854, 353] width 1411 height 574
drag, startPoint x: 239, startPoint y: 519, endPoint x: 163, endPoint y: 519, distance: 76.0
click at [163, 519] on div "CALENDRIERS Filtrer par hébergement Tous ZAAROUR 4ème étage [PERSON_NAME]oasis …" at bounding box center [854, 353] width 1411 height 574
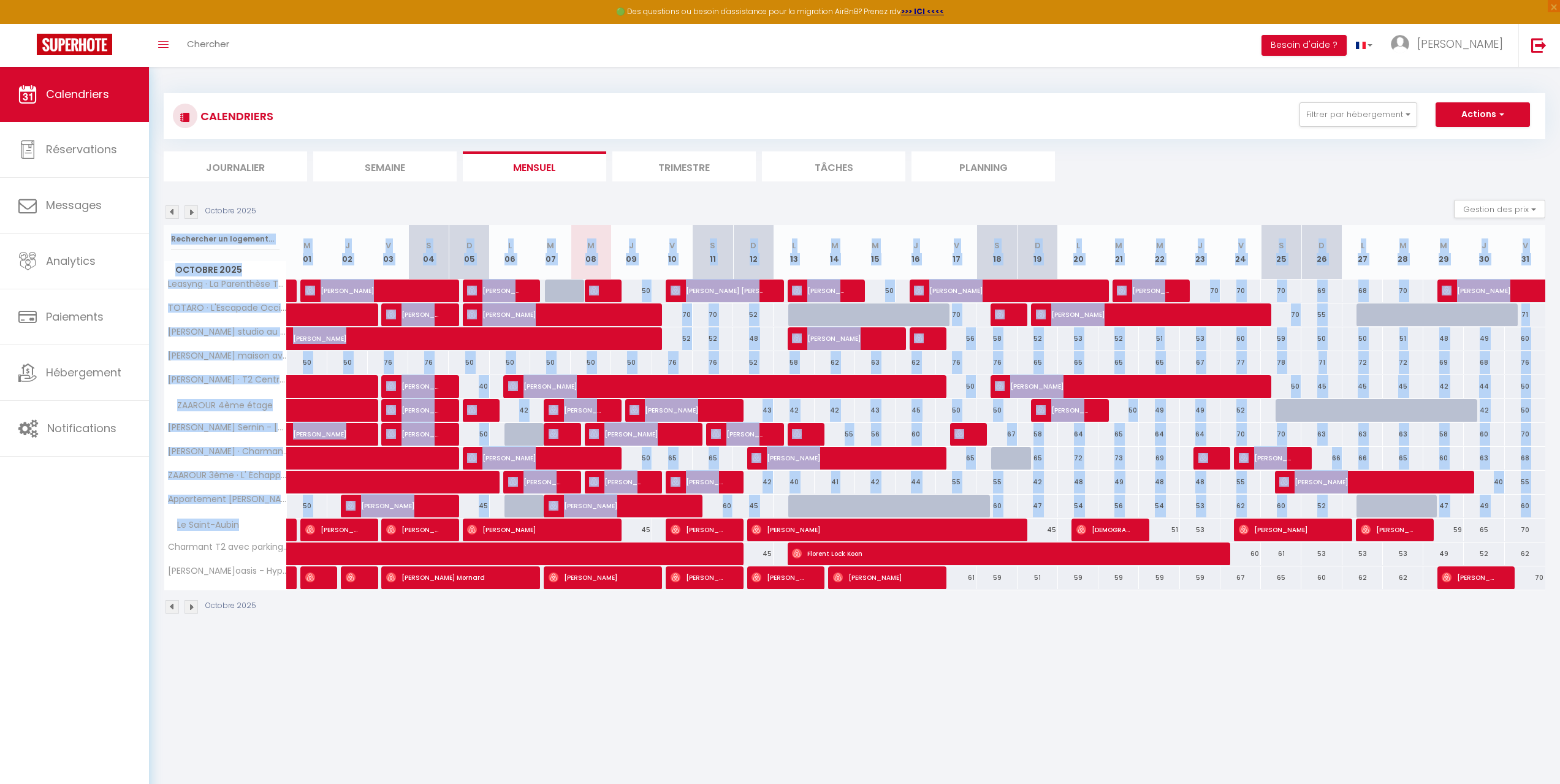
click at [247, 519] on div "Le Saint-Aubin" at bounding box center [227, 525] width 123 height 13
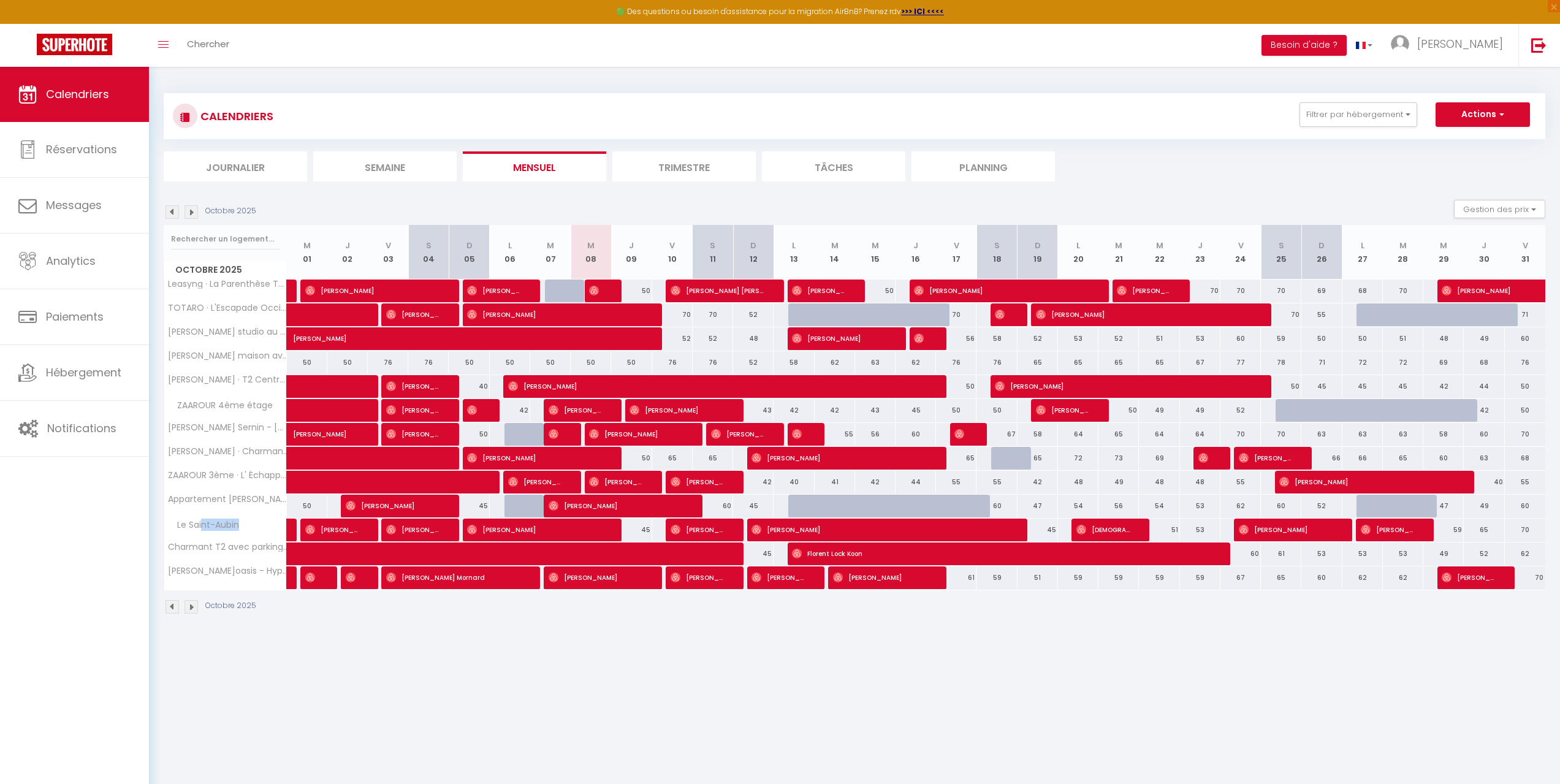
drag, startPoint x: 243, startPoint y: 523, endPoint x: 201, endPoint y: 527, distance: 42.2
click at [201, 527] on div "Le Saint-Aubin" at bounding box center [227, 525] width 123 height 13
click at [256, 529] on div "Le Saint-Aubin" at bounding box center [227, 525] width 123 height 13
click at [72, 370] on span "Hébergement" at bounding box center [83, 372] width 75 height 15
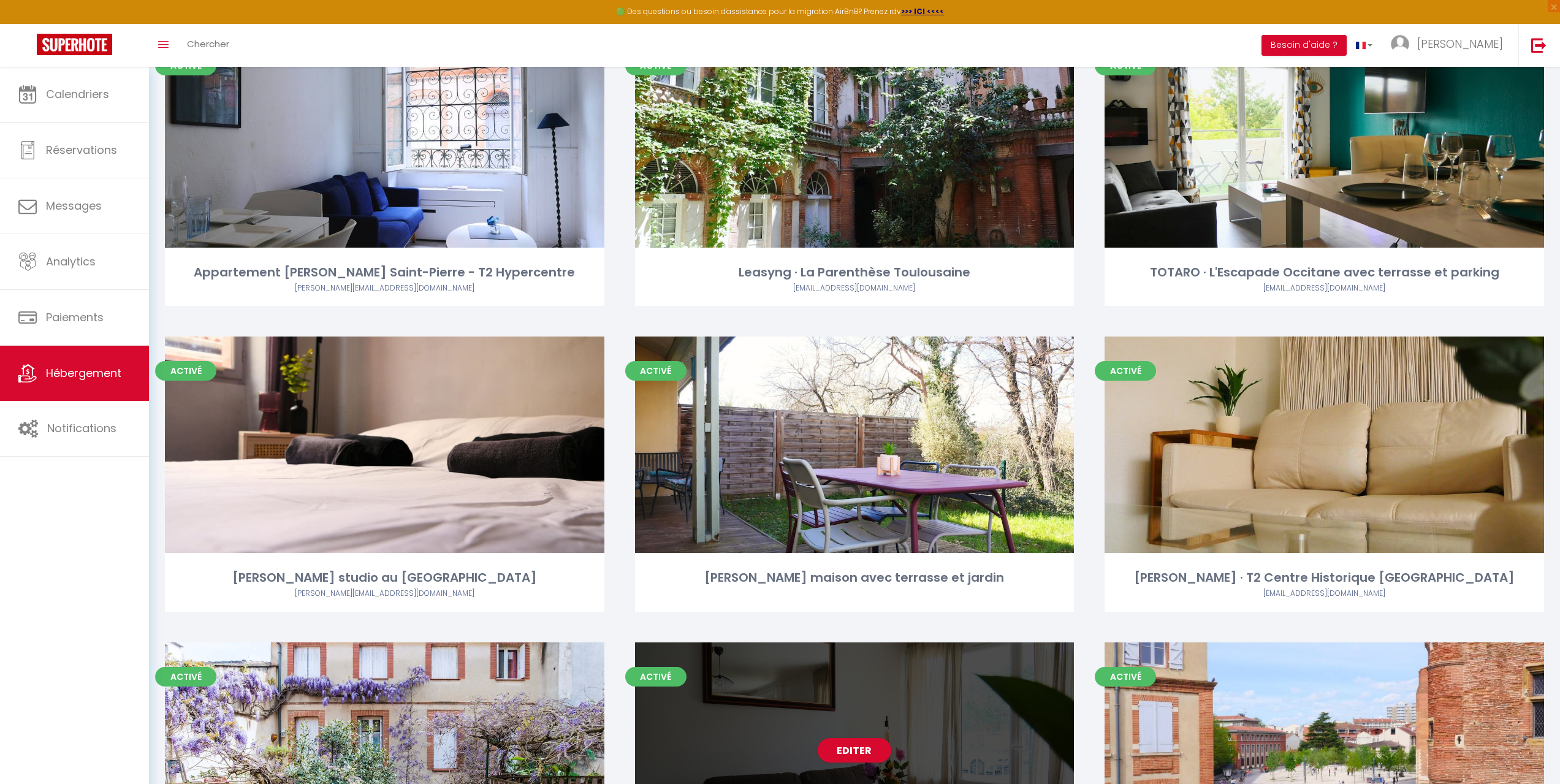
scroll to position [613, 0]
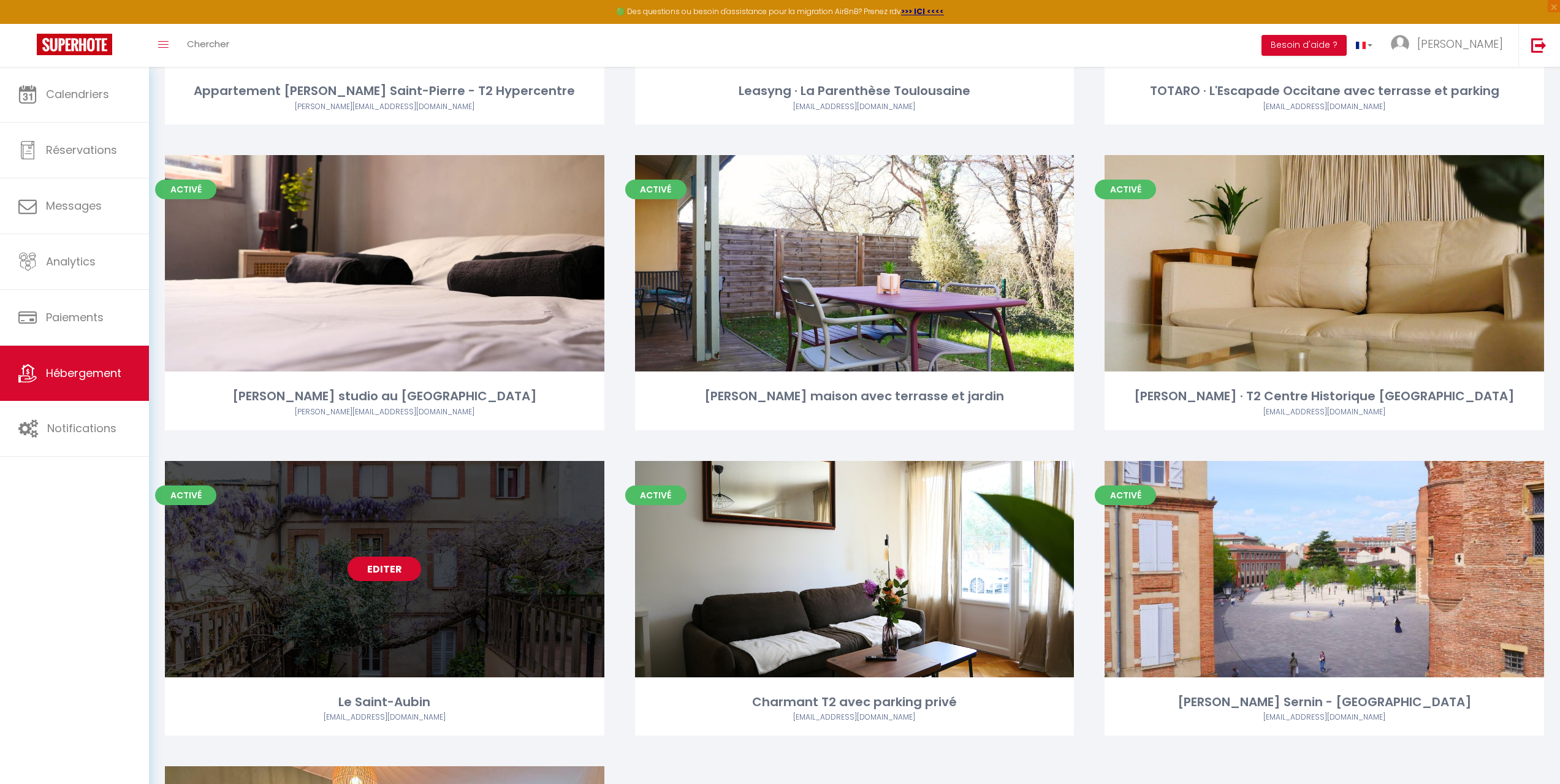
click at [359, 570] on link "Editer" at bounding box center [384, 569] width 73 height 25
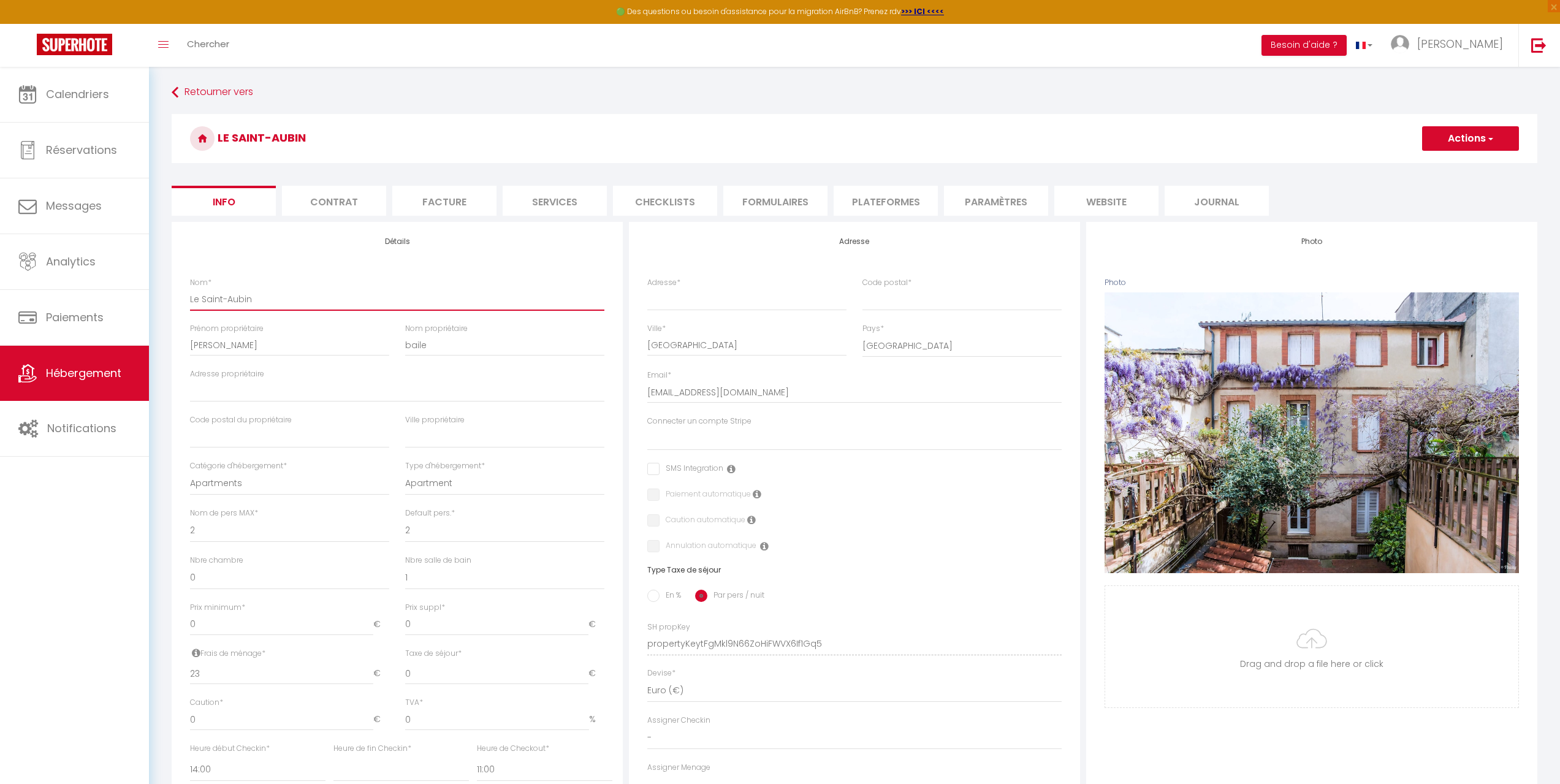
click at [307, 301] on input "Le Saint-Aubin" at bounding box center [397, 299] width 414 height 22
click at [189, 298] on div "Nom * [GEOGRAPHIC_DATA]" at bounding box center [397, 299] width 430 height 46
click at [190, 298] on input "Le Saint-Aubin" at bounding box center [397, 299] width 414 height 22
click at [192, 299] on input "Le Saint-Aubin" at bounding box center [397, 299] width 414 height 22
click at [90, 381] on span "Hébergement" at bounding box center [83, 373] width 75 height 15
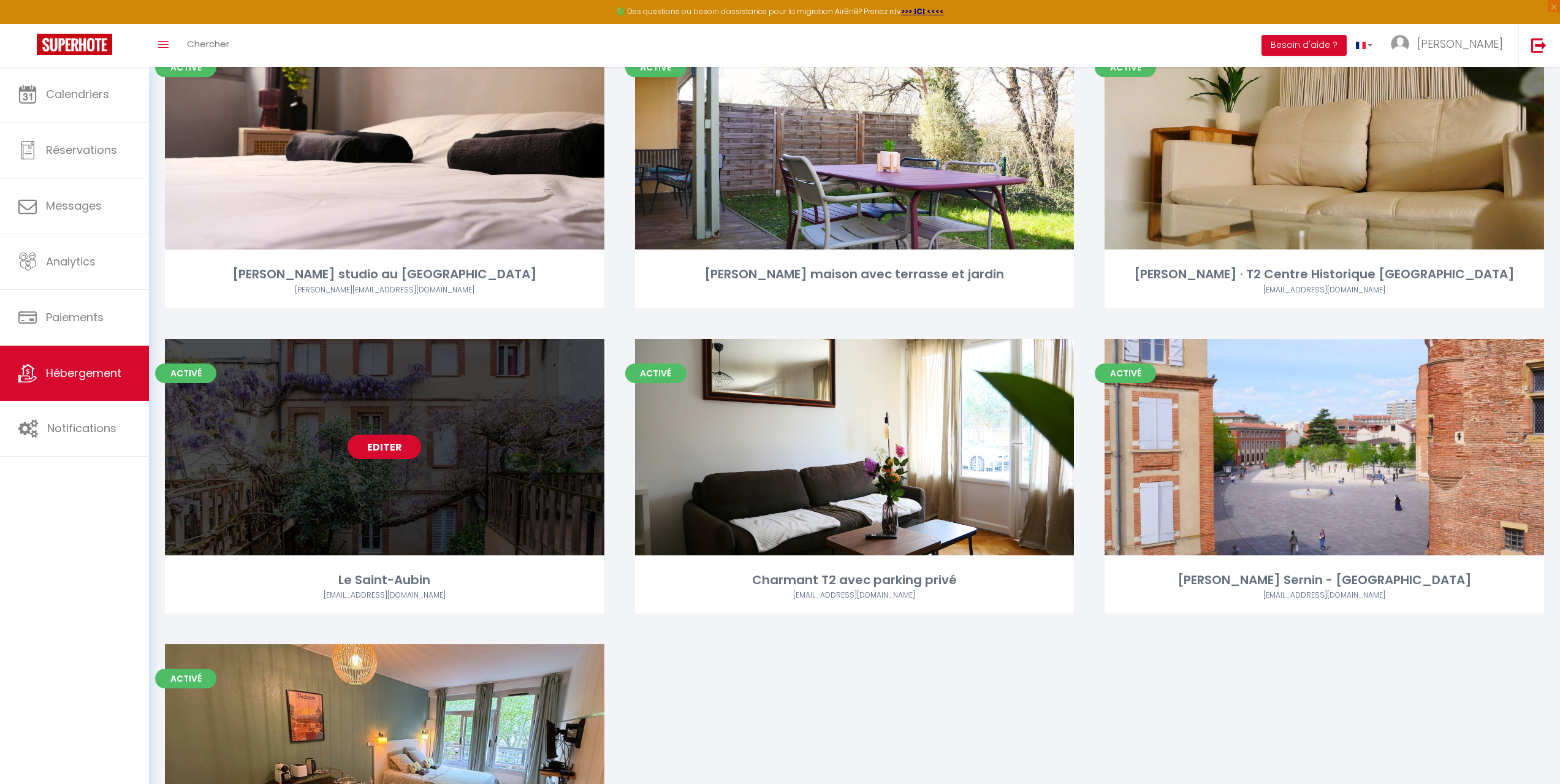
scroll to position [735, 0]
click at [389, 449] on link "Editer" at bounding box center [384, 446] width 73 height 25
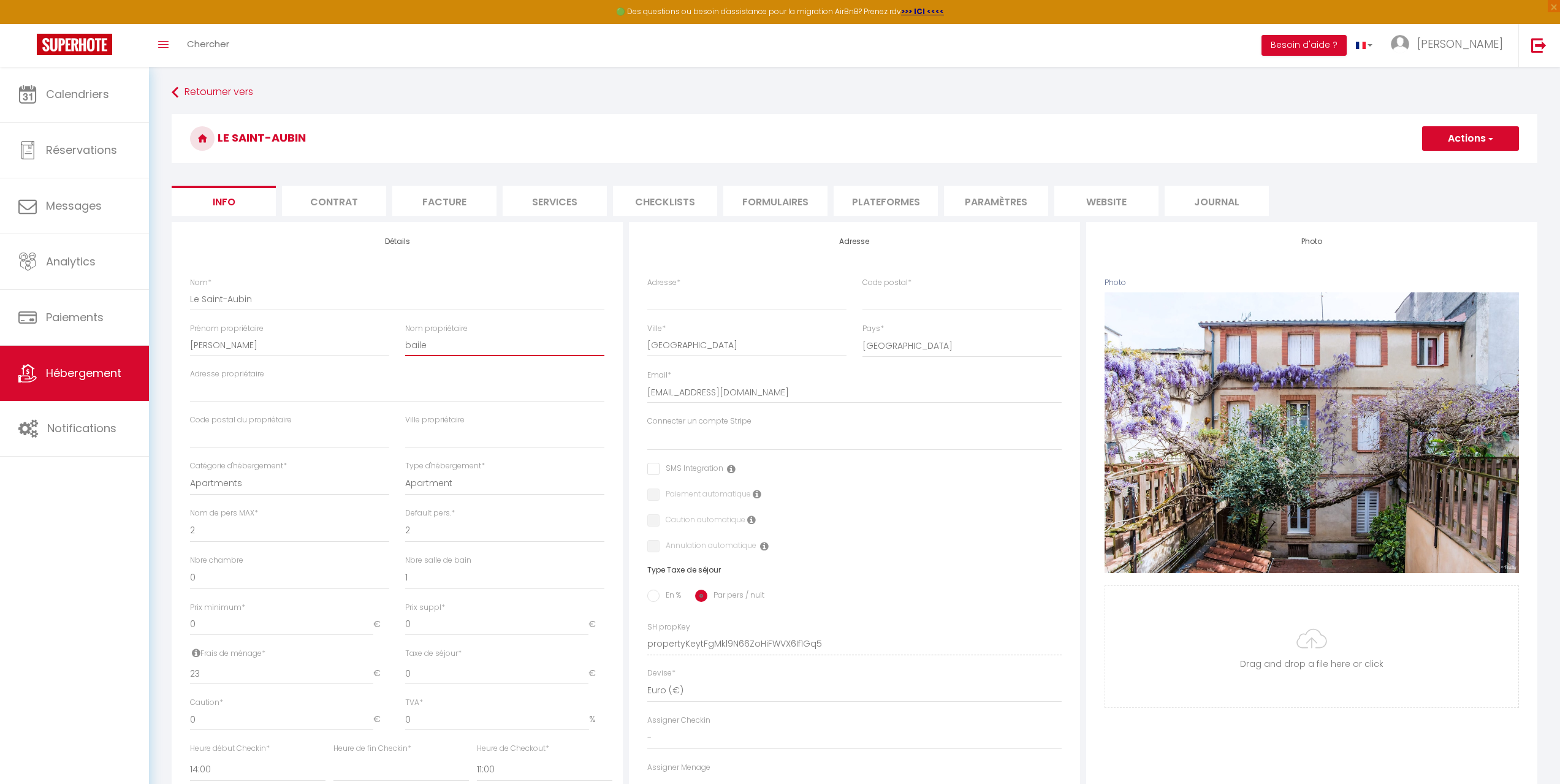
drag, startPoint x: 452, startPoint y: 351, endPoint x: 389, endPoint y: 347, distance: 63.1
click at [389, 347] on div "Nom * Le Saint-Aubin Prénom propriétaire [PERSON_NAME] propriétaire baile Adres…" at bounding box center [397, 439] width 430 height 325
drag, startPoint x: 266, startPoint y: 351, endPoint x: 84, endPoint y: 356, distance: 182.1
click at [84, 356] on div "🟢 Des questions ou besoin d'assistance pour la migration AirBnB? Prenez rdv >>>…" at bounding box center [780, 573] width 1560 height 1013
click at [191, 298] on input "Le Saint-Aubin" at bounding box center [397, 299] width 414 height 22
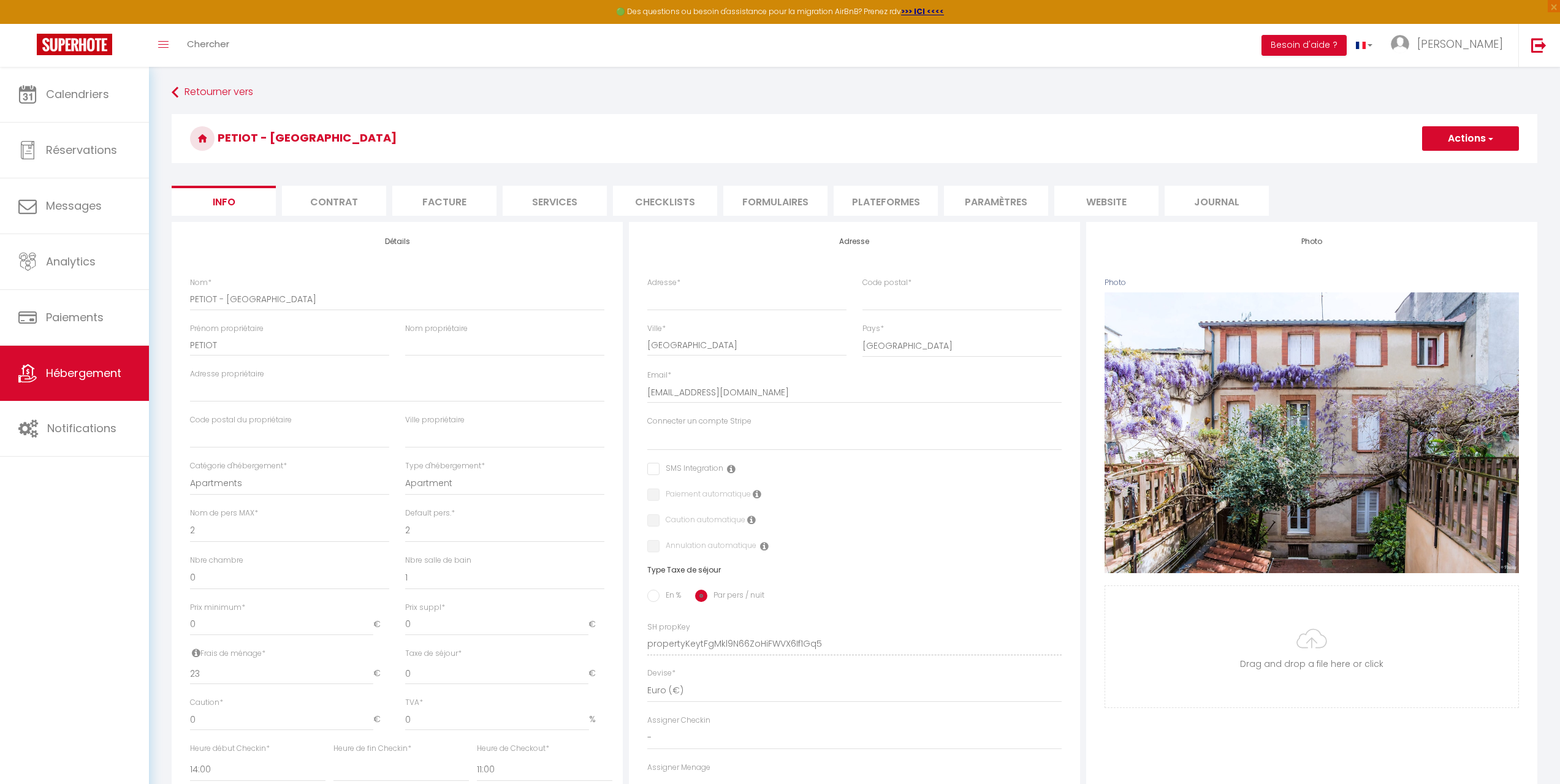
click at [1453, 150] on button "Actions" at bounding box center [1471, 138] width 97 height 25
click at [1439, 167] on input "Enregistrer" at bounding box center [1423, 165] width 45 height 12
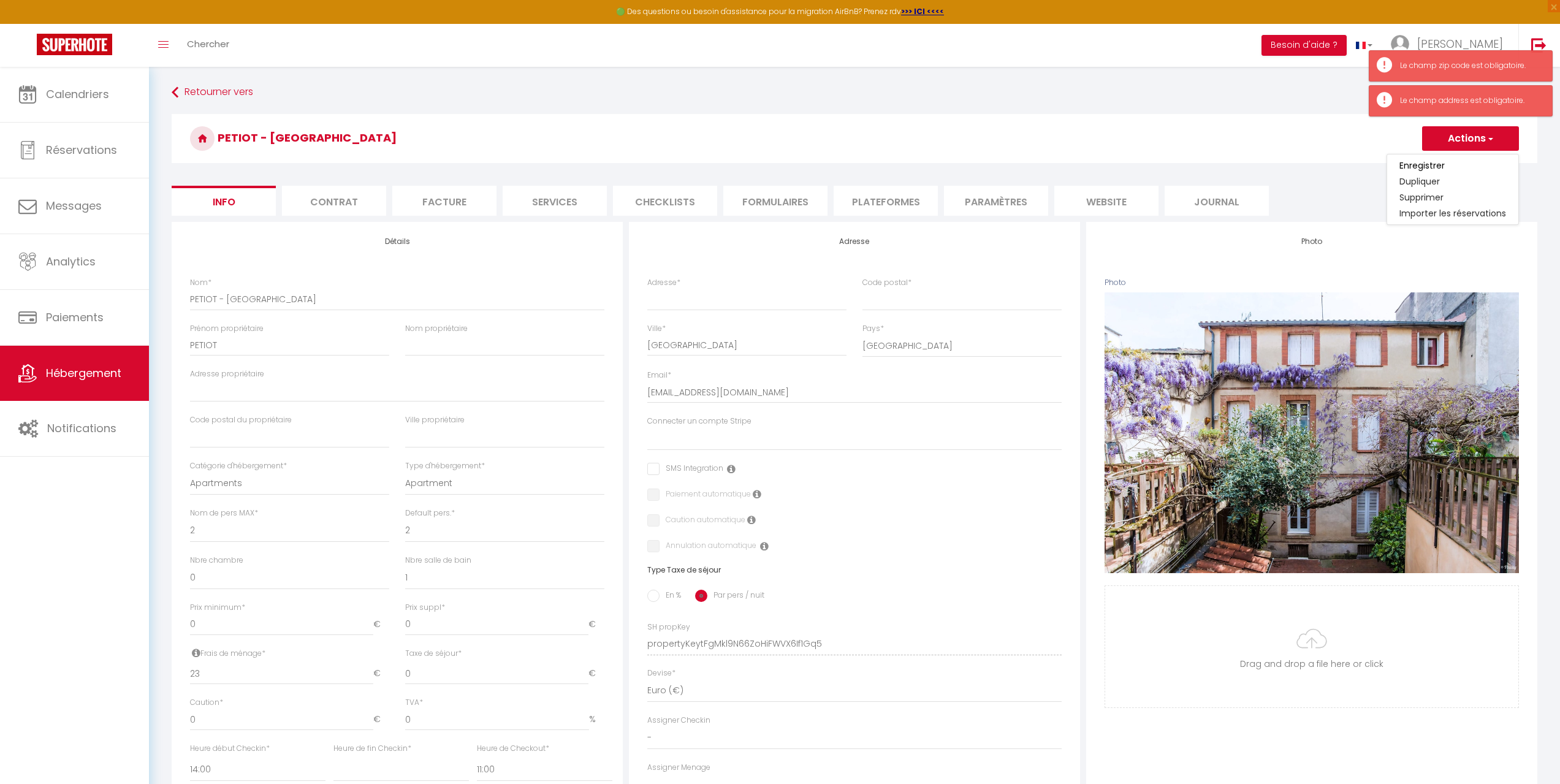
click at [1144, 131] on h3 "PETIOT - [GEOGRAPHIC_DATA]" at bounding box center [854, 139] width 1366 height 49
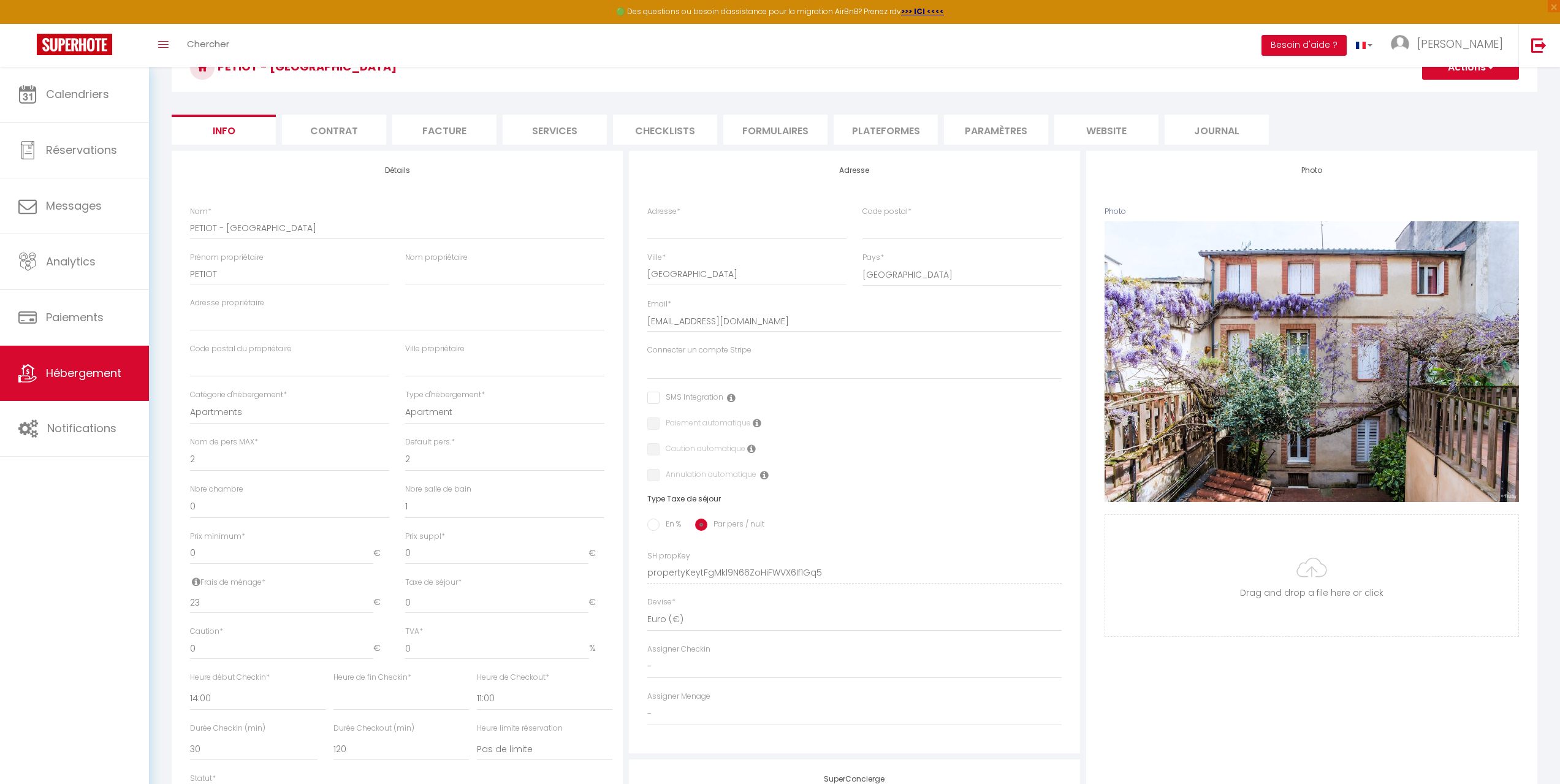
scroll to position [51, 0]
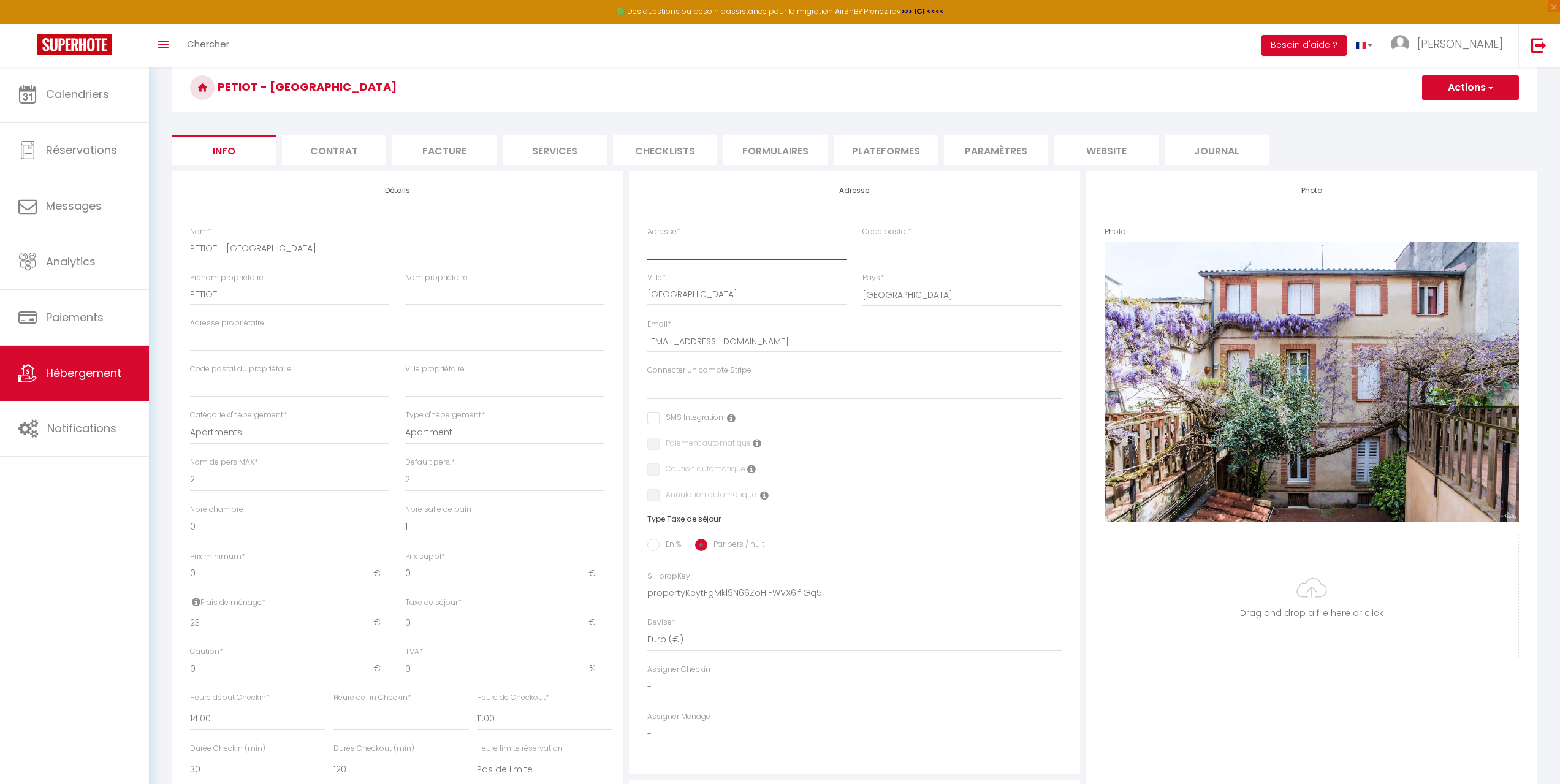
click at [718, 243] on input "Adresse *" at bounding box center [747, 248] width 199 height 22
click at [935, 247] on input "Code postal *" at bounding box center [962, 248] width 199 height 22
click at [1468, 95] on button "Actions" at bounding box center [1471, 87] width 97 height 25
click at [1414, 120] on input "Enregistrer" at bounding box center [1423, 115] width 45 height 12
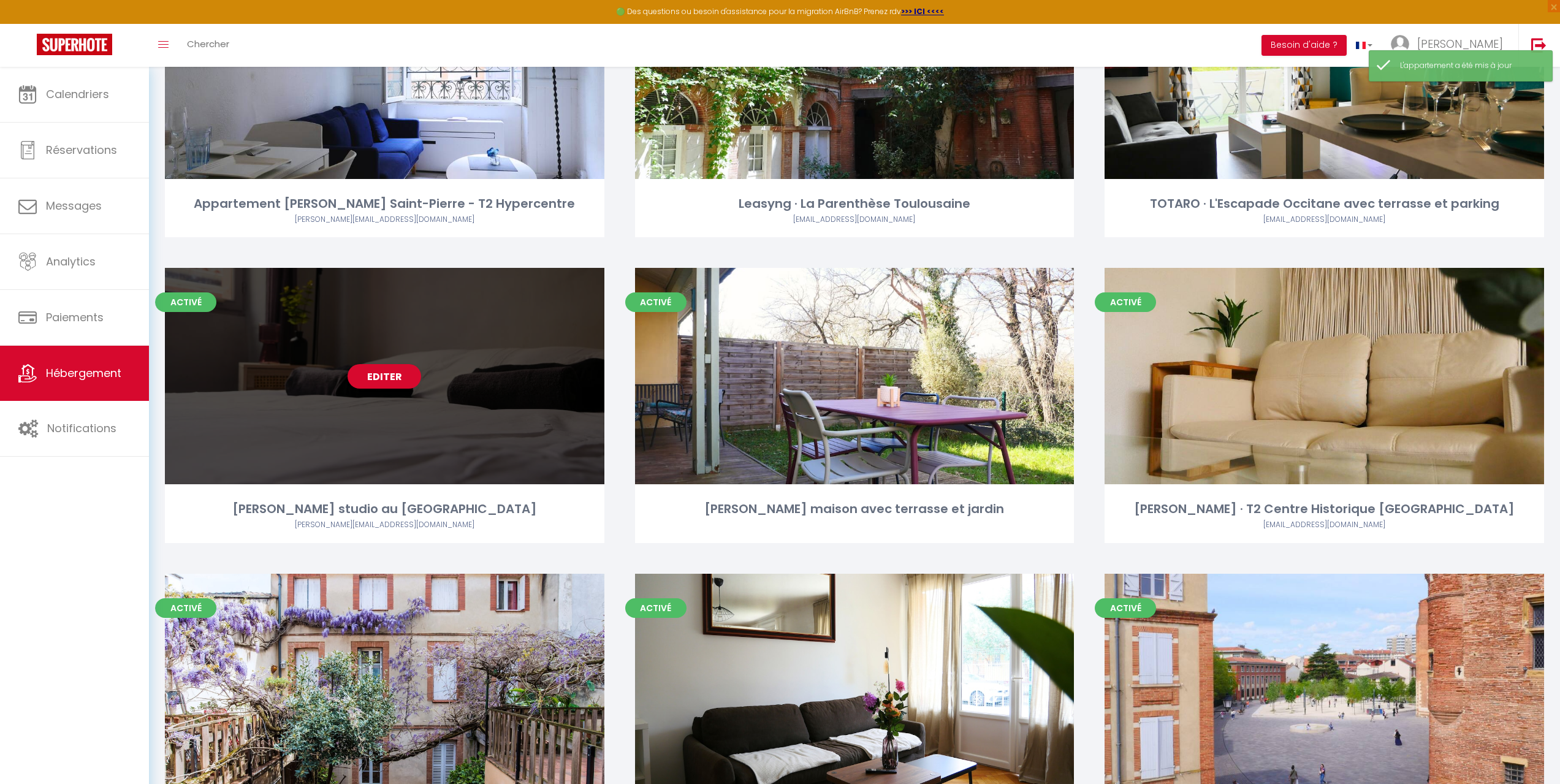
scroll to position [490, 0]
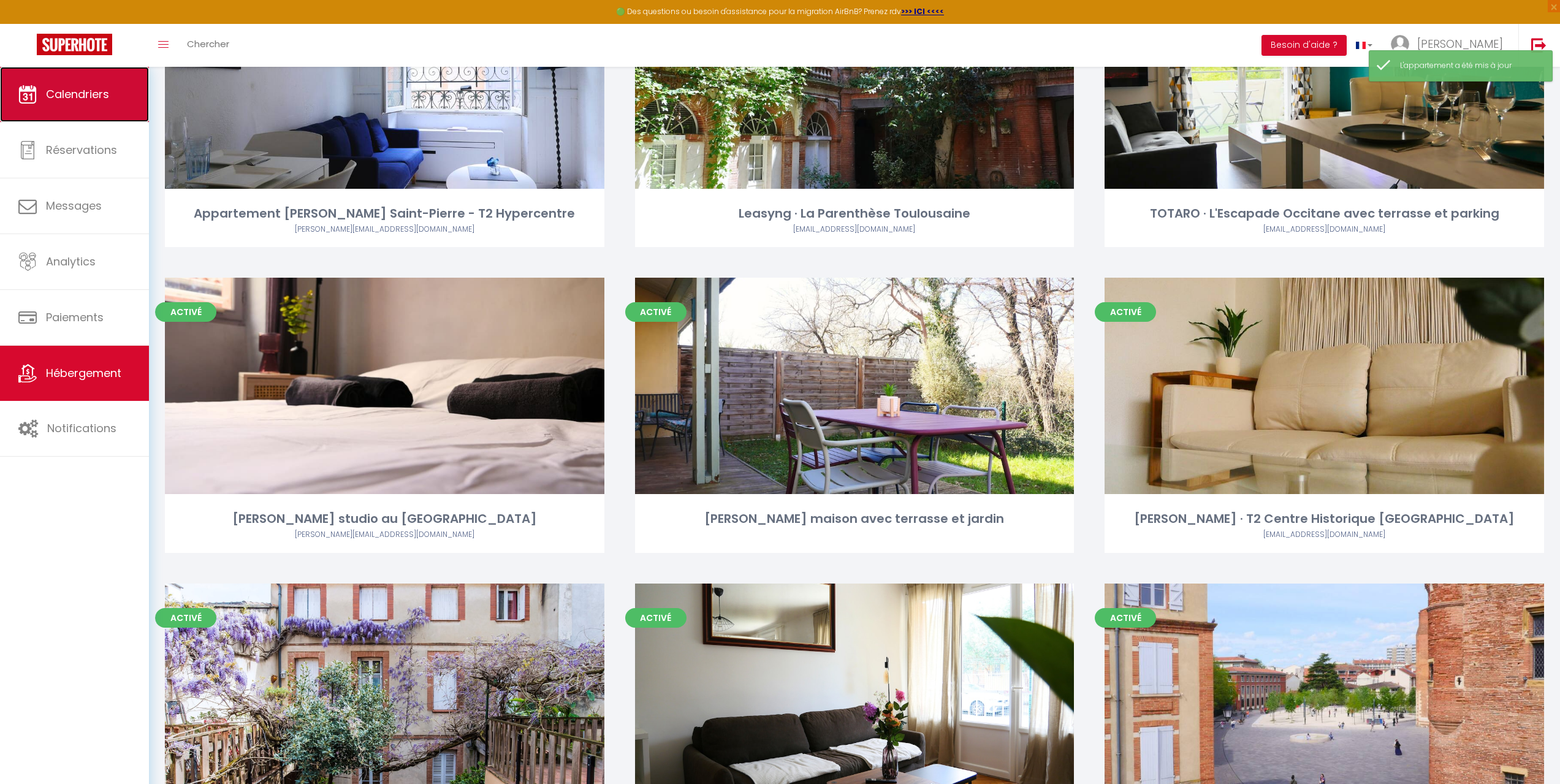
click at [84, 108] on link "Calendriers" at bounding box center [74, 94] width 149 height 55
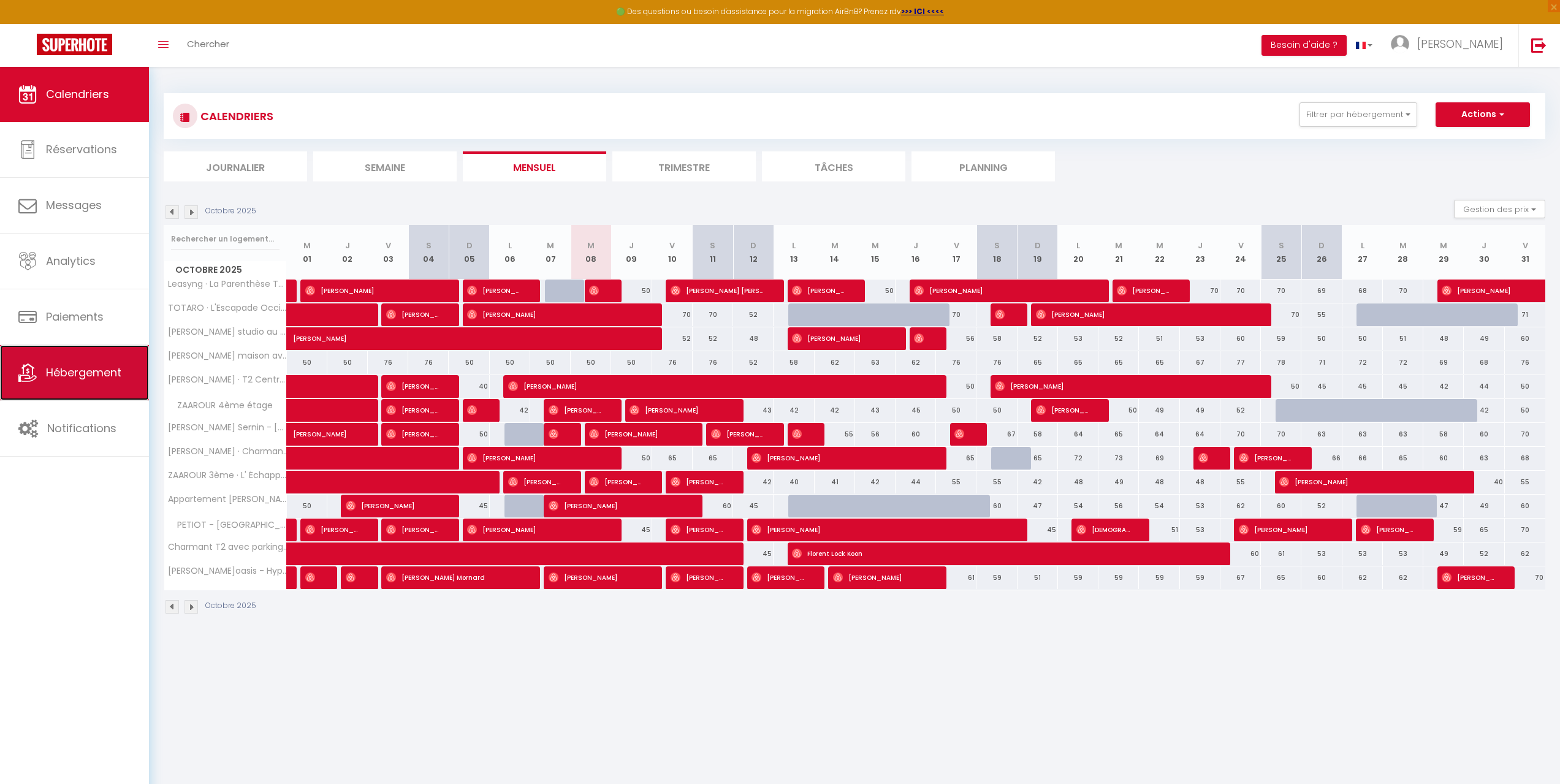
click at [75, 373] on span "Hébergement" at bounding box center [83, 372] width 75 height 15
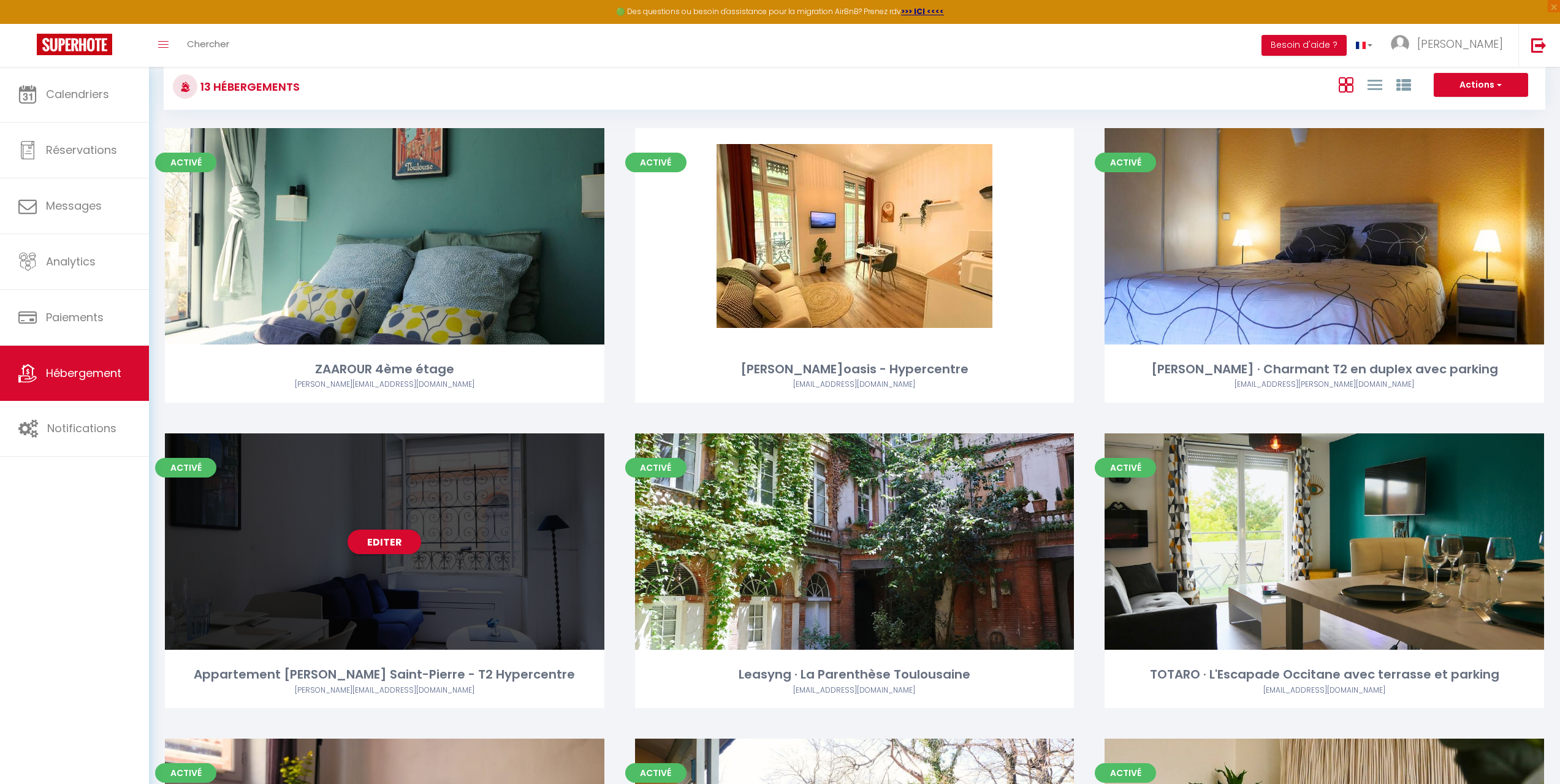
scroll to position [61, 0]
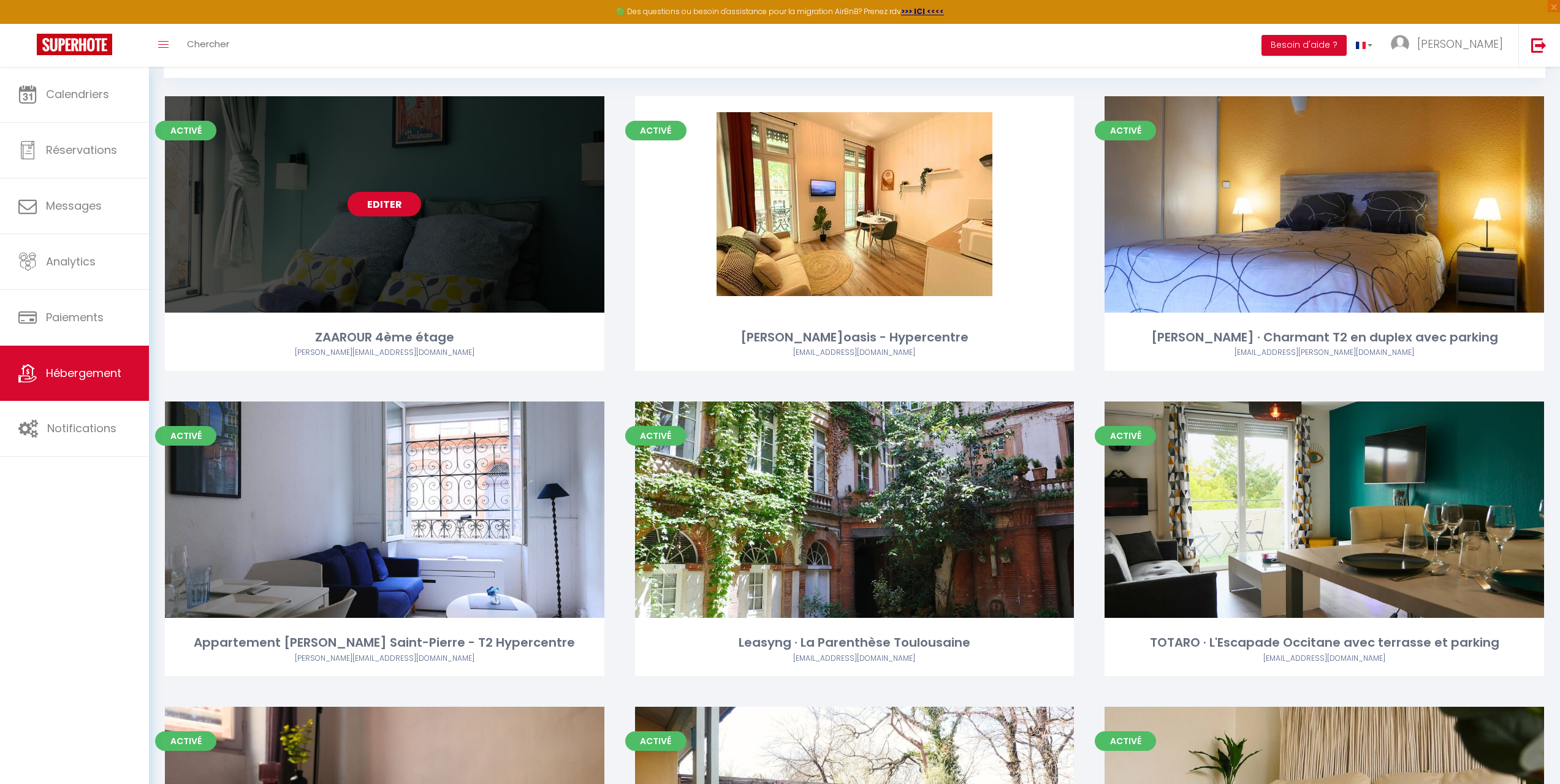
click at [398, 198] on link "Editer" at bounding box center [384, 204] width 73 height 25
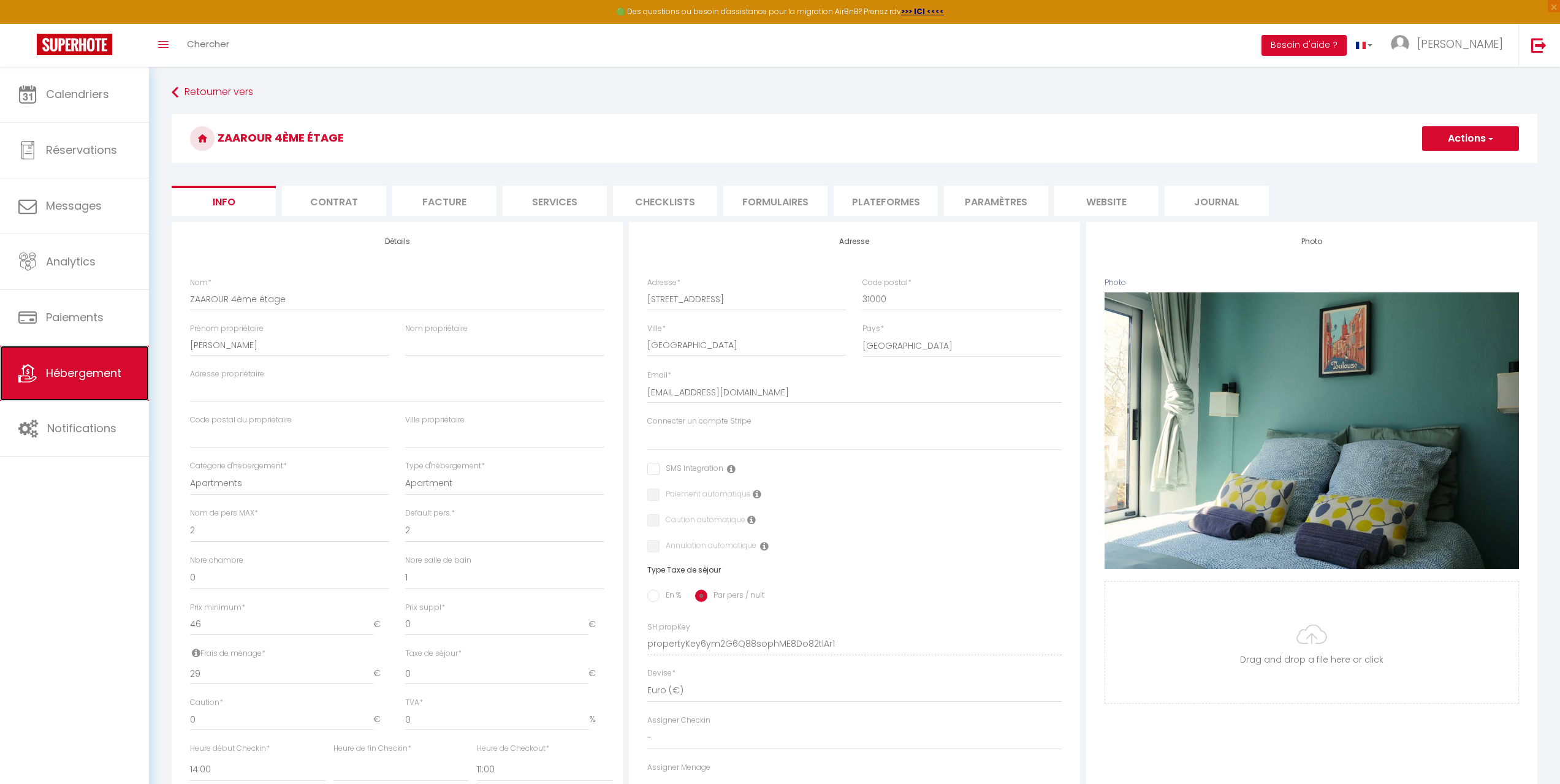
click at [103, 377] on span "Hébergement" at bounding box center [83, 373] width 75 height 15
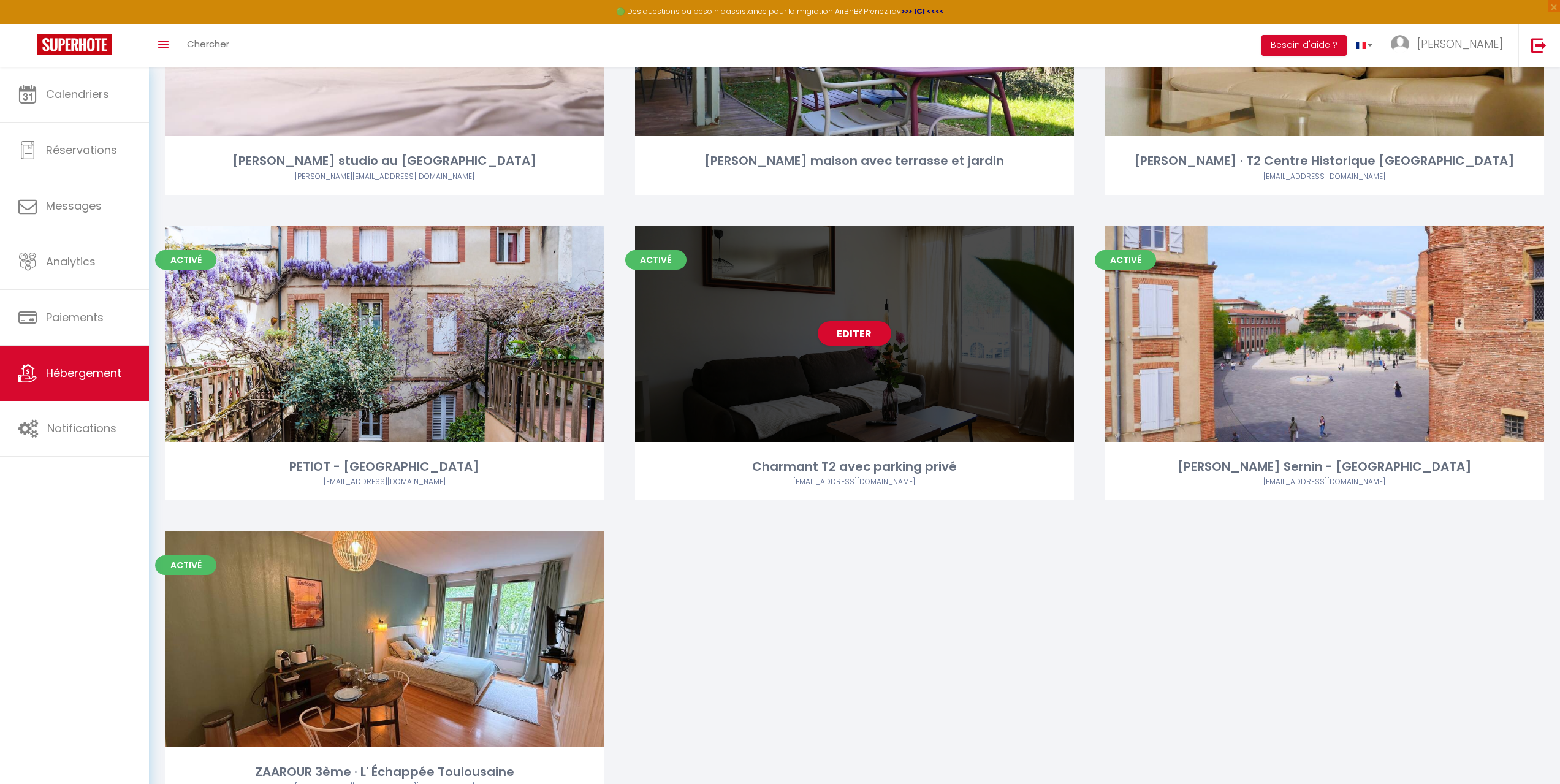
scroll to position [915, 0]
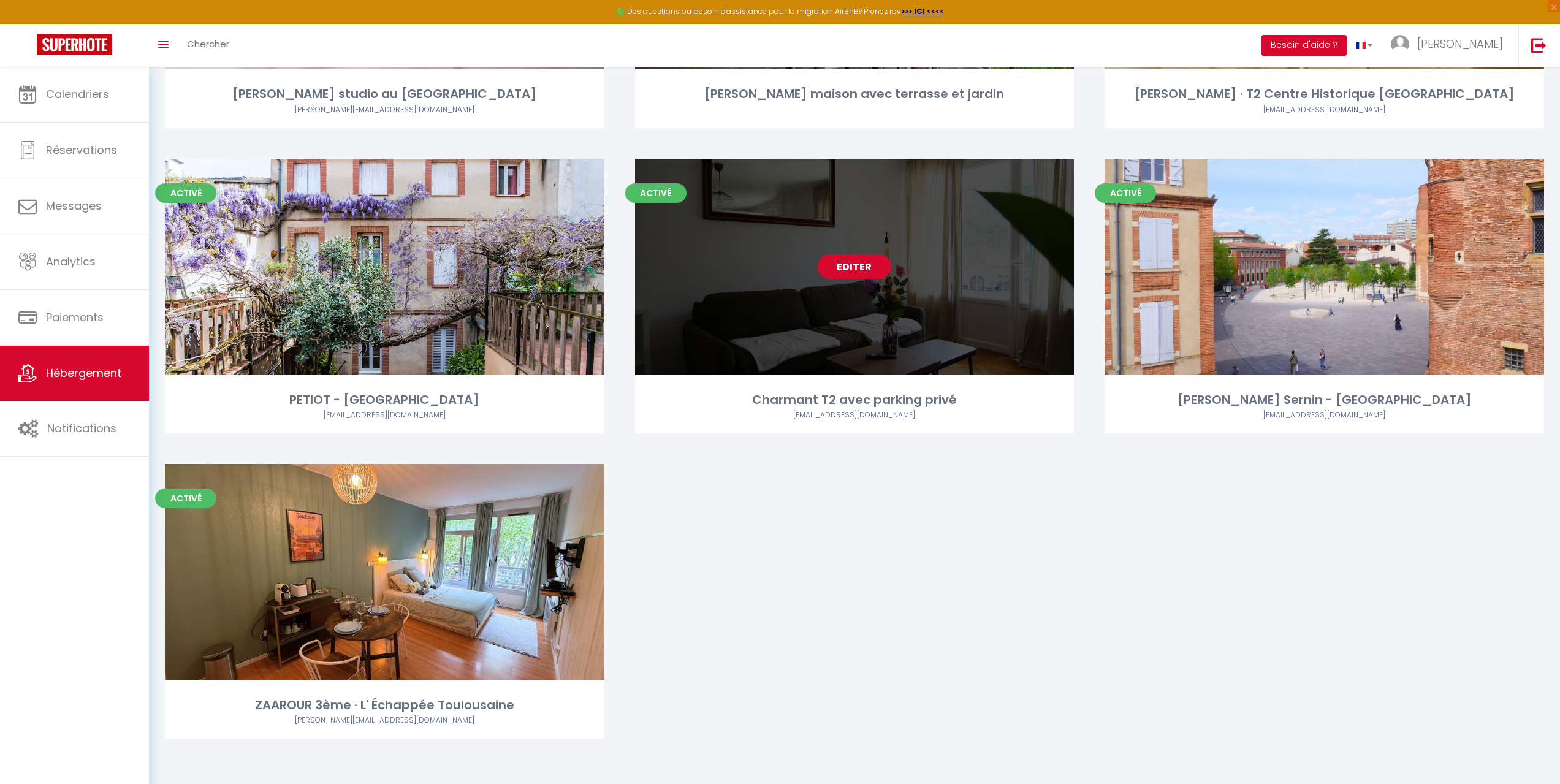
click at [837, 256] on link "Editer" at bounding box center [854, 266] width 73 height 25
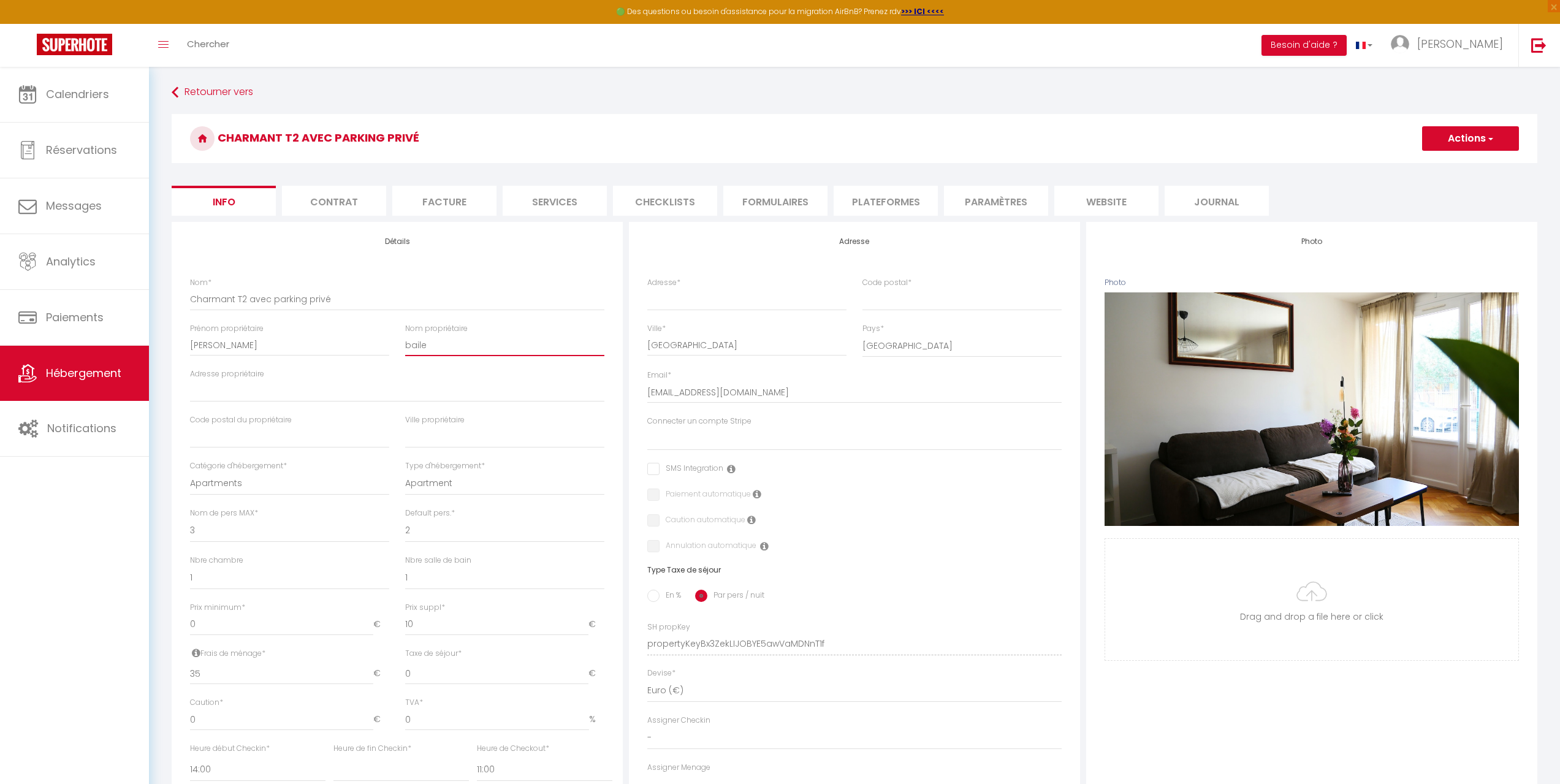
drag, startPoint x: 490, startPoint y: 349, endPoint x: 341, endPoint y: 337, distance: 149.5
click at [341, 337] on div "Nom * Charmant T2 avec parking privé Prénom propriétaire [PERSON_NAME] propriét…" at bounding box center [397, 439] width 430 height 325
drag, startPoint x: 261, startPoint y: 345, endPoint x: 61, endPoint y: 349, distance: 200.0
click at [61, 350] on div "🟢 Des questions ou besoin d'assistance pour la migration AirBnB? Prenez rdv >>>…" at bounding box center [780, 573] width 1560 height 1013
click at [494, 353] on input "Nom propriétaire" at bounding box center [505, 345] width 199 height 22
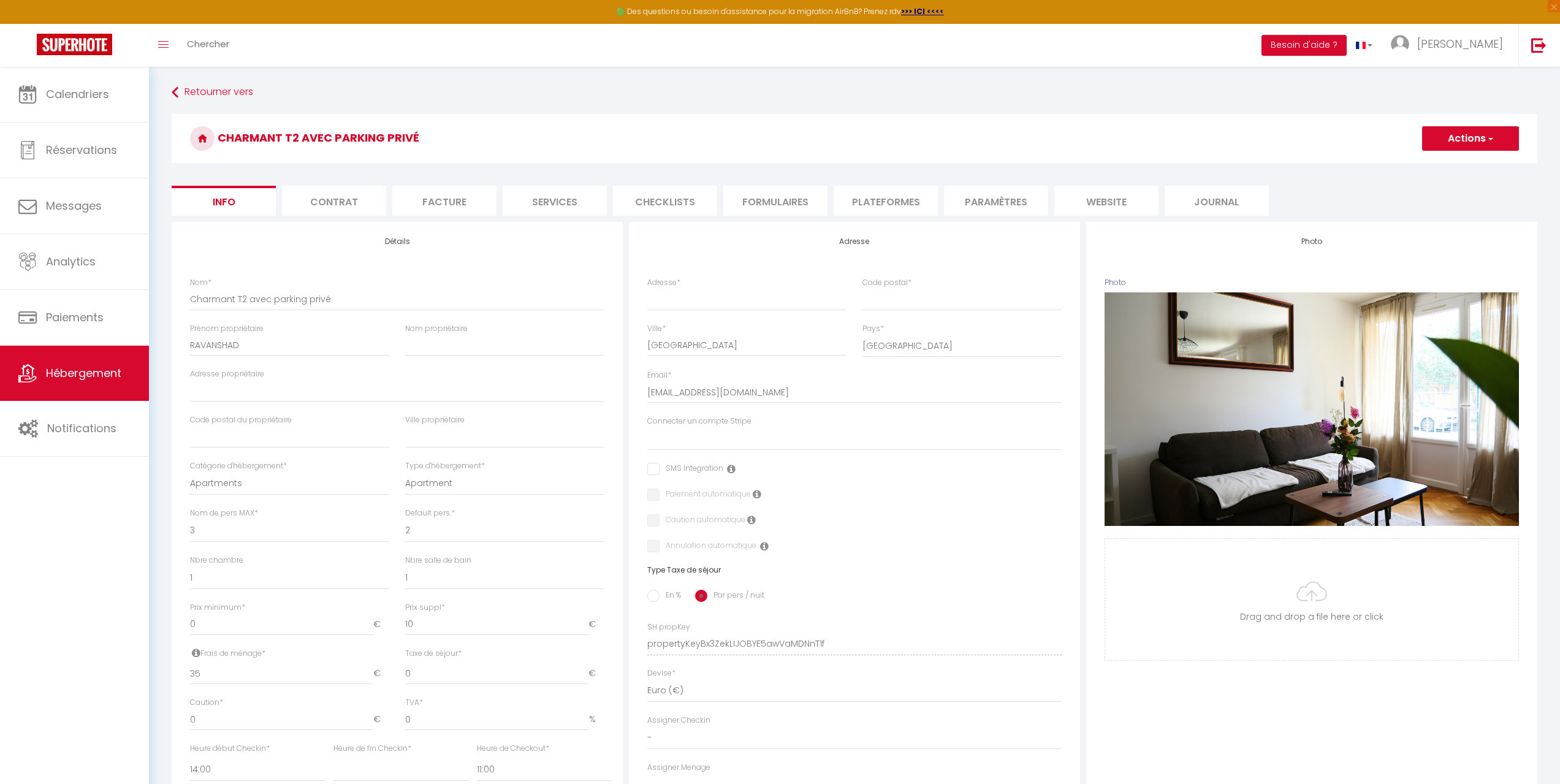
click at [679, 285] on span "*" at bounding box center [679, 282] width 4 height 11
click at [679, 288] on input "Adresse *" at bounding box center [747, 299] width 199 height 22
click at [680, 297] on input "Adresse *" at bounding box center [747, 299] width 199 height 22
click at [942, 297] on input "Code postal *" at bounding box center [962, 299] width 199 height 22
click at [729, 290] on input "Adresse *" at bounding box center [747, 299] width 199 height 22
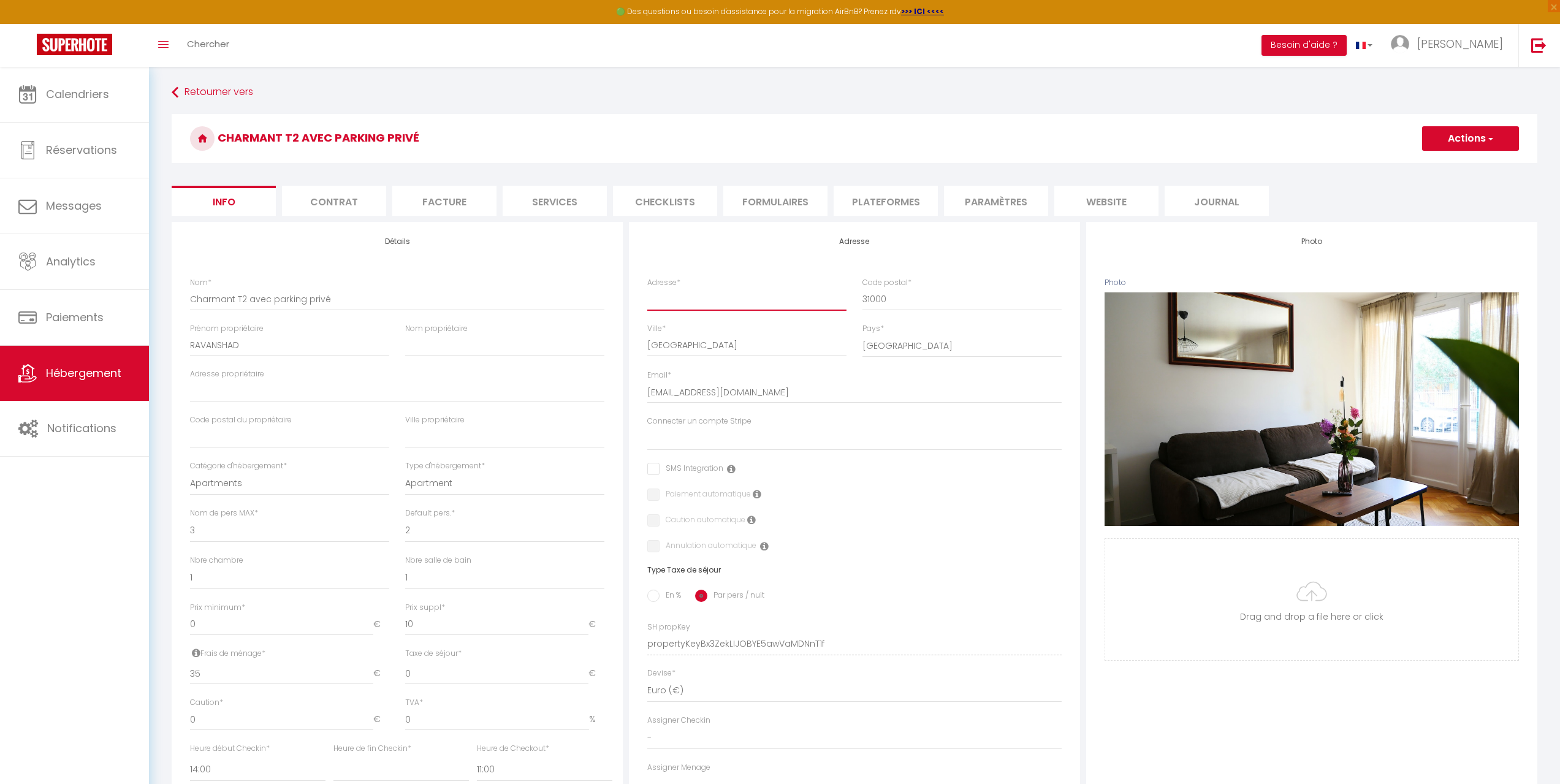
click at [742, 295] on input "Adresse *" at bounding box center [747, 299] width 199 height 22
click at [1443, 137] on button "Actions" at bounding box center [1471, 138] width 97 height 25
click at [1430, 165] on input "Enregistrer" at bounding box center [1423, 165] width 45 height 12
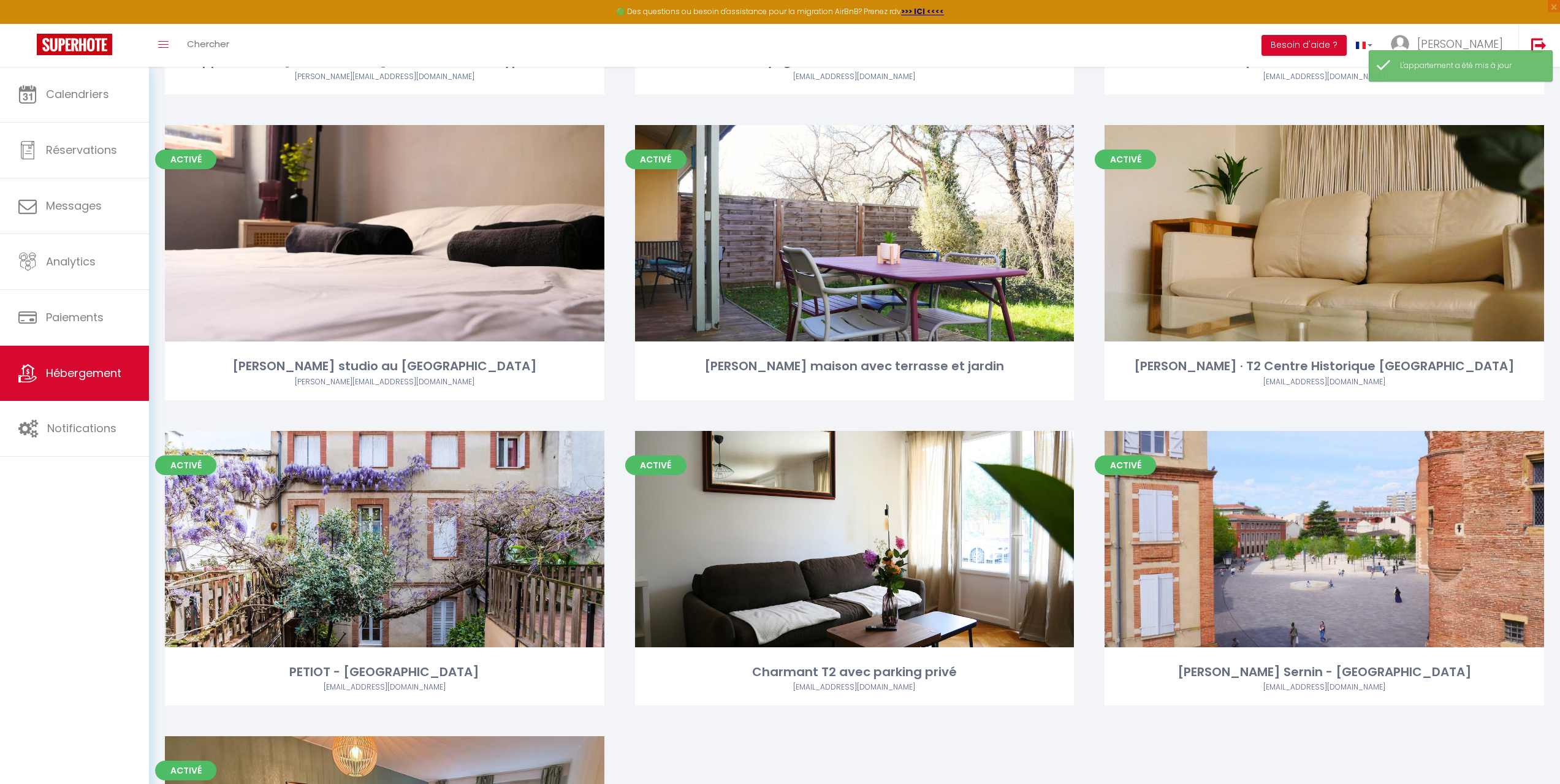
scroll to position [793, 0]
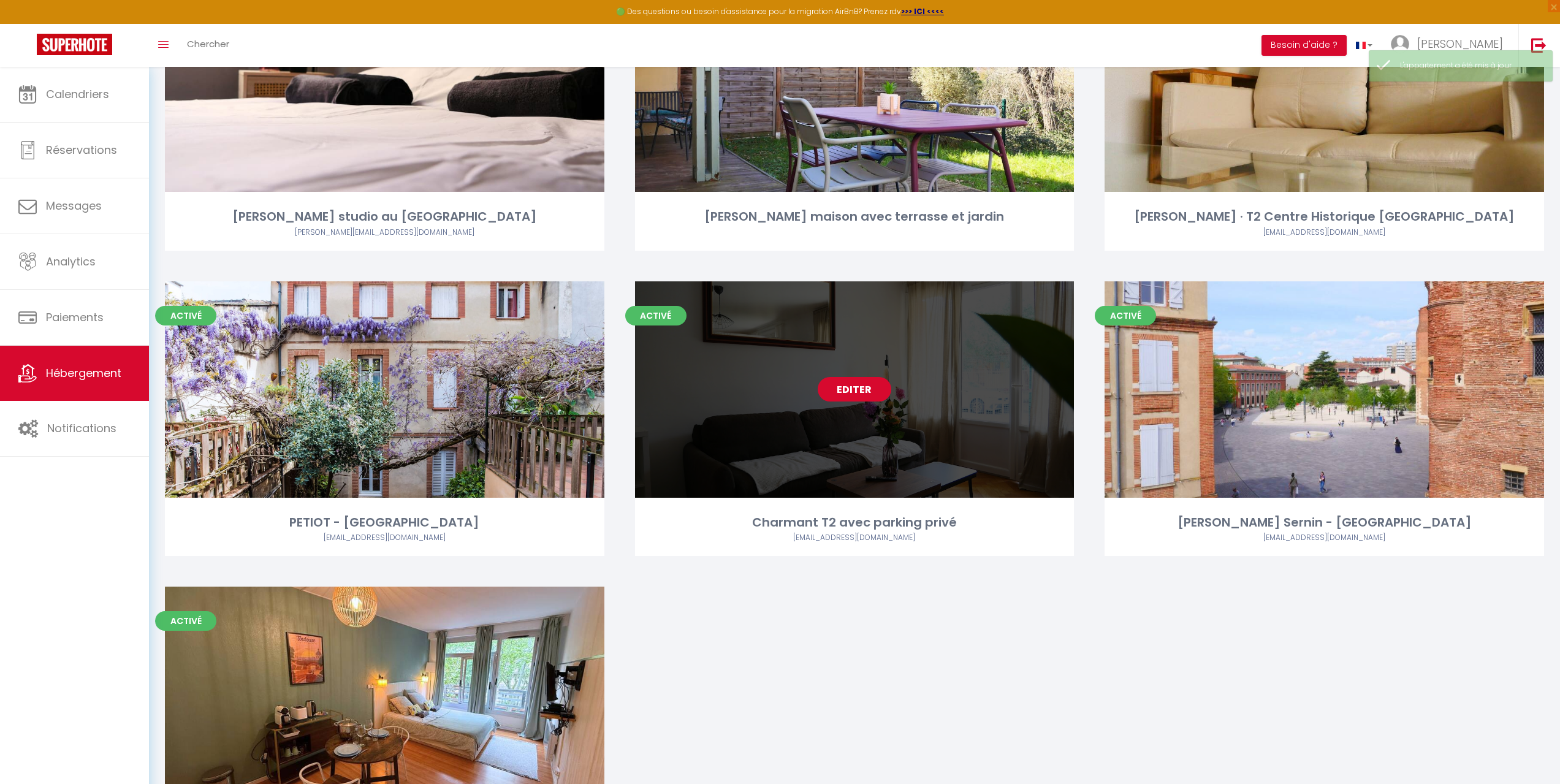
click at [879, 385] on link "Editer" at bounding box center [854, 389] width 73 height 25
click at [851, 391] on link "Editer" at bounding box center [854, 389] width 73 height 25
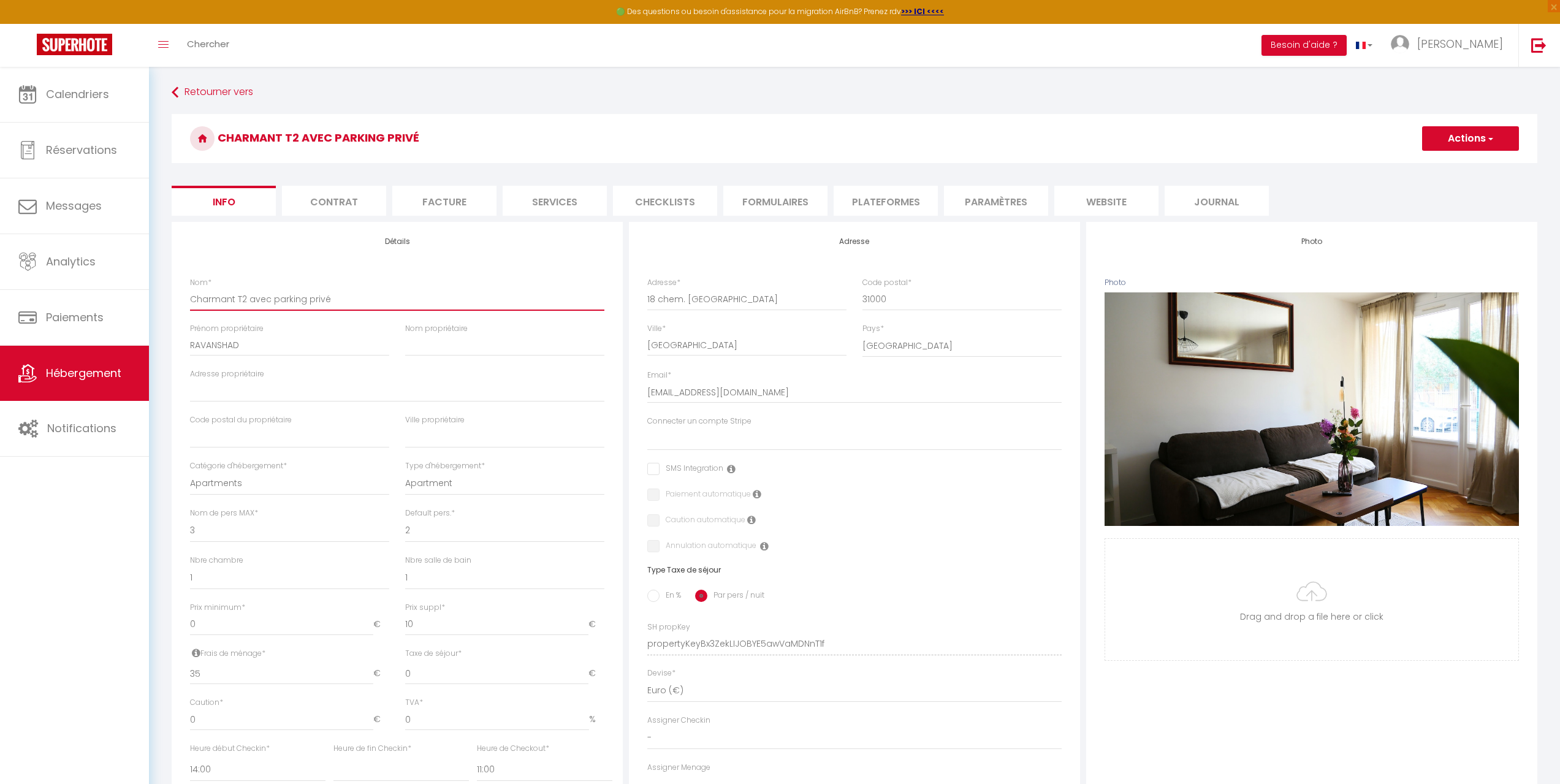
click at [191, 299] on input "Charmant T2 avec parking privé" at bounding box center [397, 299] width 414 height 22
click at [1452, 129] on button "Actions" at bounding box center [1471, 138] width 97 height 25
click at [1425, 163] on input "Enregistrer" at bounding box center [1423, 165] width 45 height 12
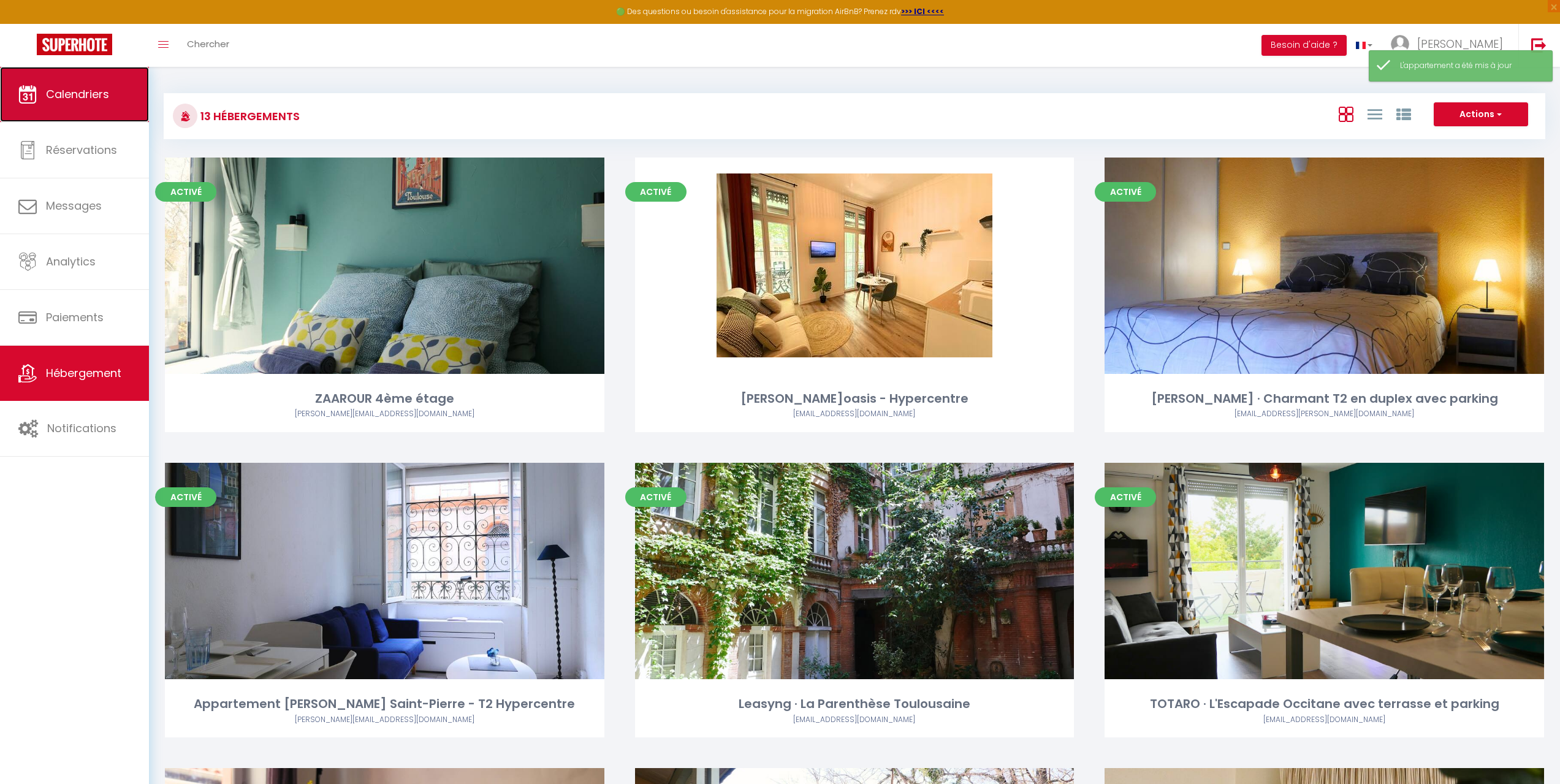
click at [79, 95] on span "Calendriers" at bounding box center [77, 94] width 63 height 15
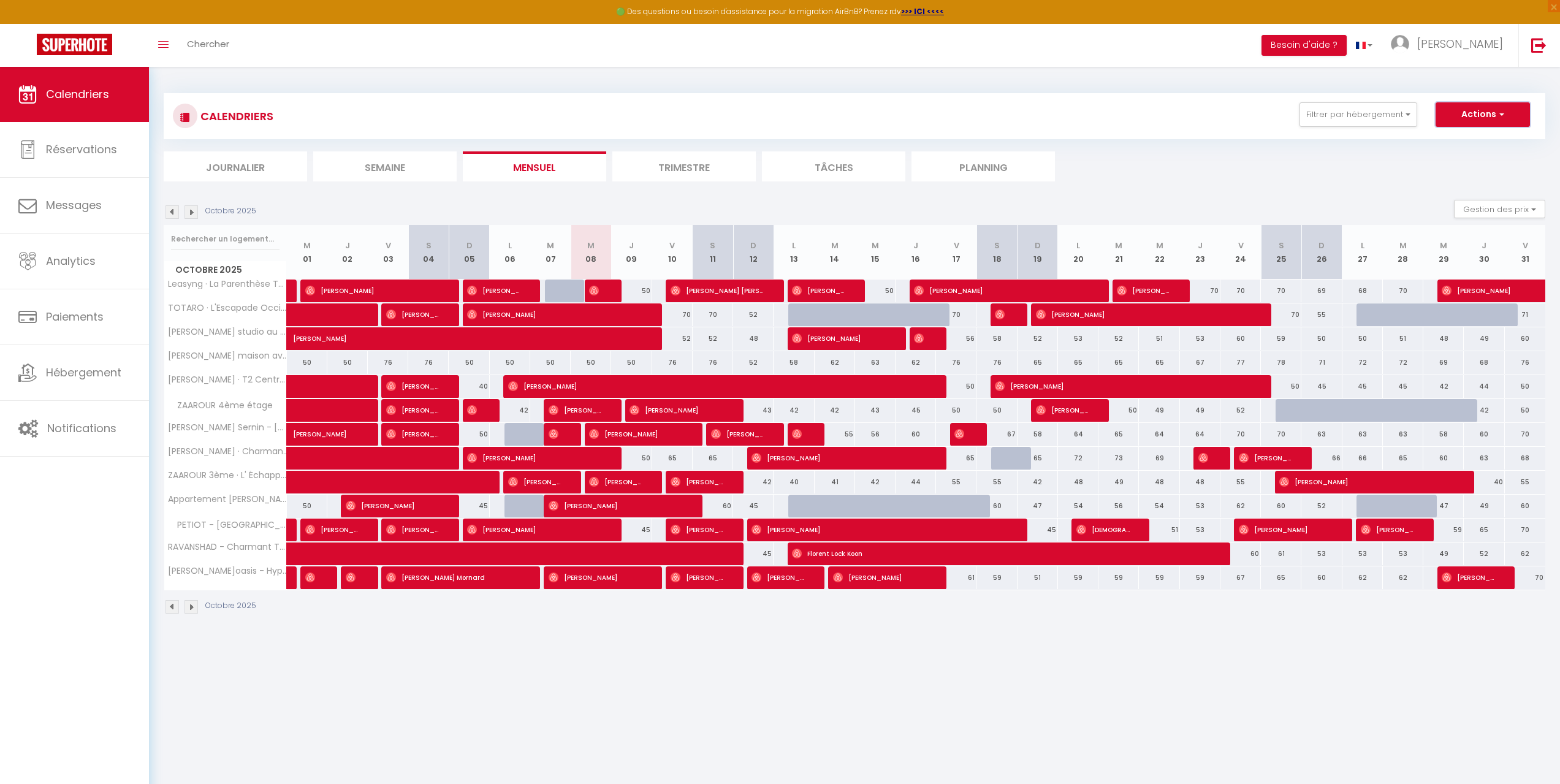
click at [1476, 116] on button "Actions" at bounding box center [1483, 115] width 95 height 25
click at [1263, 125] on div "CALENDRIERS Filtrer par hébergement Tous ZAAROUR 4ème étage [PERSON_NAME]oasis …" at bounding box center [854, 116] width 1363 height 27
click at [1475, 49] on span "[PERSON_NAME]" at bounding box center [1460, 43] width 86 height 15
click at [1459, 108] on link "Équipe" at bounding box center [1469, 107] width 91 height 21
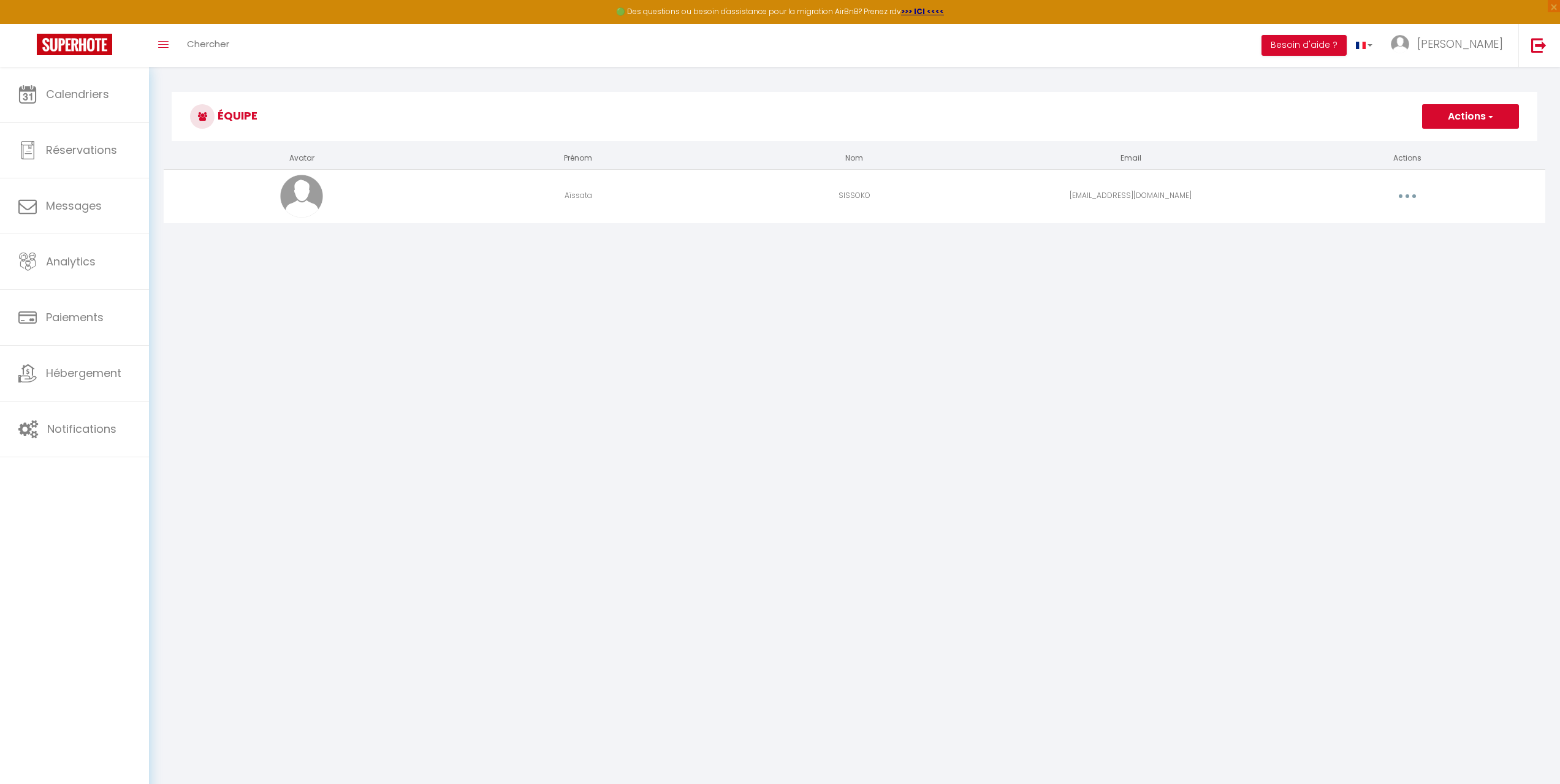
click at [1414, 199] on button "button" at bounding box center [1407, 195] width 34 height 19
click at [1377, 227] on link "Editer" at bounding box center [1376, 224] width 91 height 21
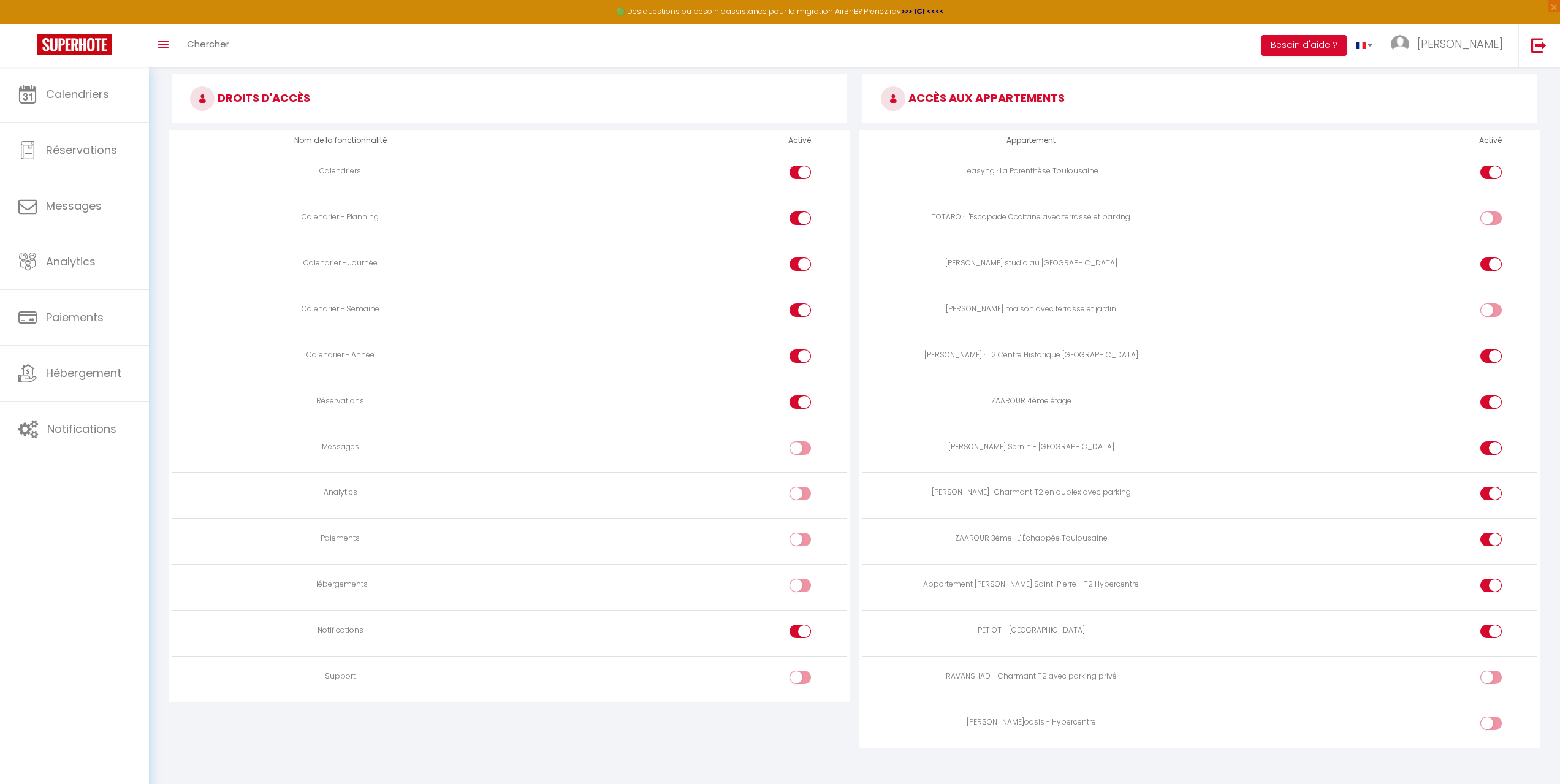
scroll to position [643, 0]
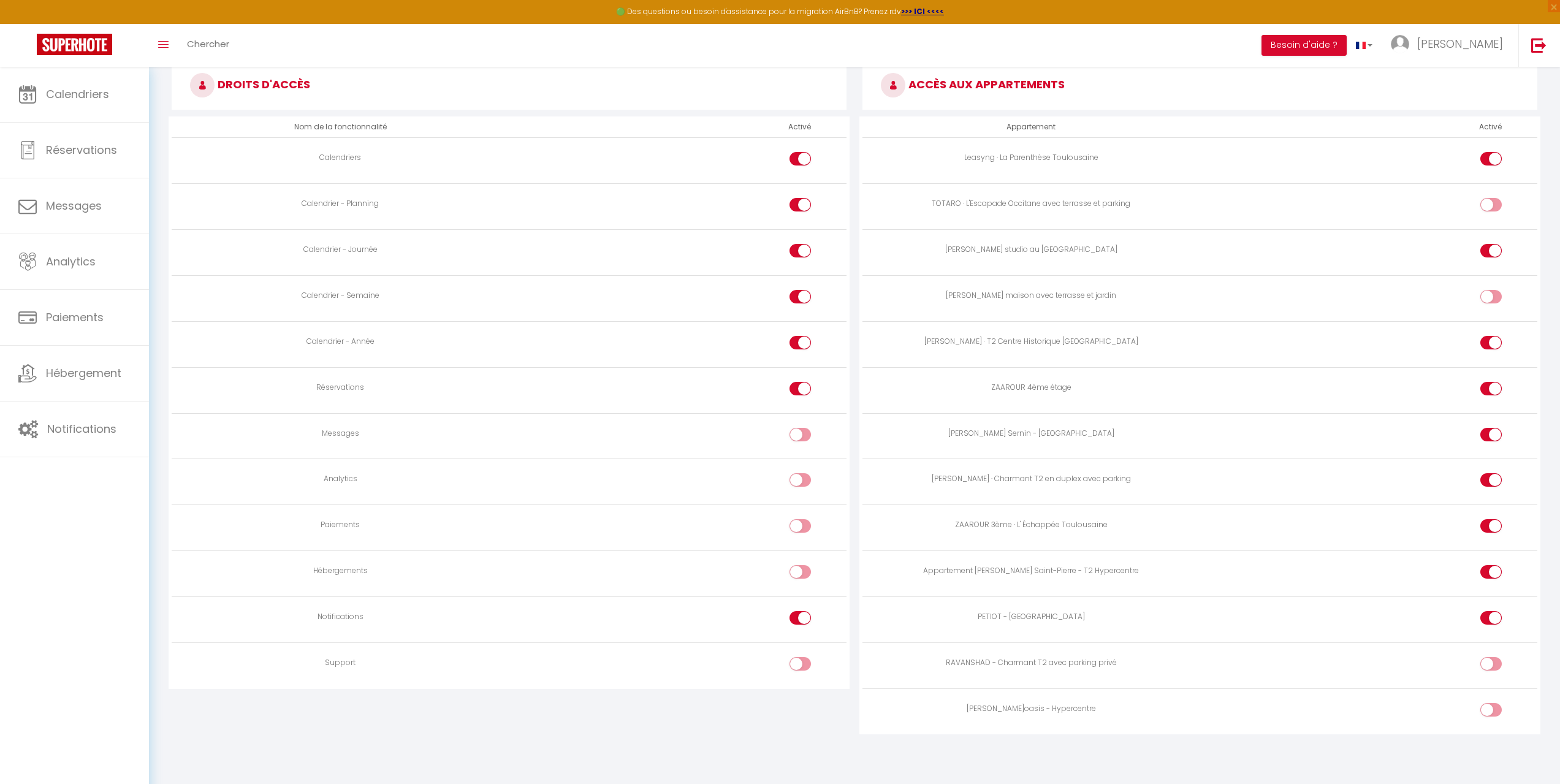
click at [1483, 667] on div at bounding box center [1491, 663] width 21 height 13
click at [1491, 667] on input "checkbox" at bounding box center [1501, 666] width 21 height 19
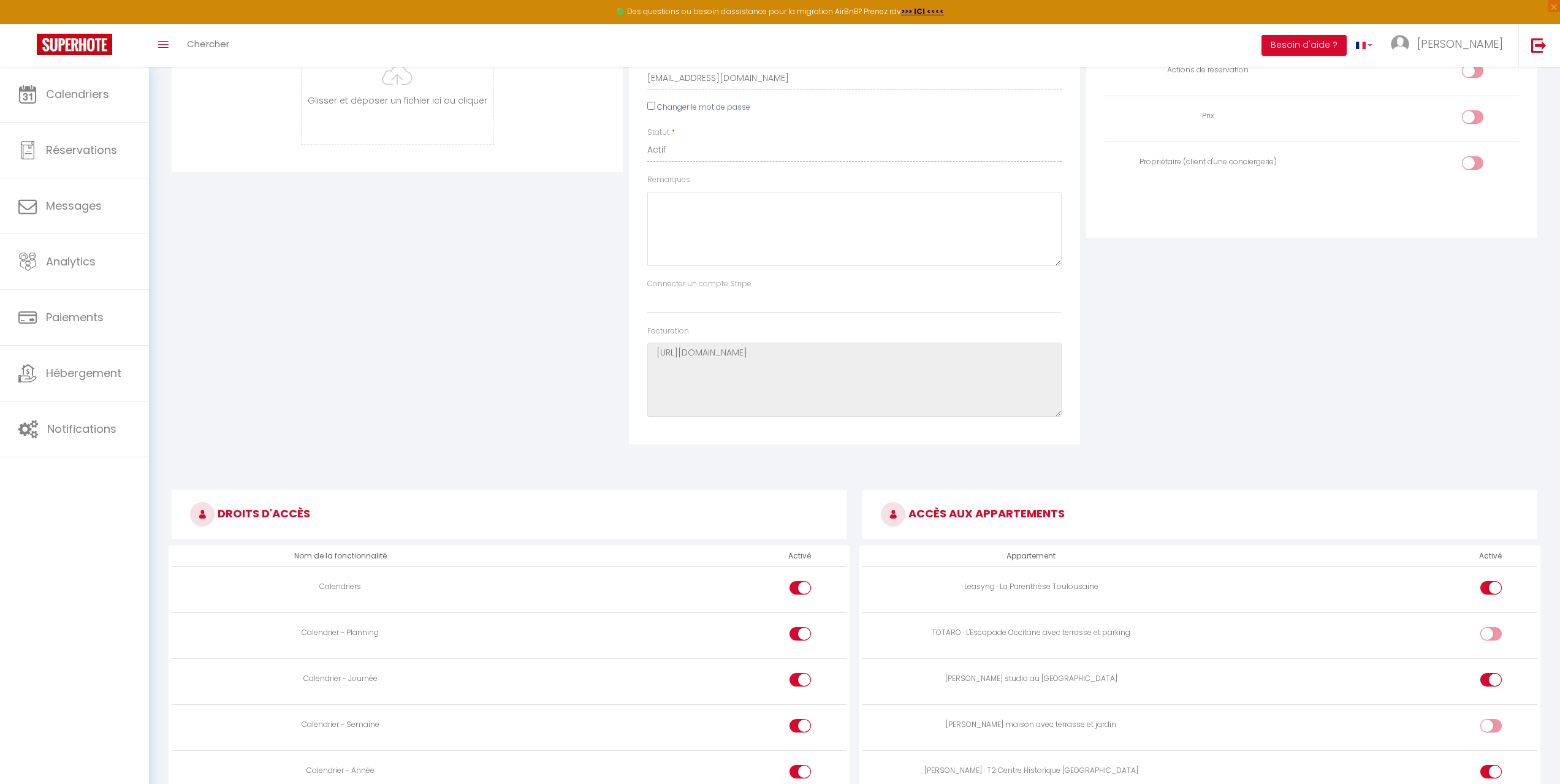
scroll to position [0, 0]
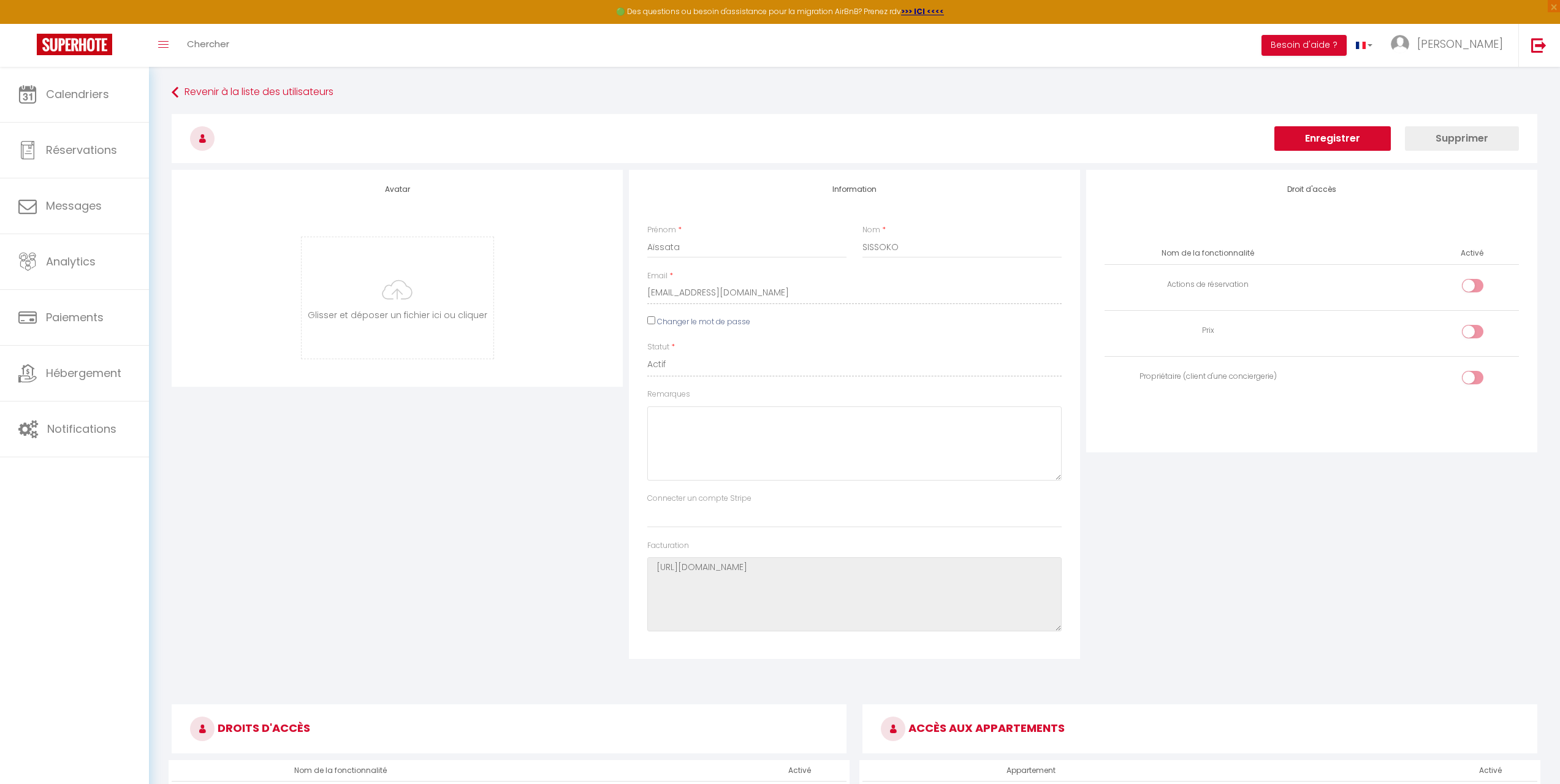
click at [1343, 140] on button "Enregistrer" at bounding box center [1333, 138] width 117 height 25
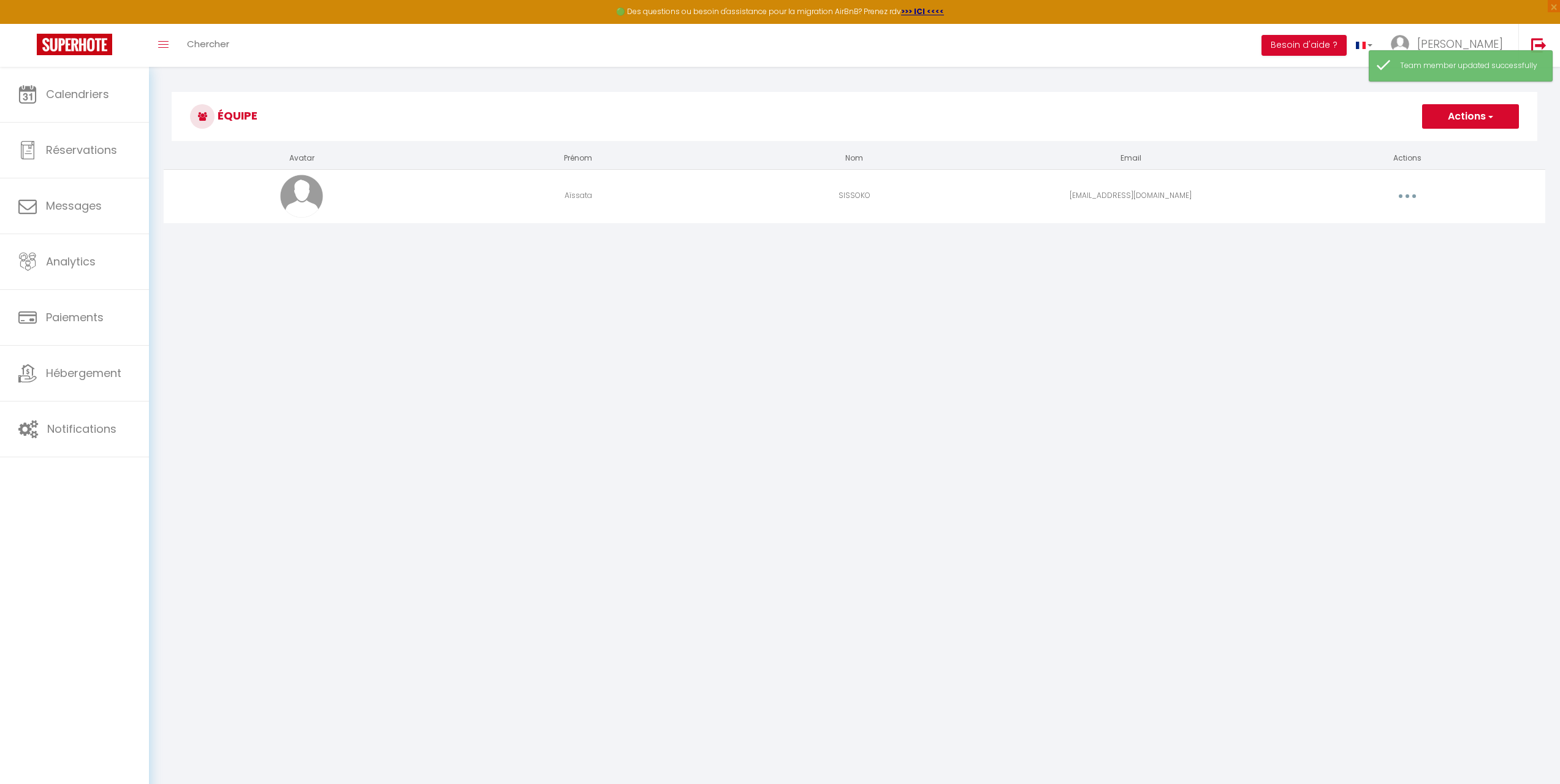
click at [1267, 285] on body "🟢 Des questions ou besoin d'assistance pour la migration AirBnB? Prenez rdv >>>…" at bounding box center [780, 459] width 1560 height 784
